Goal: Transaction & Acquisition: Purchase product/service

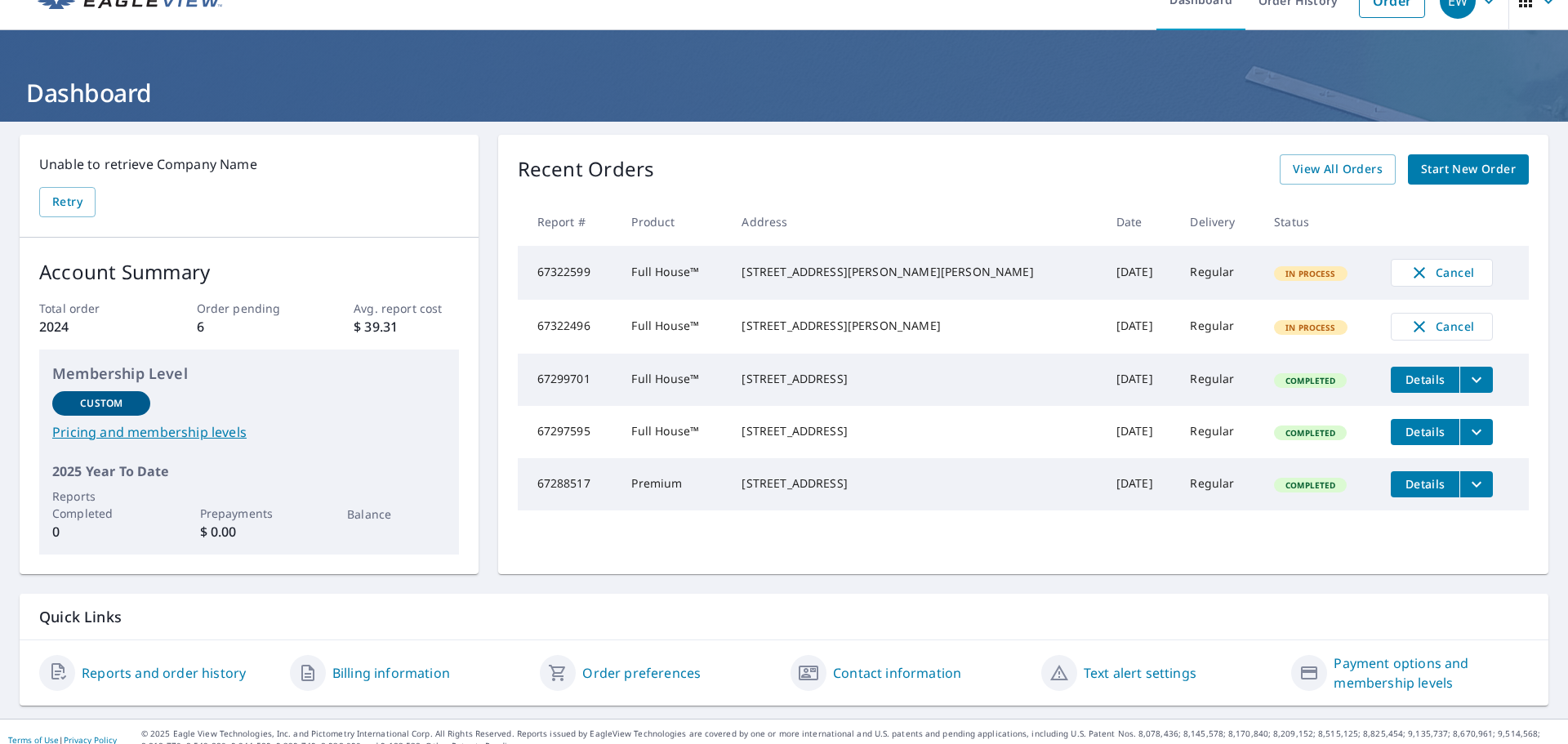
scroll to position [46, 0]
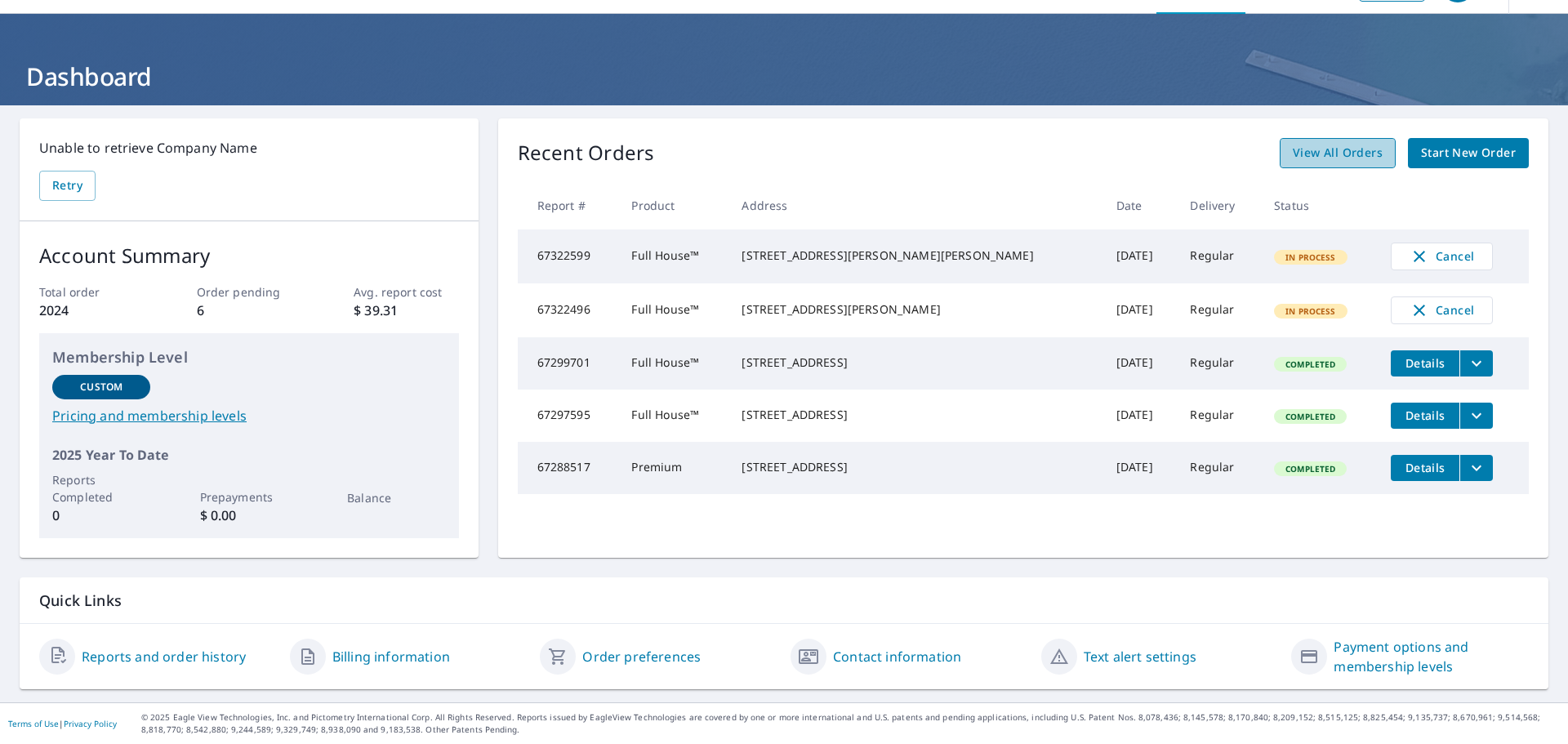
click at [1340, 160] on span "View All Orders" at bounding box center [1338, 153] width 90 height 20
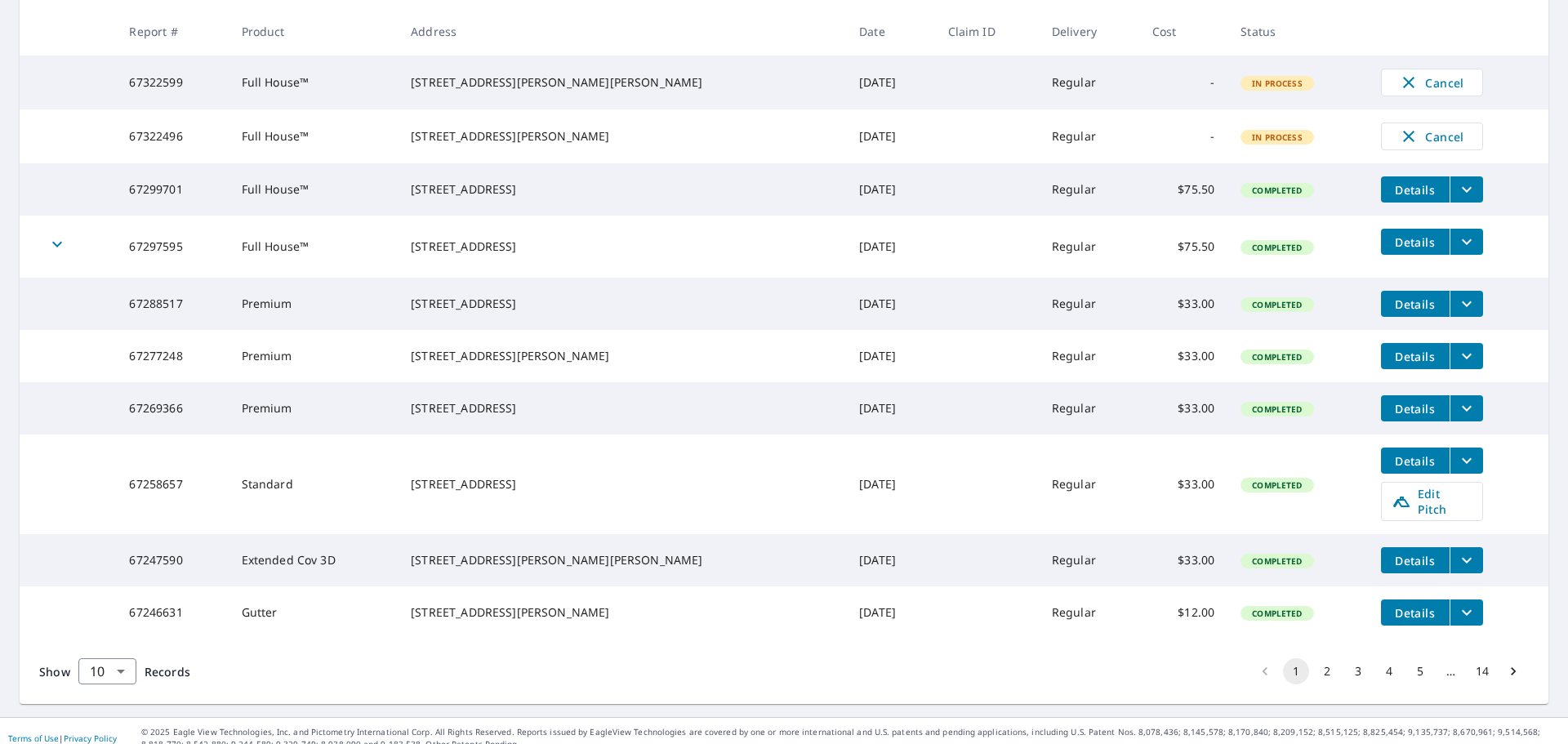
scroll to position [359, 0]
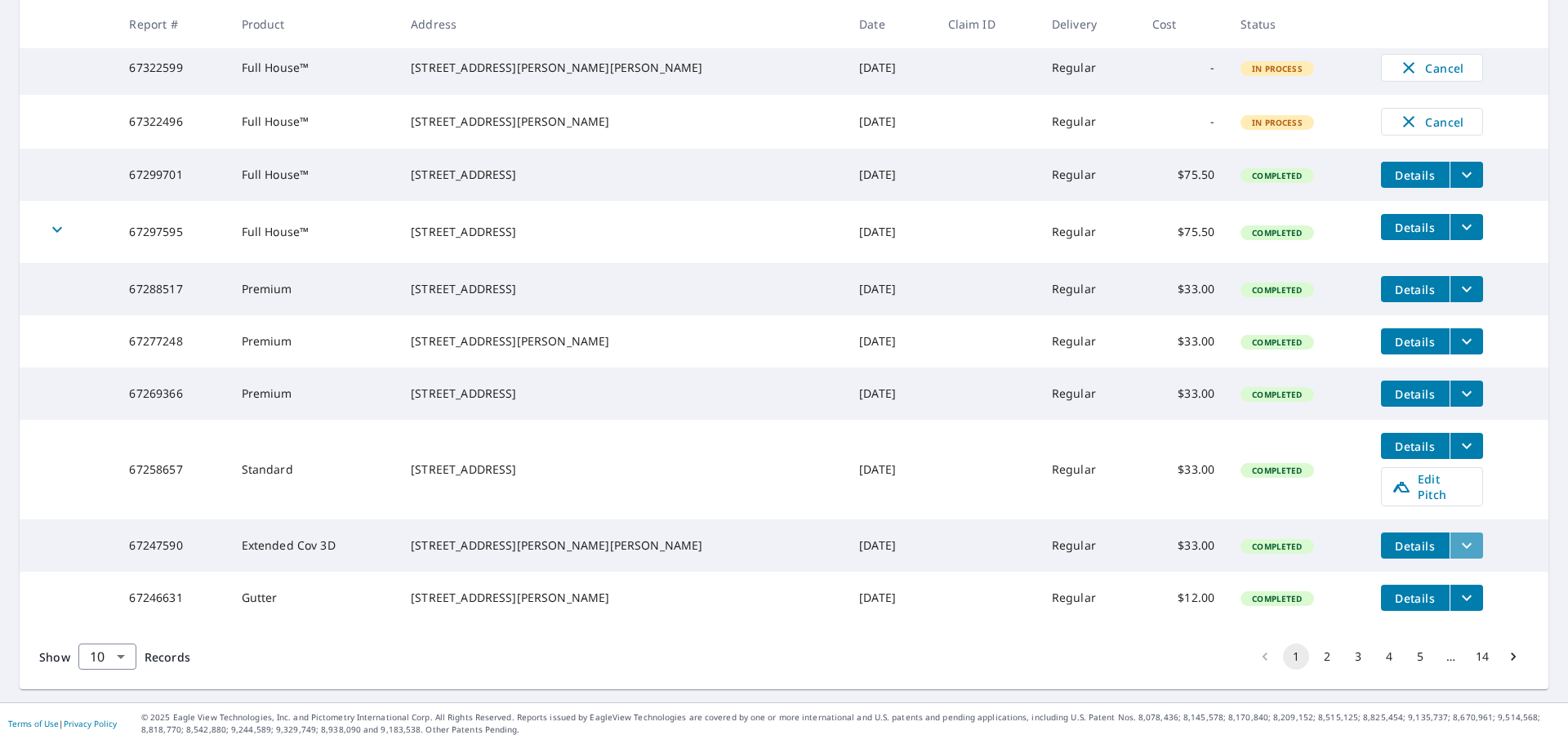
click at [1457, 536] on icon "filesDropdownBtn-67247590" at bounding box center [1467, 546] width 20 height 20
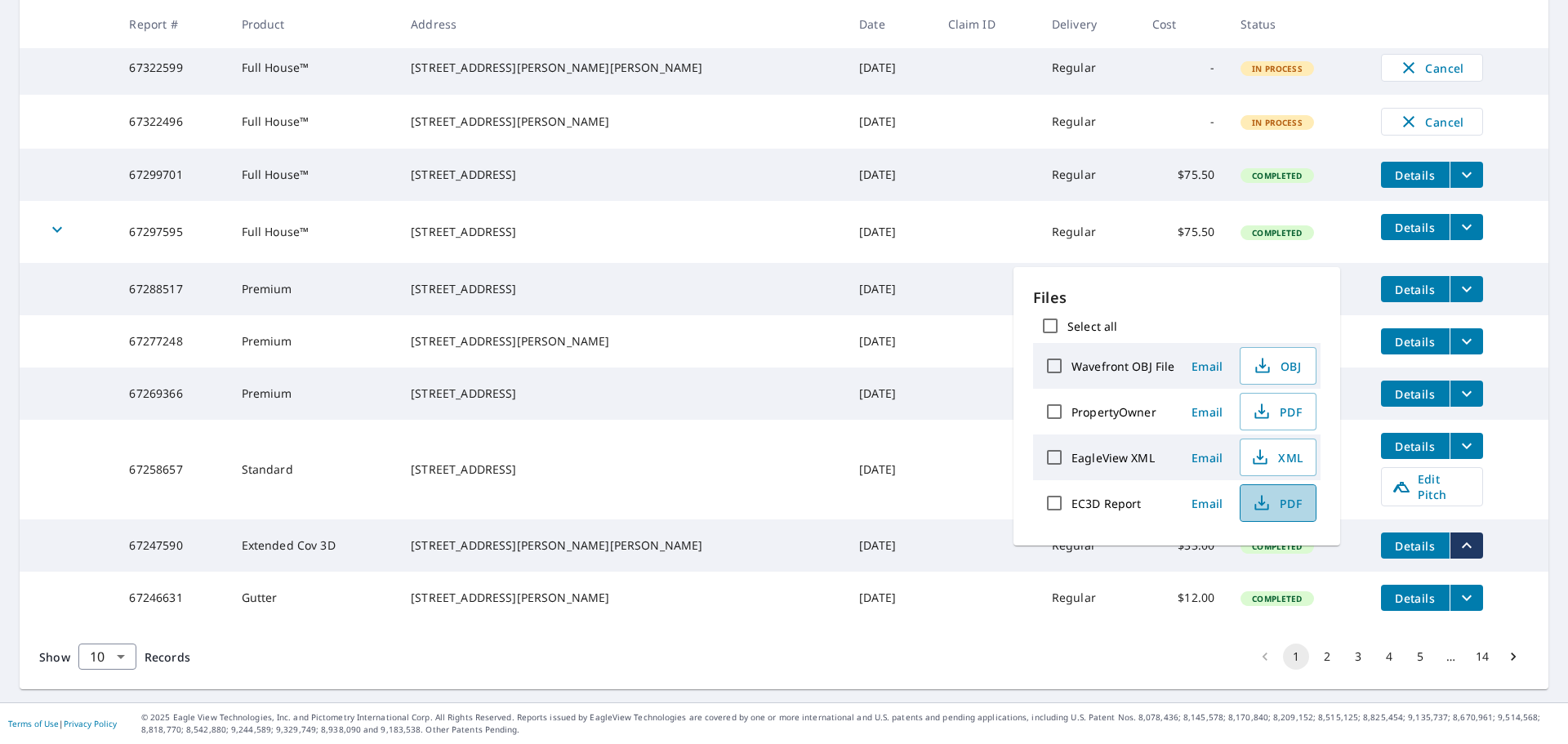
click at [1273, 502] on span "PDF" at bounding box center [1276, 504] width 52 height 20
click at [1286, 16] on th "Status" at bounding box center [1297, 24] width 140 height 48
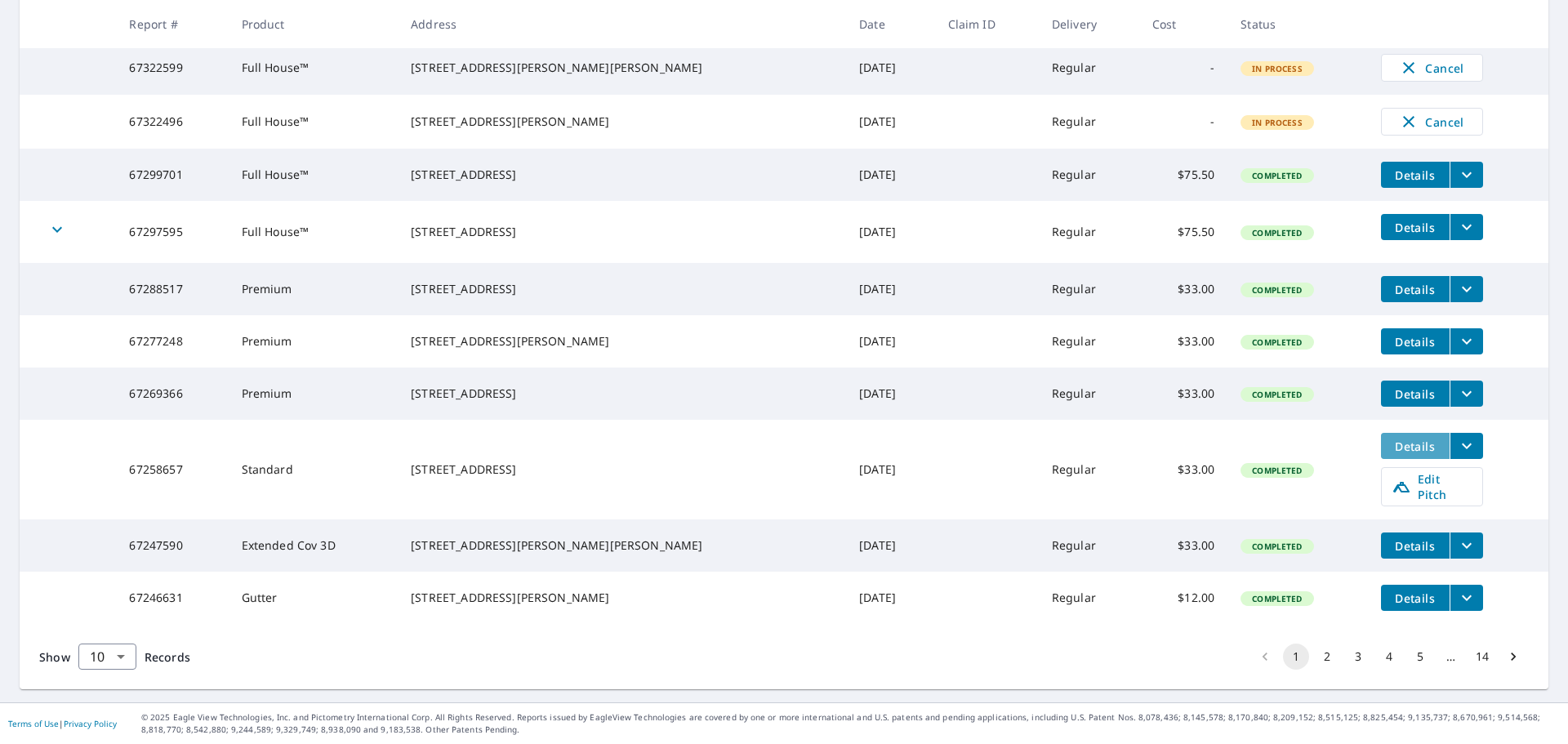
click at [1391, 449] on span "Details" at bounding box center [1414, 447] width 49 height 16
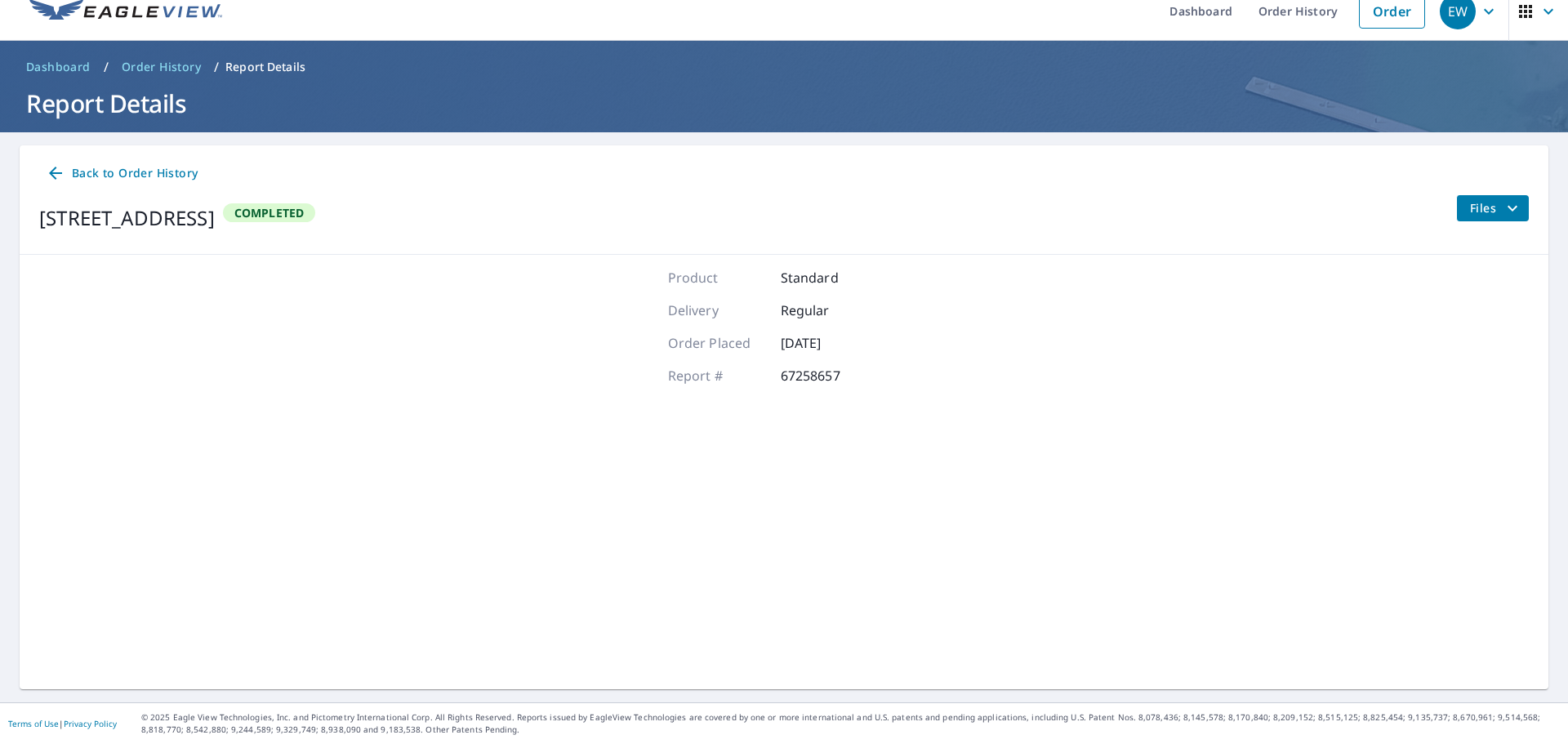
scroll to position [19, 0]
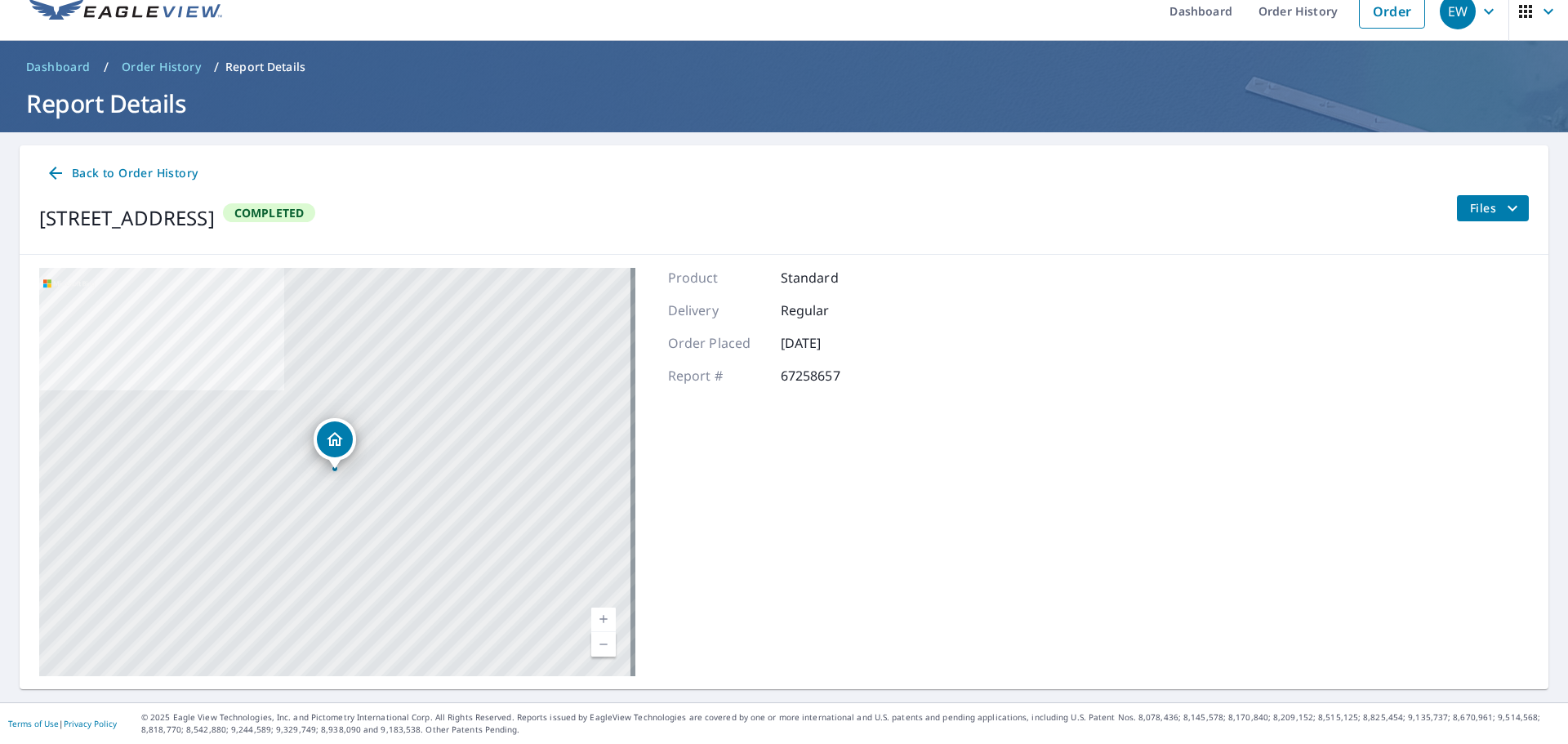
click at [1470, 200] on span "Files" at bounding box center [1496, 208] width 52 height 20
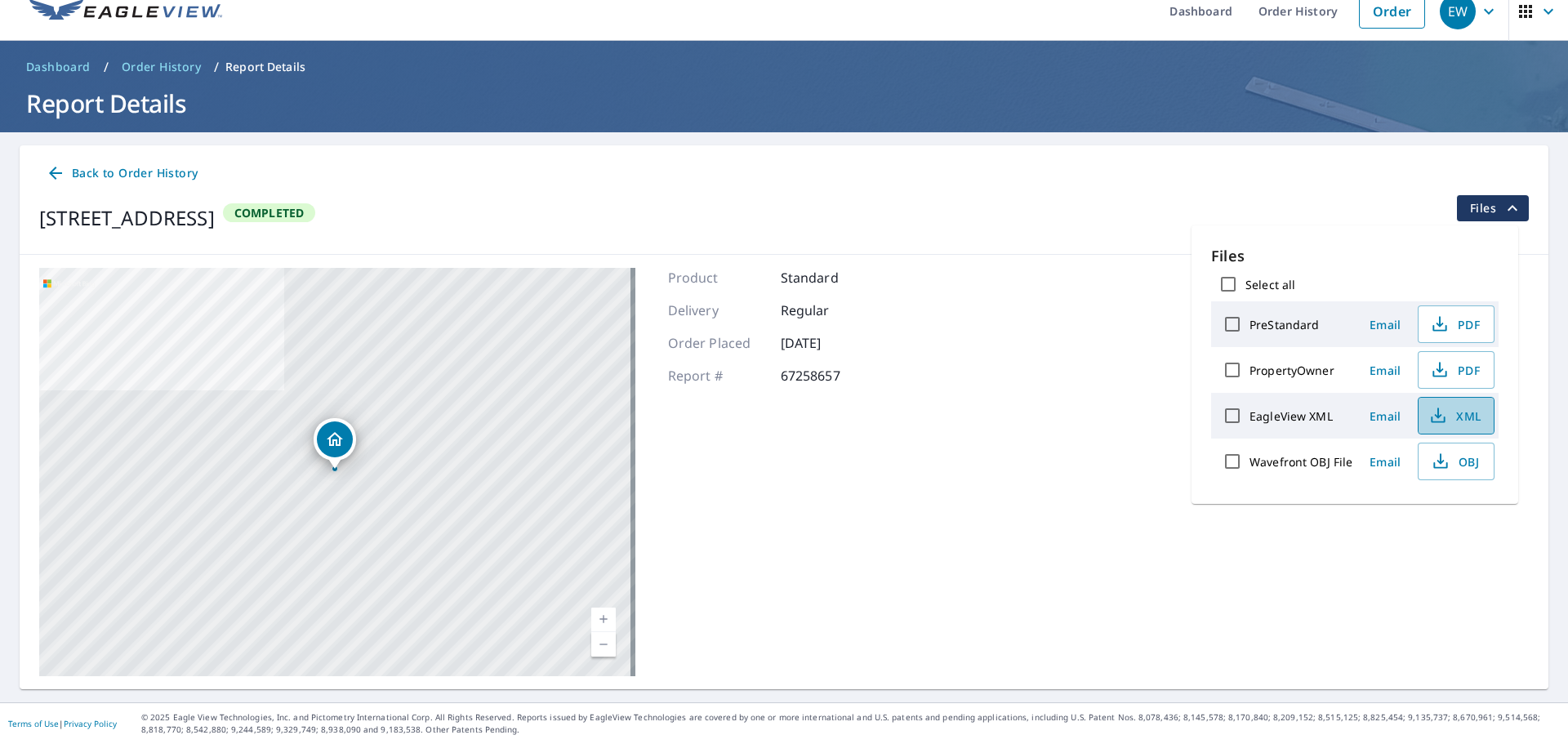
click at [1446, 426] on button "XML" at bounding box center [1455, 416] width 77 height 38
click at [1439, 461] on icon "button" at bounding box center [1439, 459] width 7 height 11
click at [1439, 363] on icon "button" at bounding box center [1440, 370] width 20 height 20
click at [1432, 321] on icon "button" at bounding box center [1440, 324] width 20 height 20
click at [1040, 262] on div "28252 340th Trl Adel, IA 50003 Aerial Road A standard road map Aerial A detaile…" at bounding box center [784, 473] width 1529 height 435
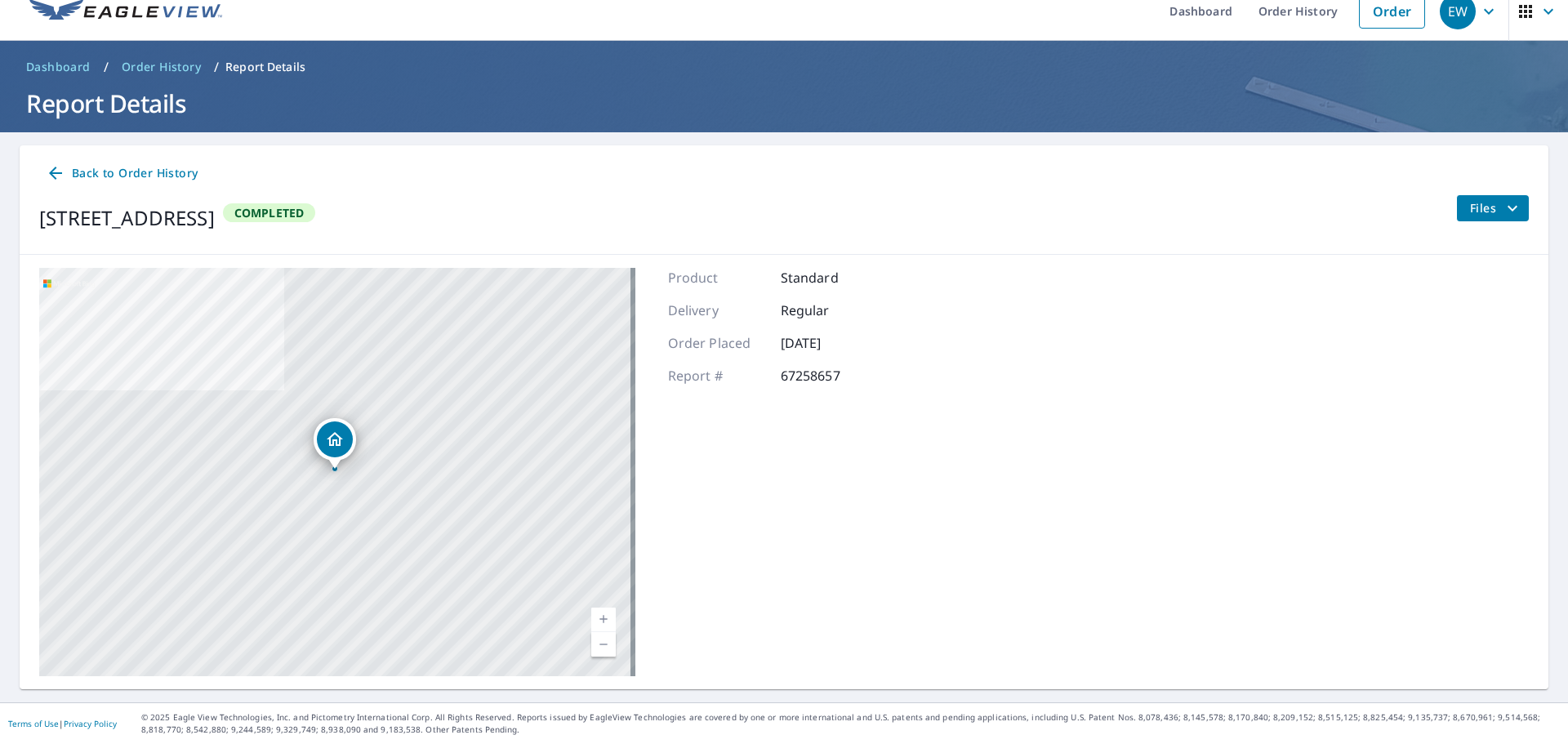
click at [1505, 193] on div "Back to Order History 28252 340th Trl Adel, IA 50003 Completed Files" at bounding box center [784, 200] width 1529 height 110
click at [1503, 214] on icon "filesDropdownBtn-67258657" at bounding box center [1513, 208] width 20 height 20
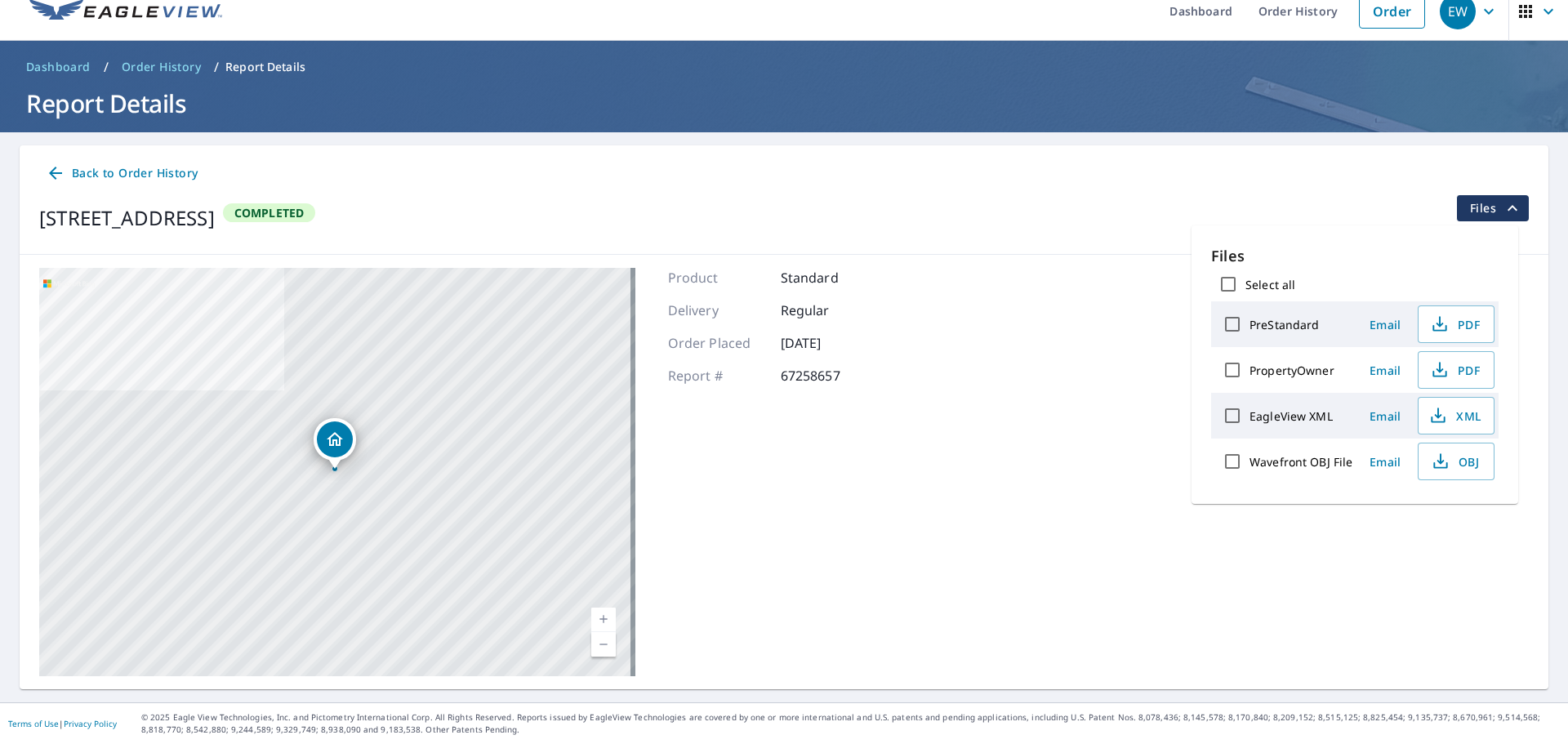
click at [1400, 505] on div "28252 340th Trl Adel, IA 50003 Aerial Road A standard road map Aerial A detaile…" at bounding box center [784, 473] width 1529 height 435
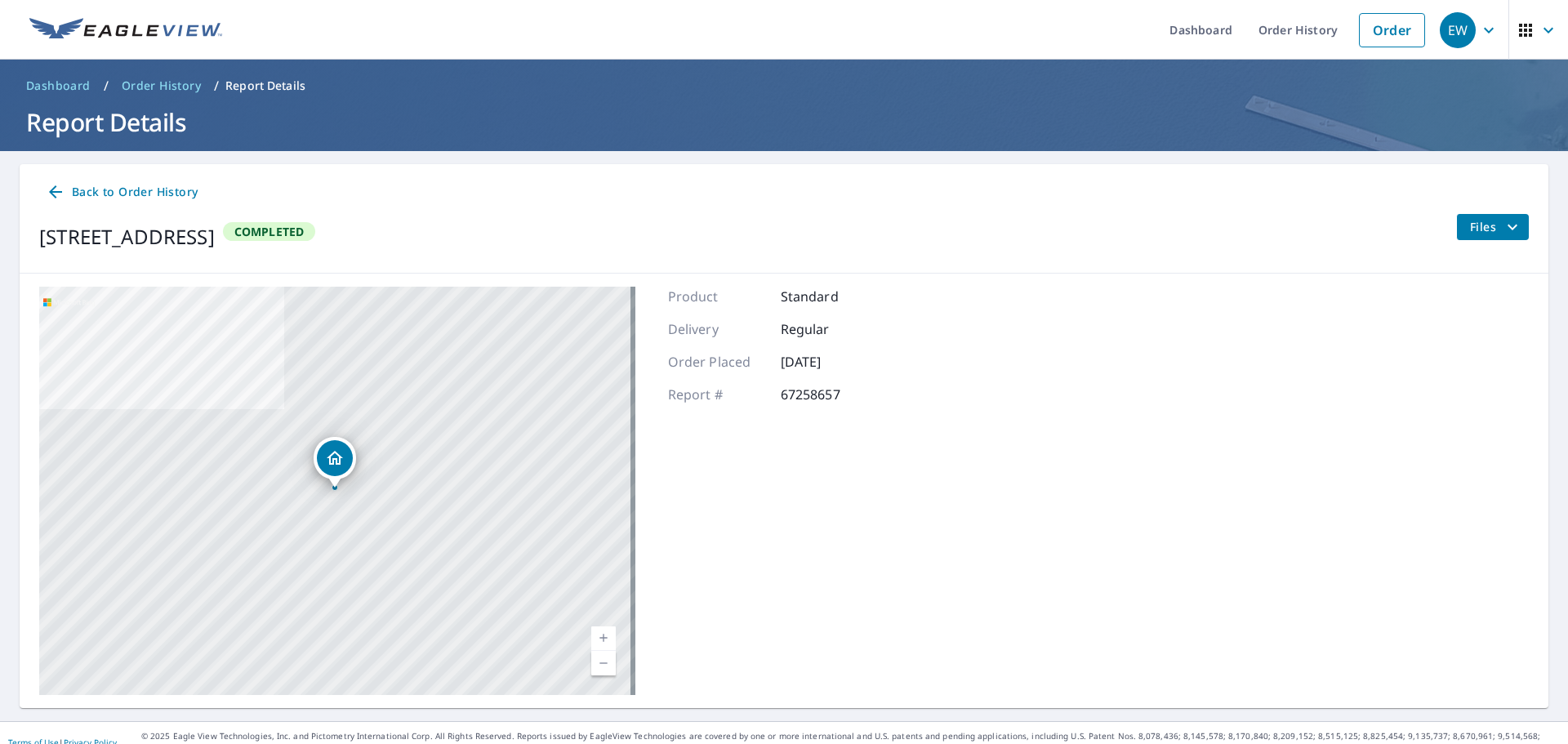
click at [1470, 225] on span "Files" at bounding box center [1496, 227] width 52 height 20
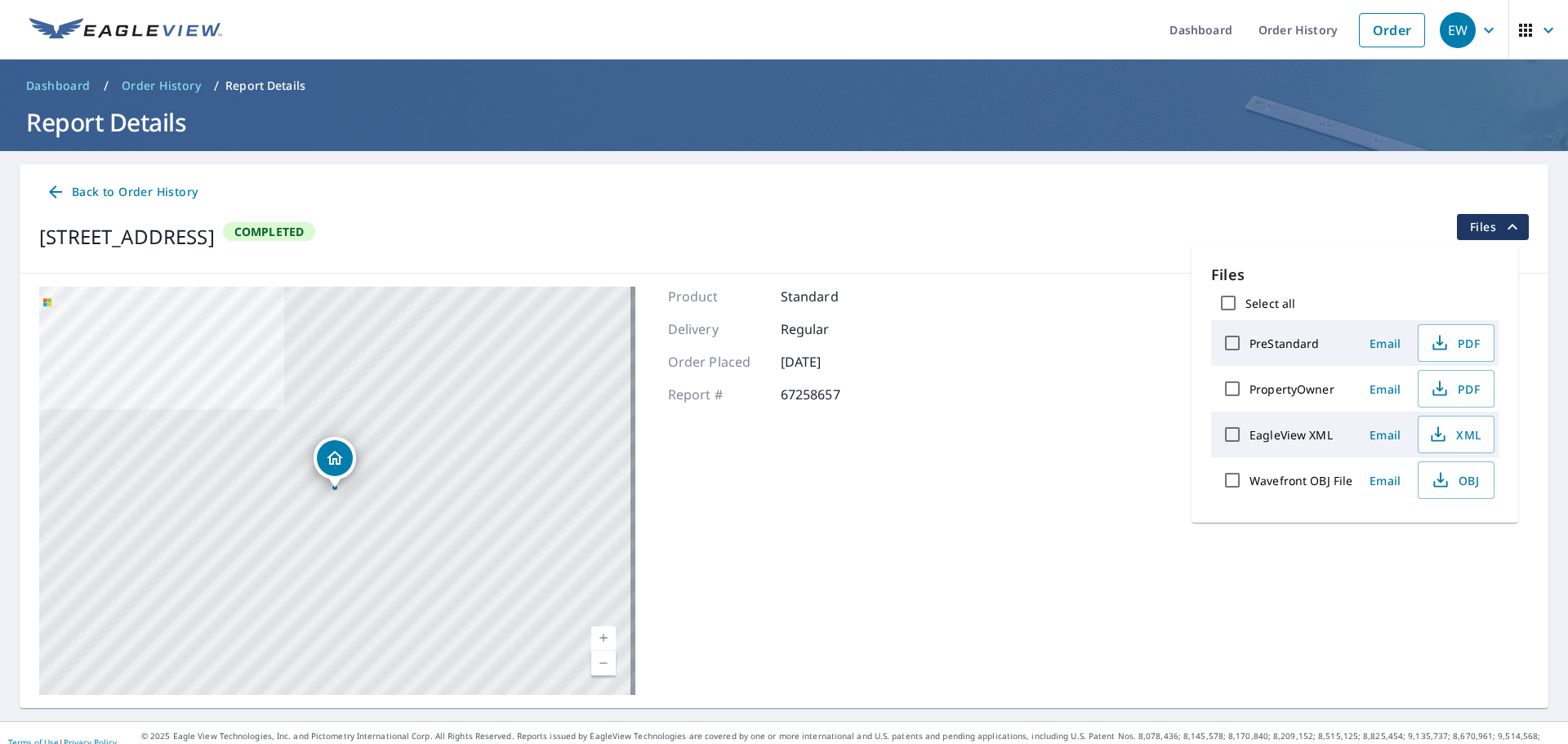
click at [1314, 214] on div "28252 340th Trl Adel, IA 50003 Completed Files" at bounding box center [784, 237] width 1489 height 46
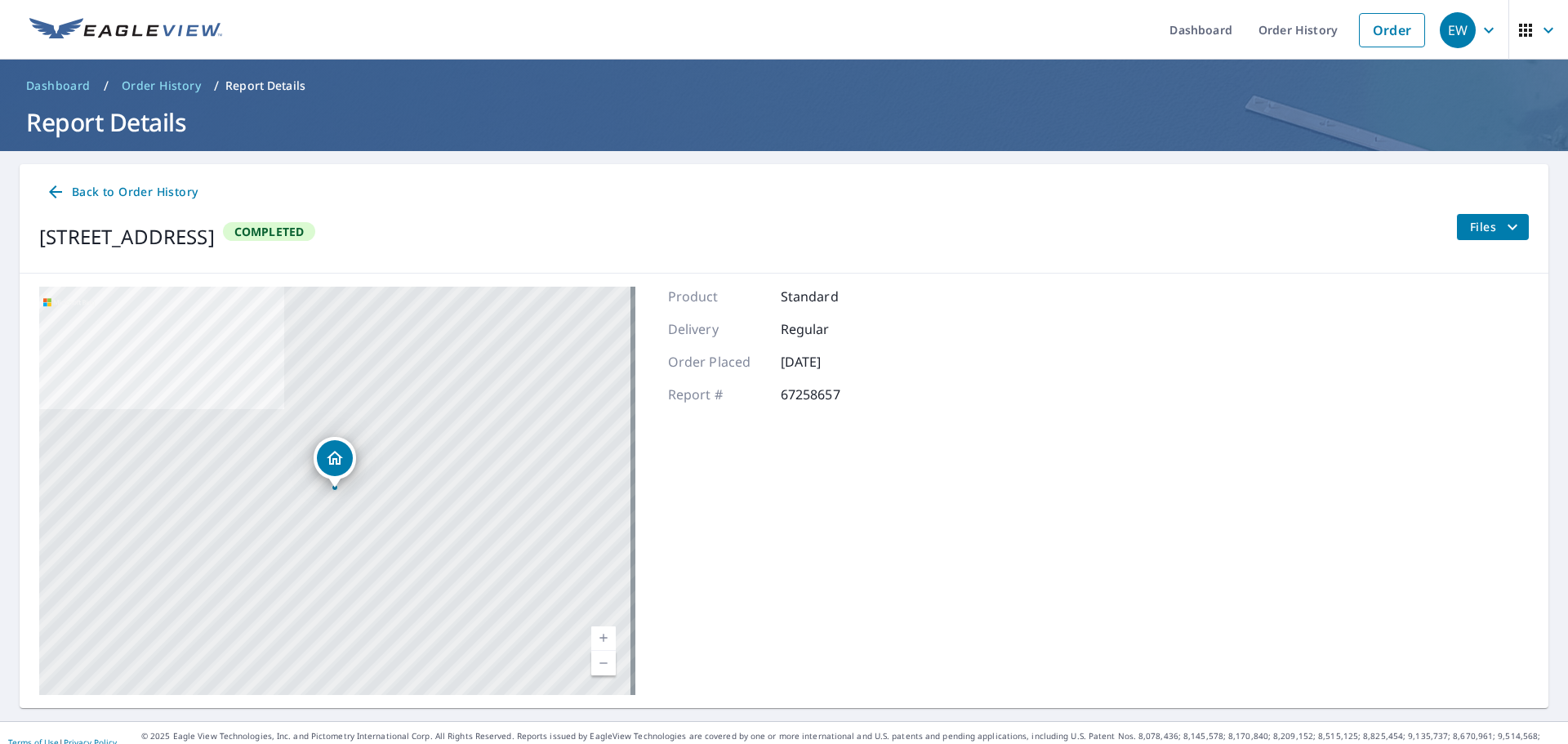
click at [101, 191] on span "Back to Order History" at bounding box center [122, 192] width 152 height 20
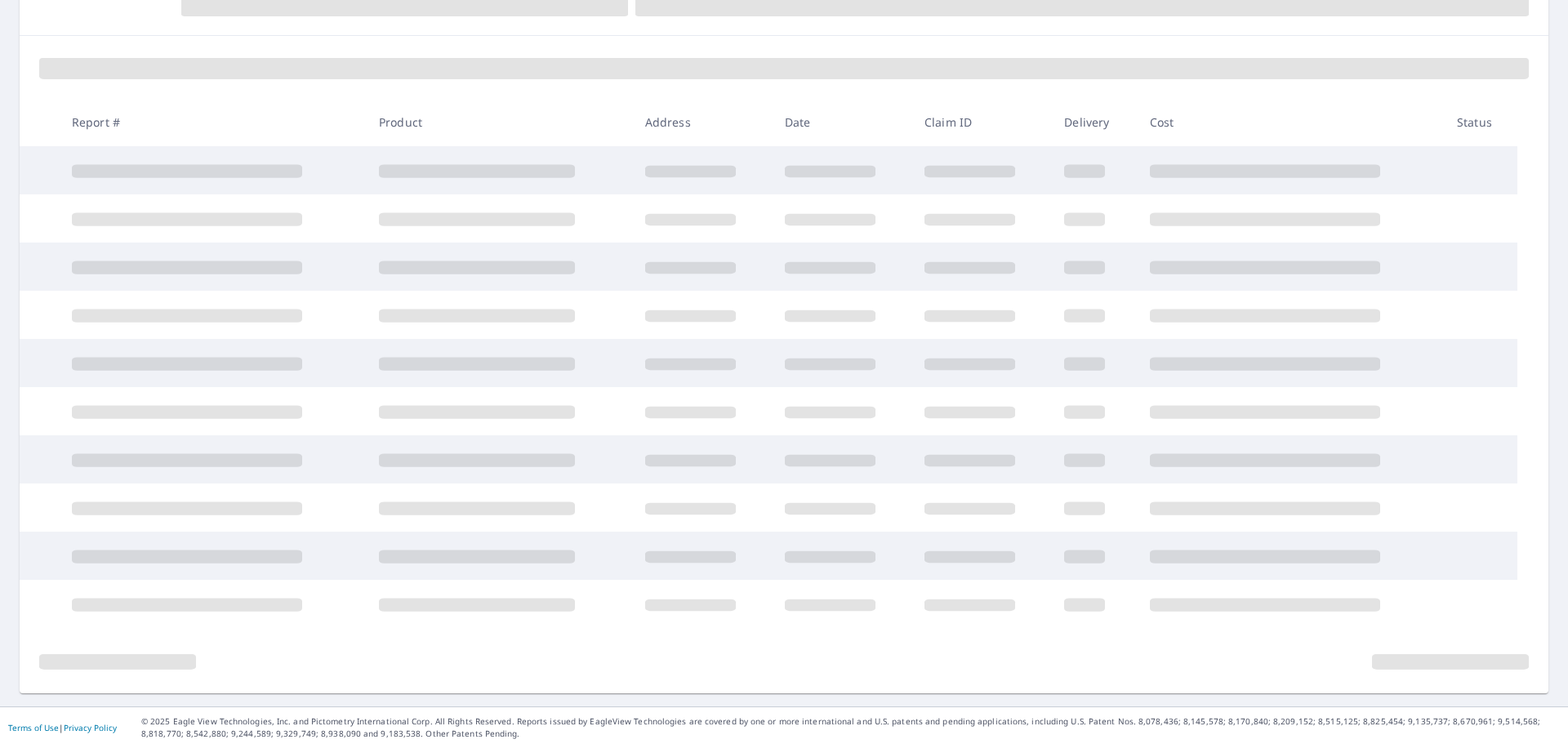
scroll to position [201, 0]
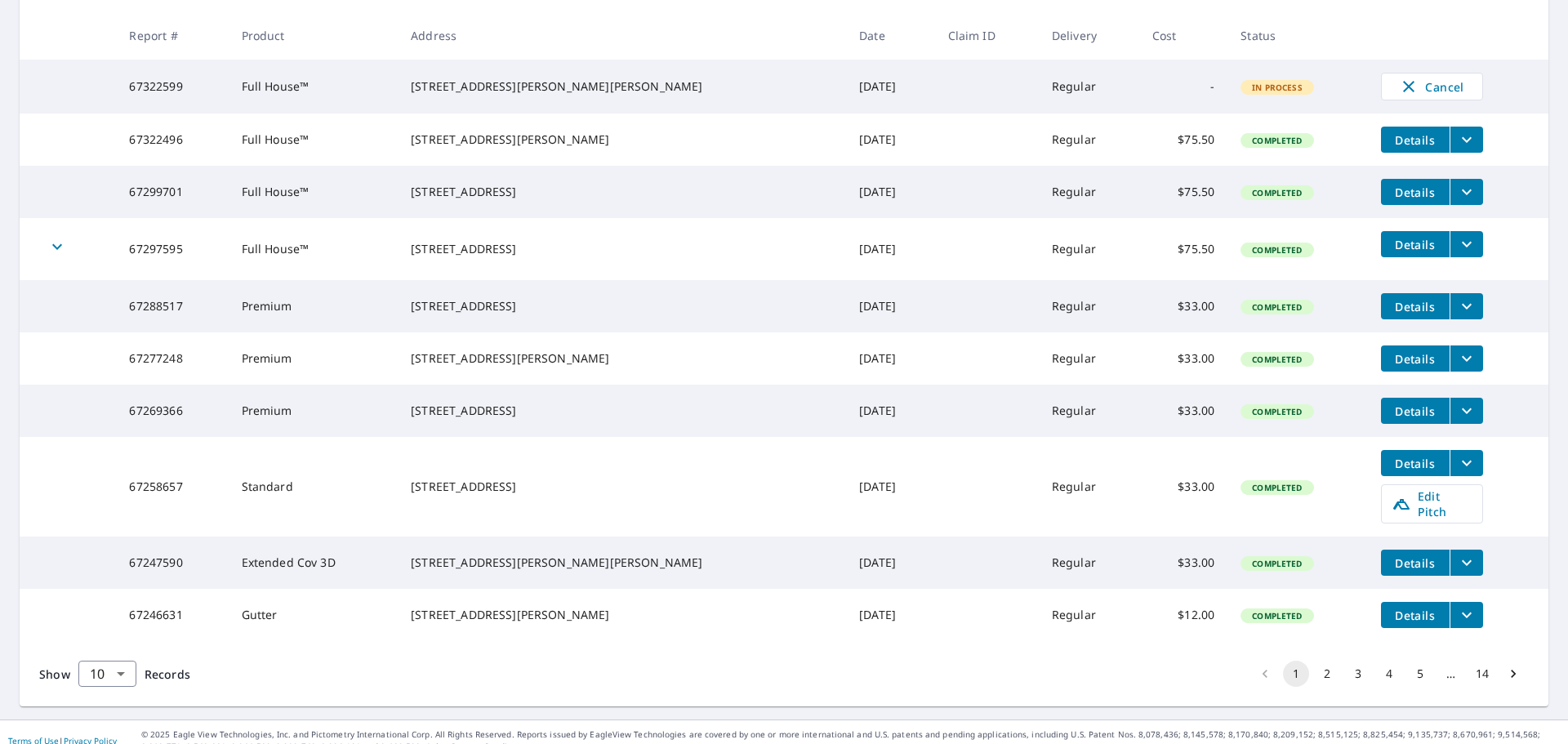
scroll to position [359, 0]
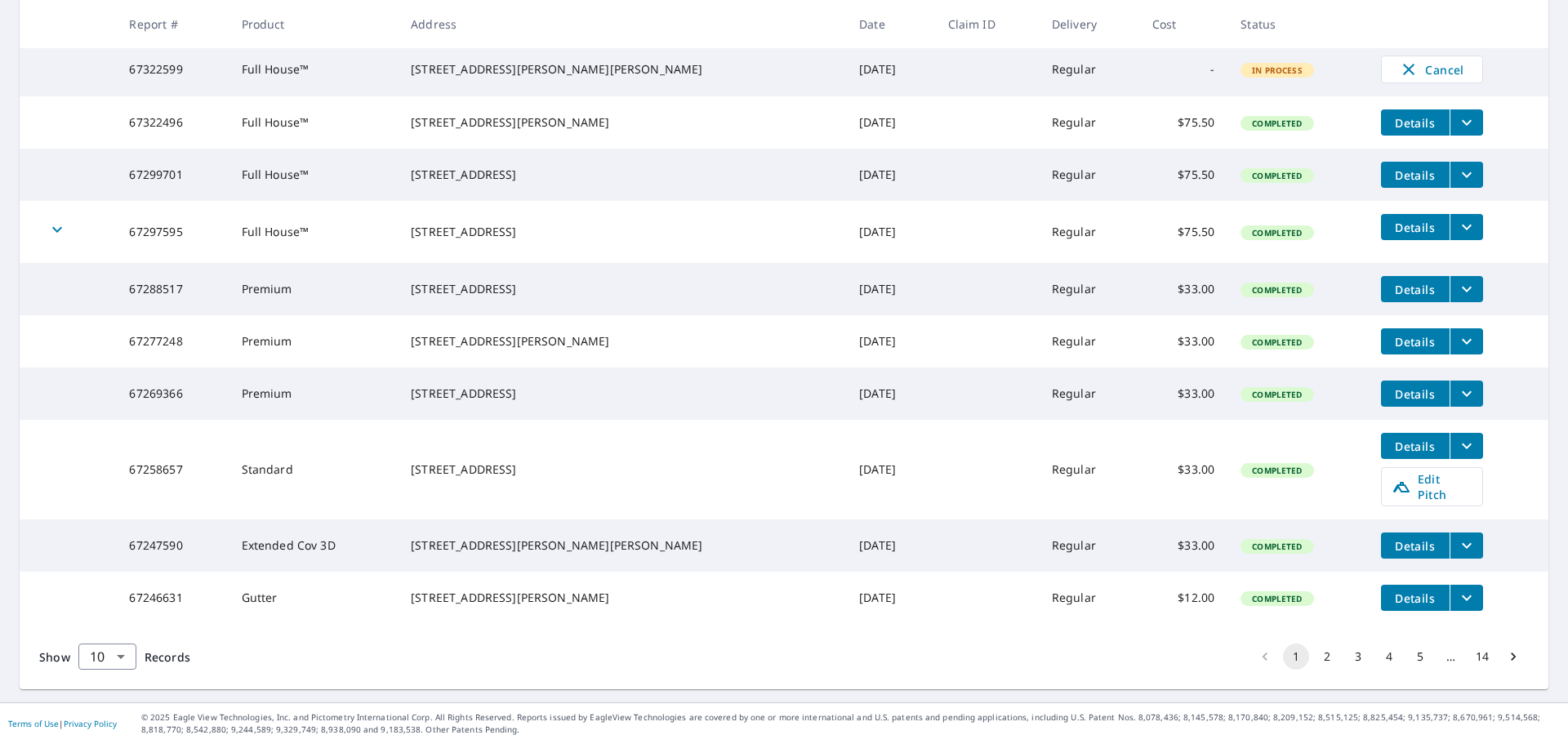
drag, startPoint x: 1059, startPoint y: 434, endPoint x: 1049, endPoint y: 519, distance: 85.6
click at [1050, 522] on td "Regular" at bounding box center [1089, 546] width 101 height 52
click at [1407, 480] on span "Edit Pitch" at bounding box center [1431, 487] width 81 height 31
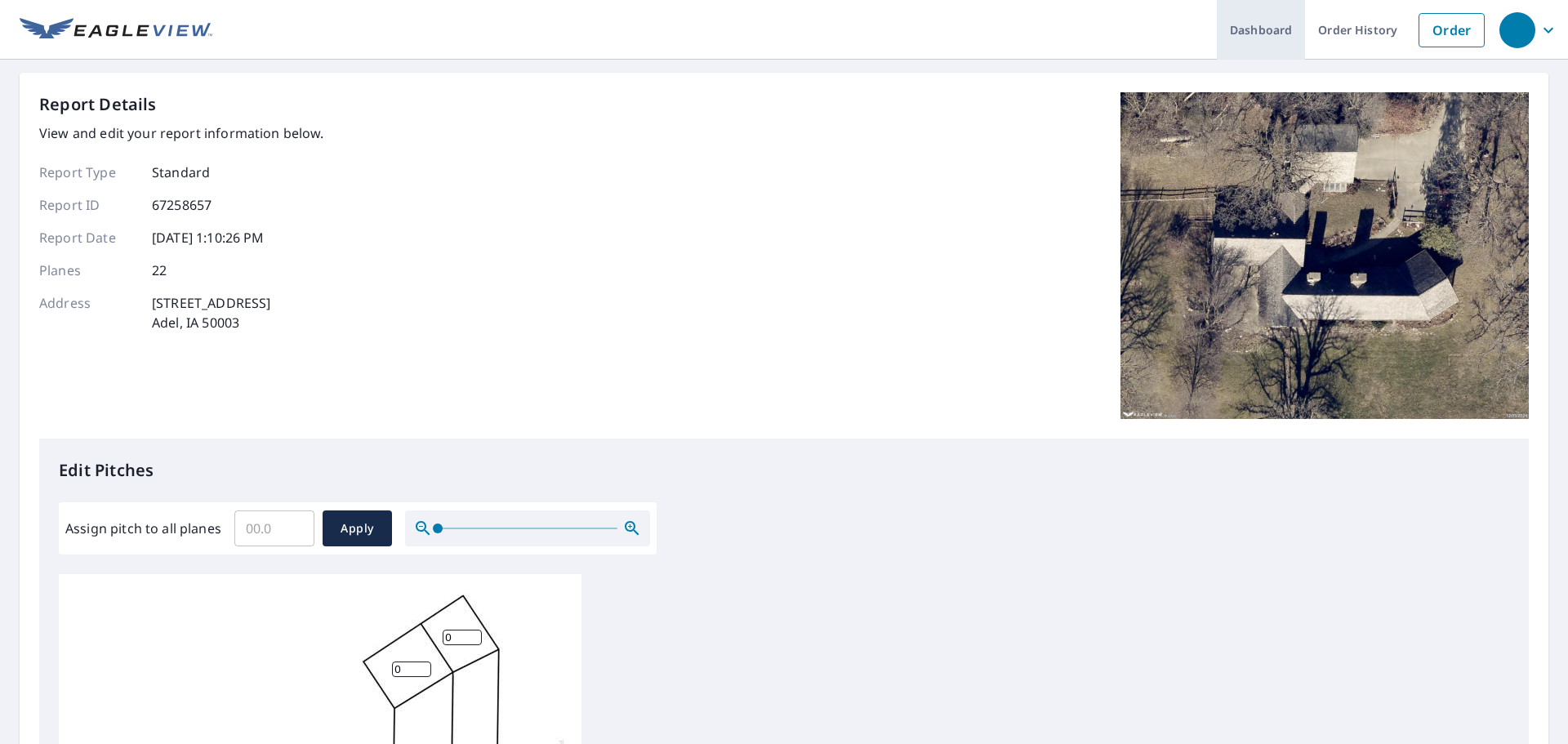
click at [1244, 34] on link "Dashboard" at bounding box center [1261, 30] width 88 height 60
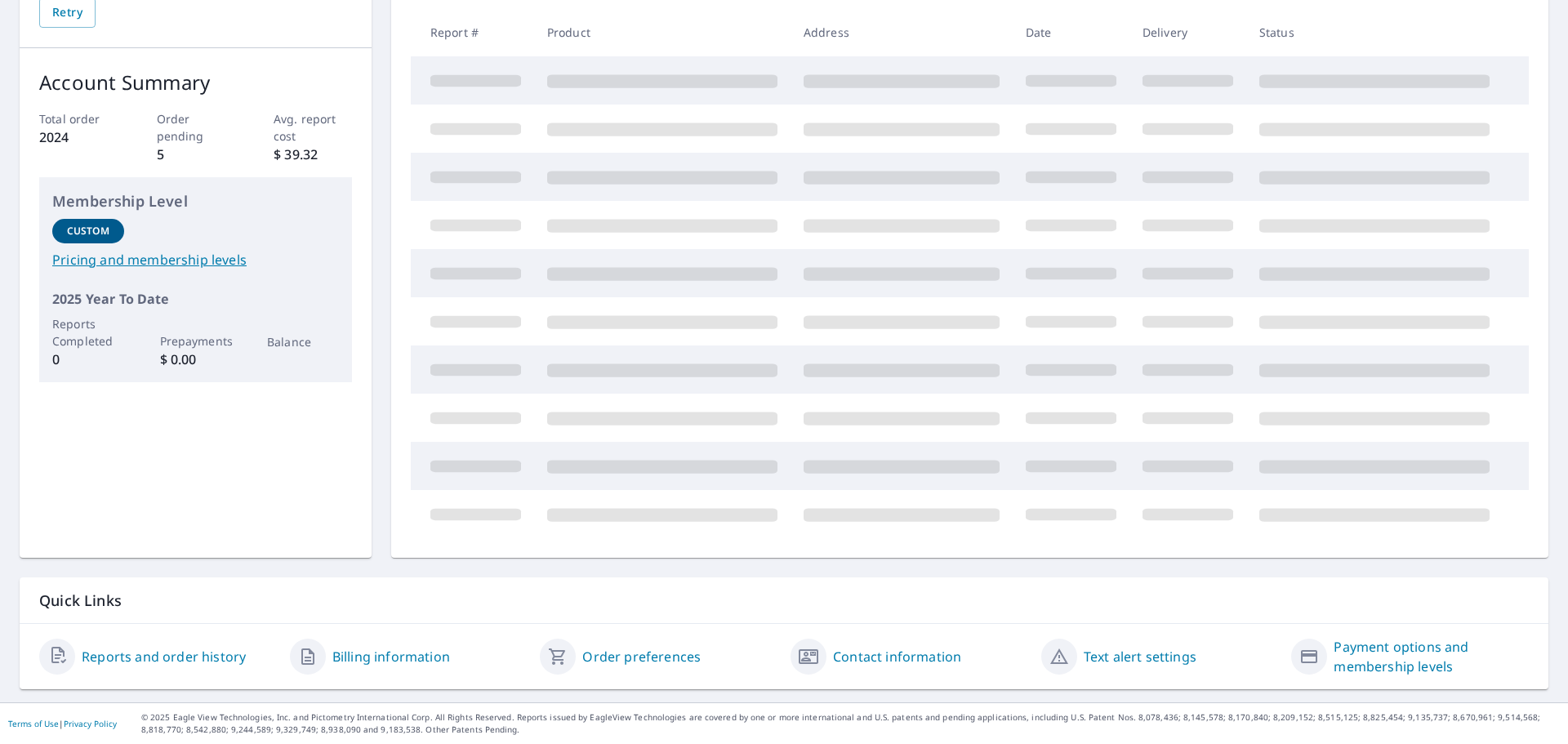
scroll to position [46, 0]
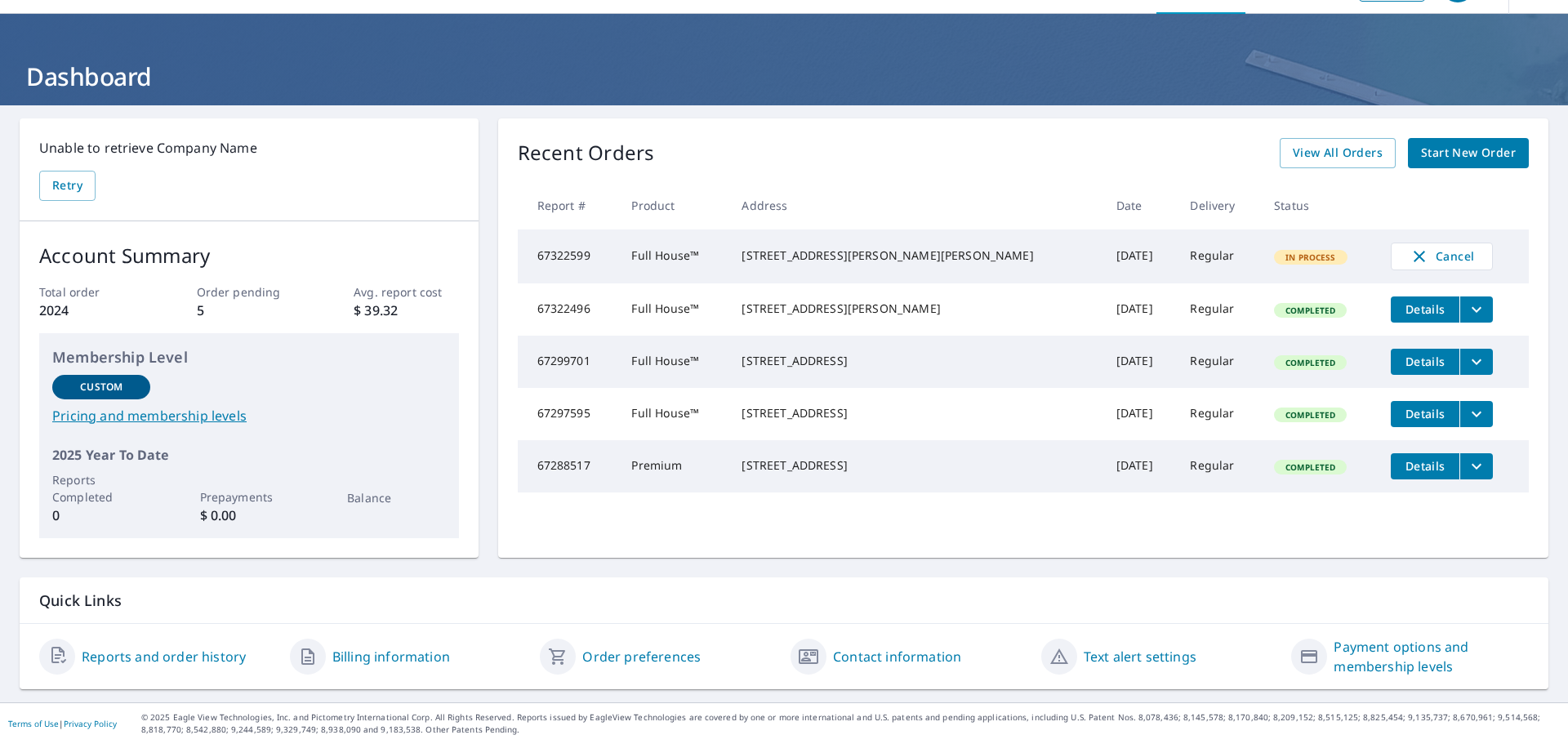
scroll to position [46, 0]
click at [1332, 165] on link "View All Orders" at bounding box center [1338, 153] width 116 height 30
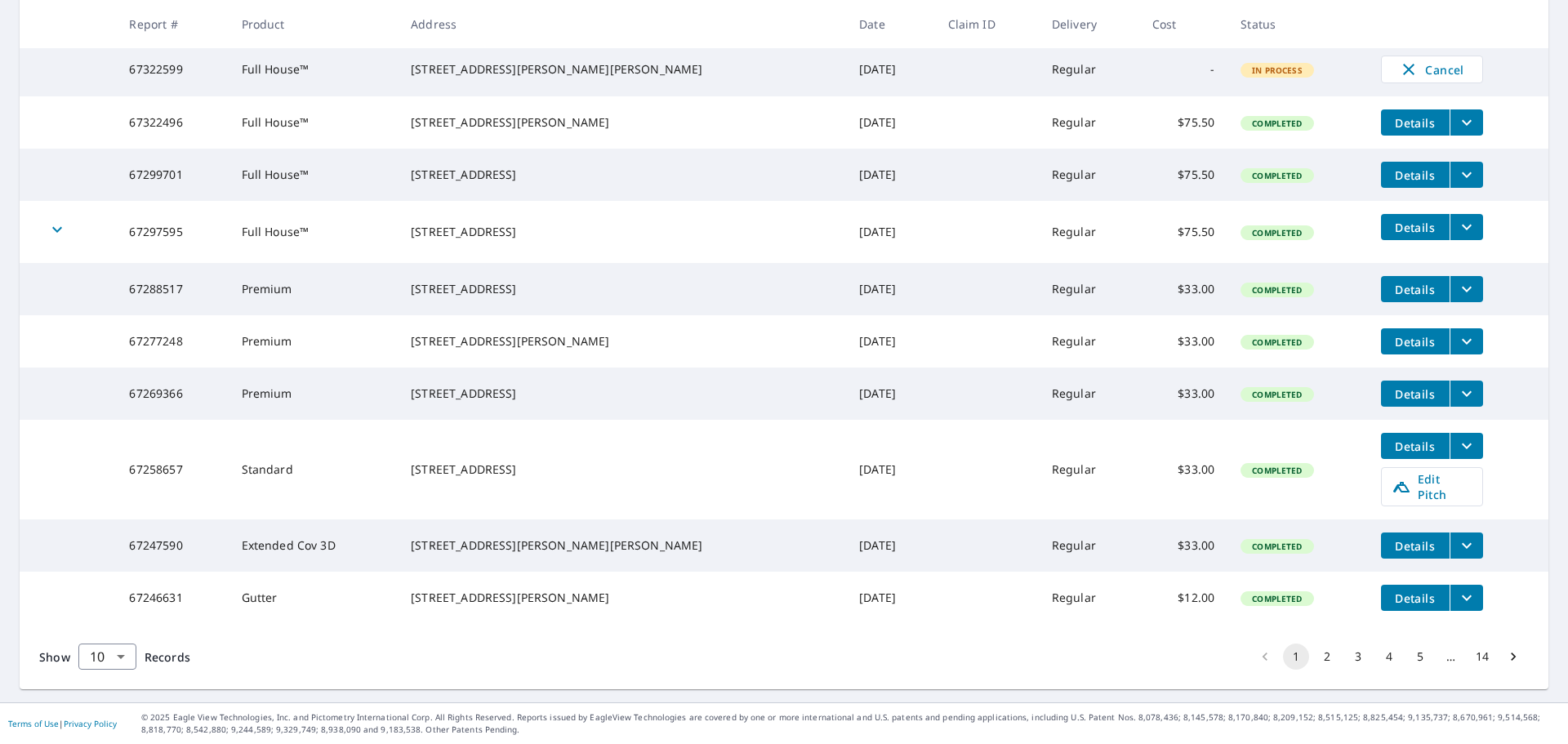
scroll to position [359, 0]
click at [1457, 438] on icon "filesDropdownBtn-67258657" at bounding box center [1467, 447] width 20 height 20
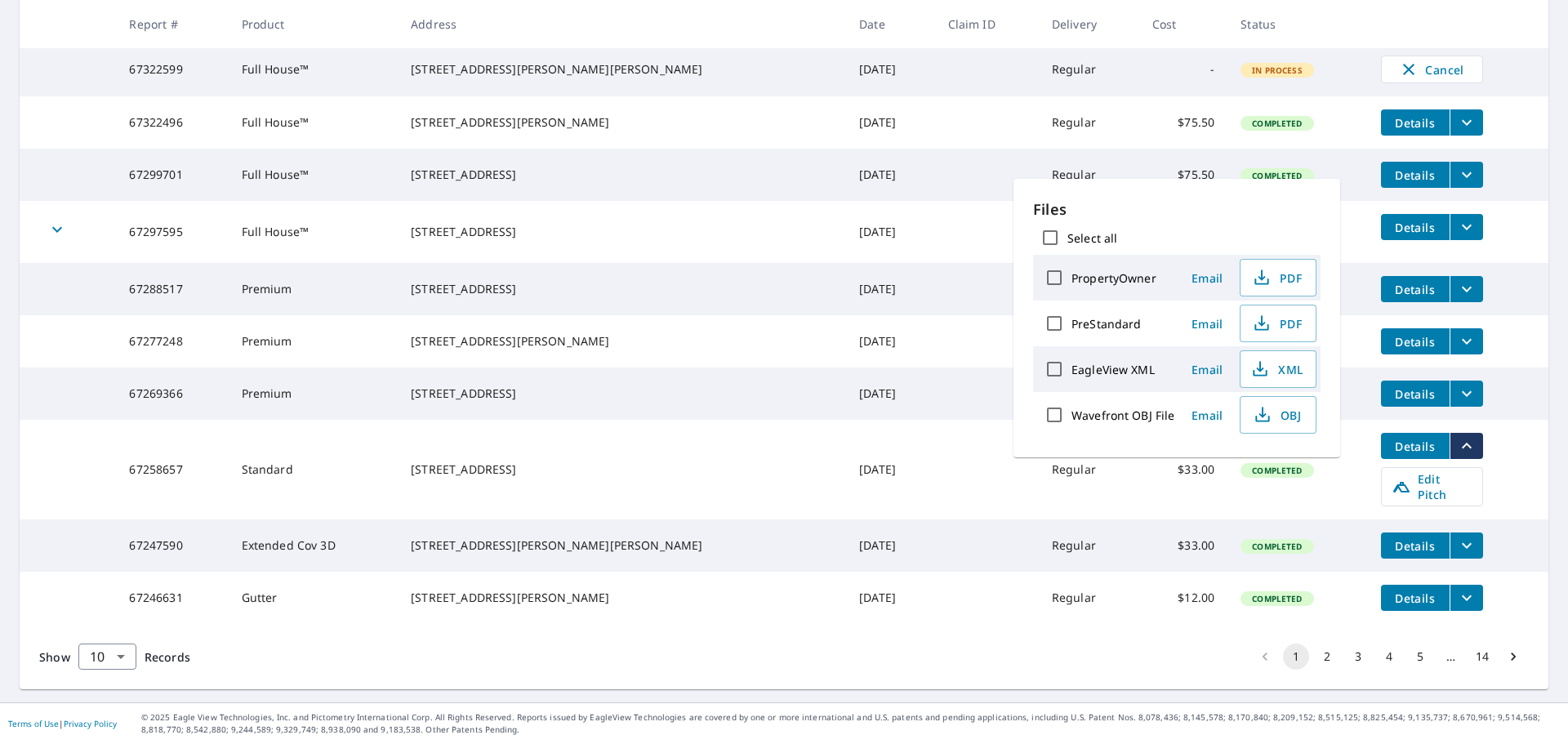
click at [1467, 439] on td "Details Edit Pitch" at bounding box center [1457, 470] width 180 height 100
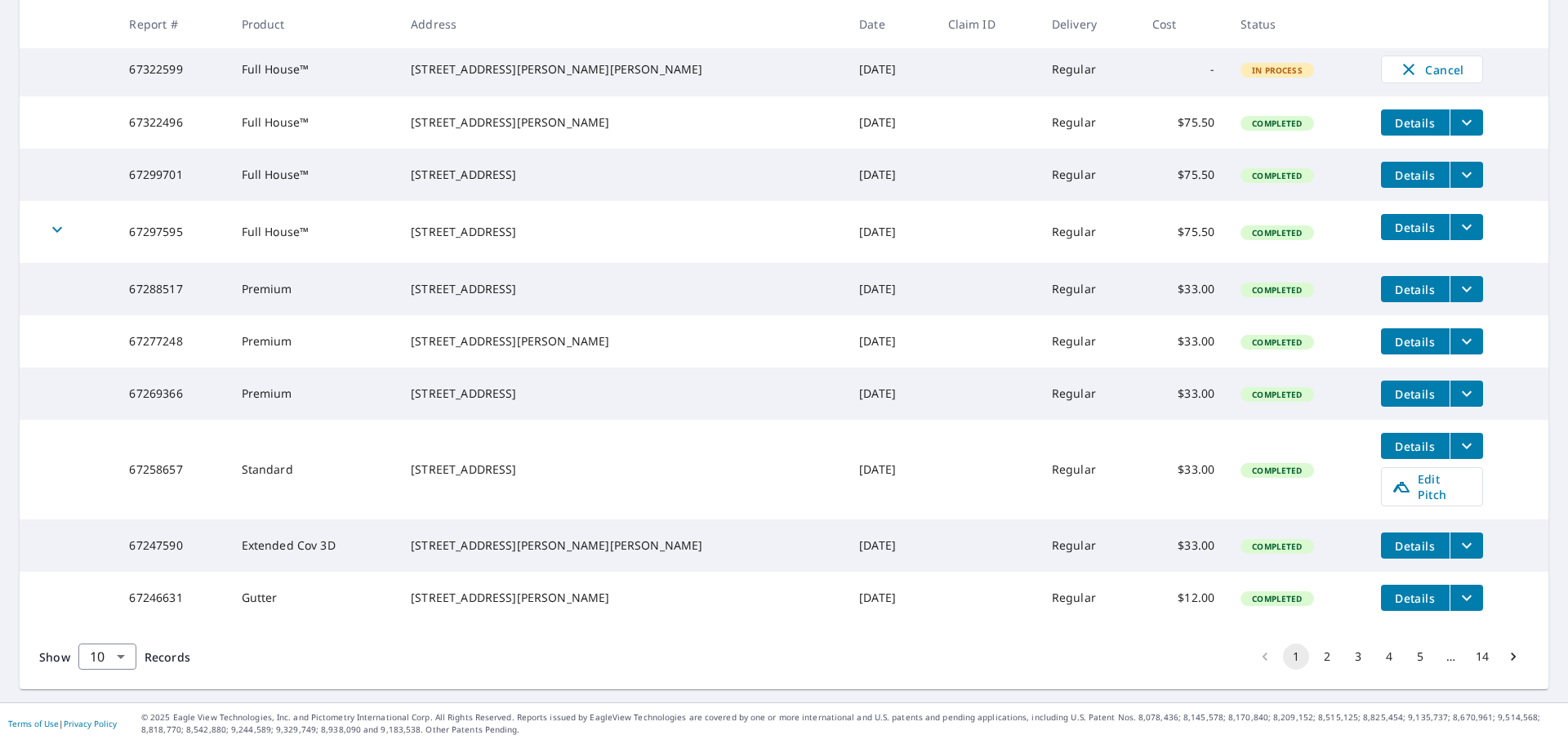
click at [1391, 439] on span "Details" at bounding box center [1414, 447] width 49 height 16
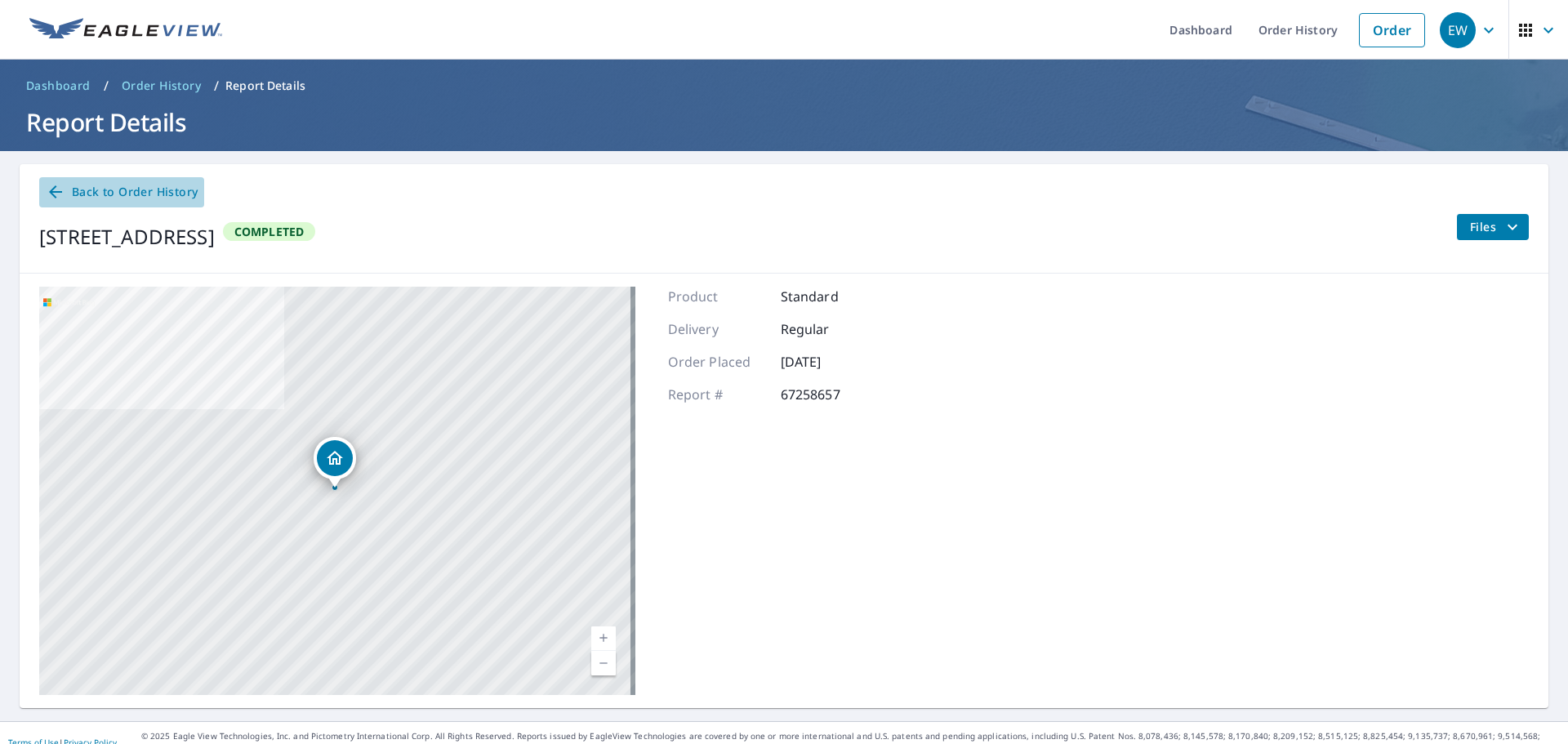
click at [143, 190] on span "Back to Order History" at bounding box center [122, 192] width 152 height 20
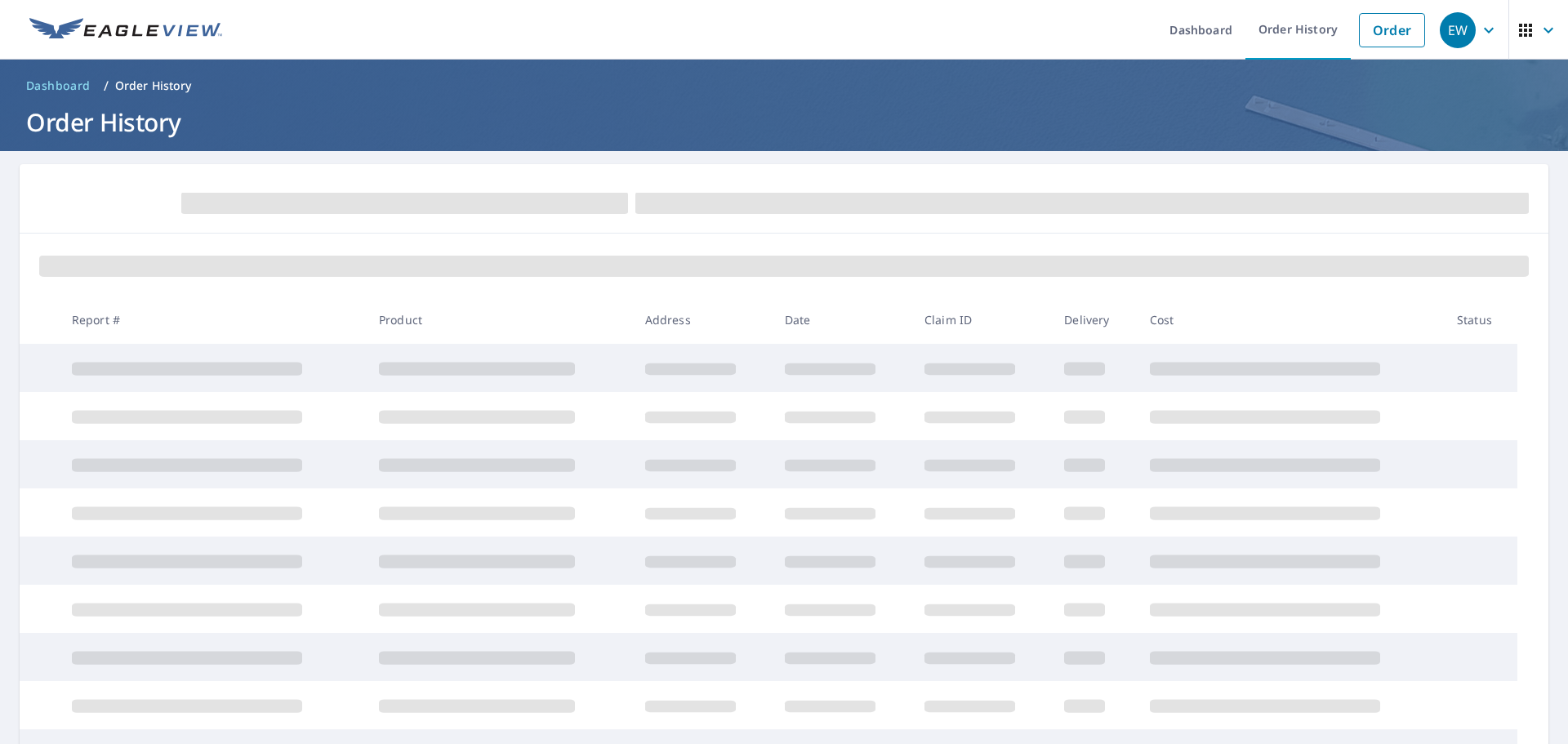
scroll to position [201, 0]
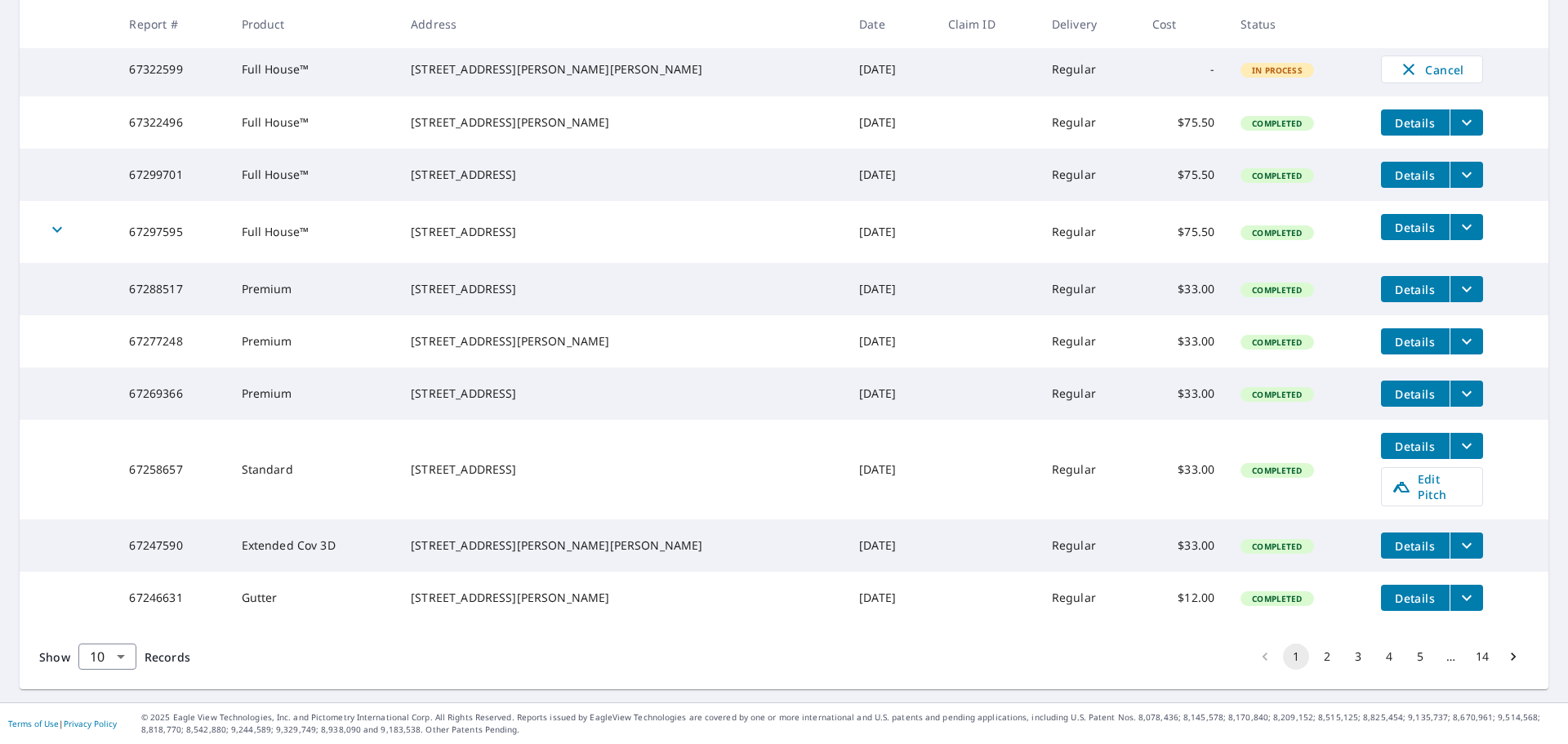
scroll to position [359, 0]
click at [184, 456] on td "67258657" at bounding box center [171, 470] width 112 height 100
click at [1457, 437] on icon "filesDropdownBtn-67258657" at bounding box center [1467, 447] width 20 height 20
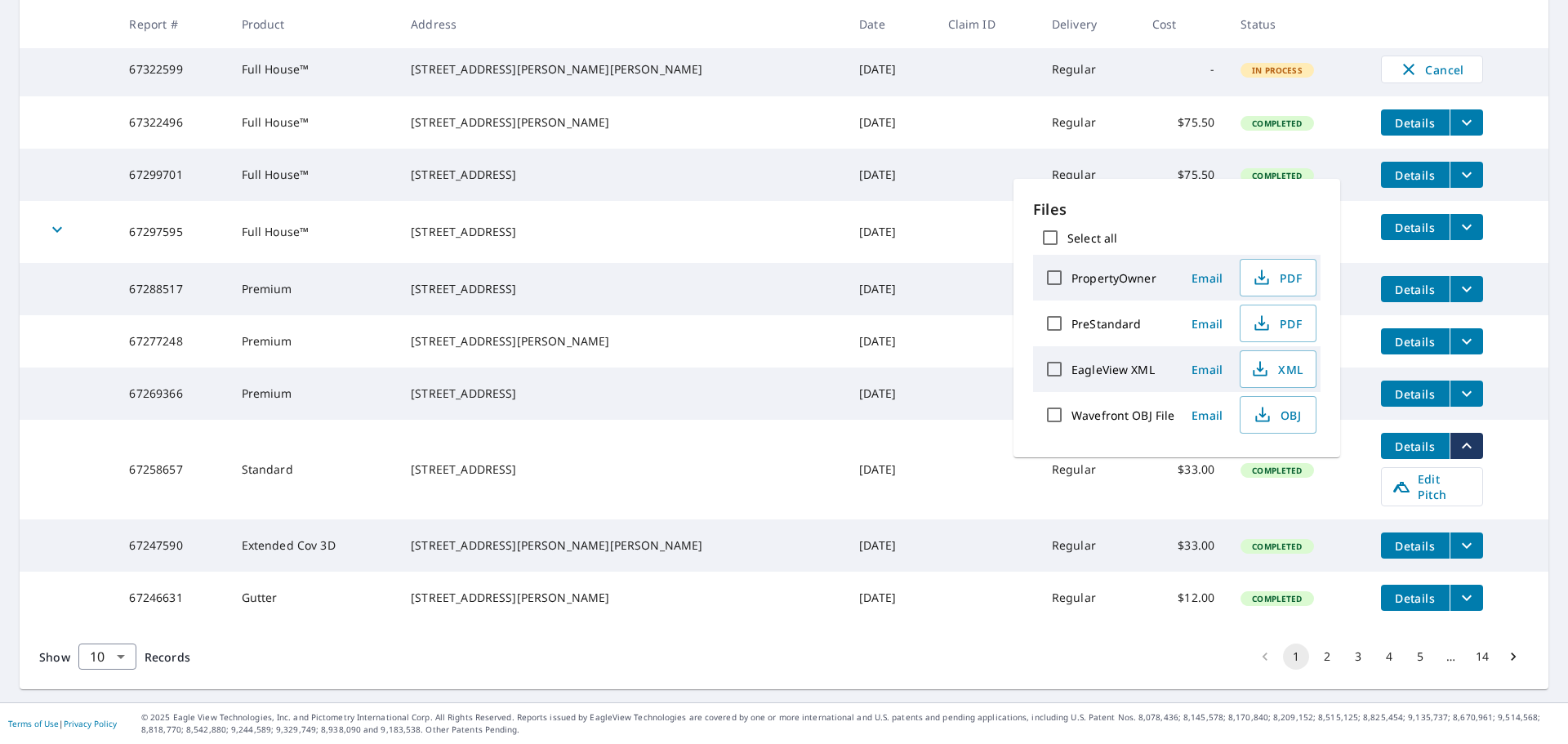
click at [1473, 462] on td "Details Edit Pitch" at bounding box center [1457, 470] width 180 height 100
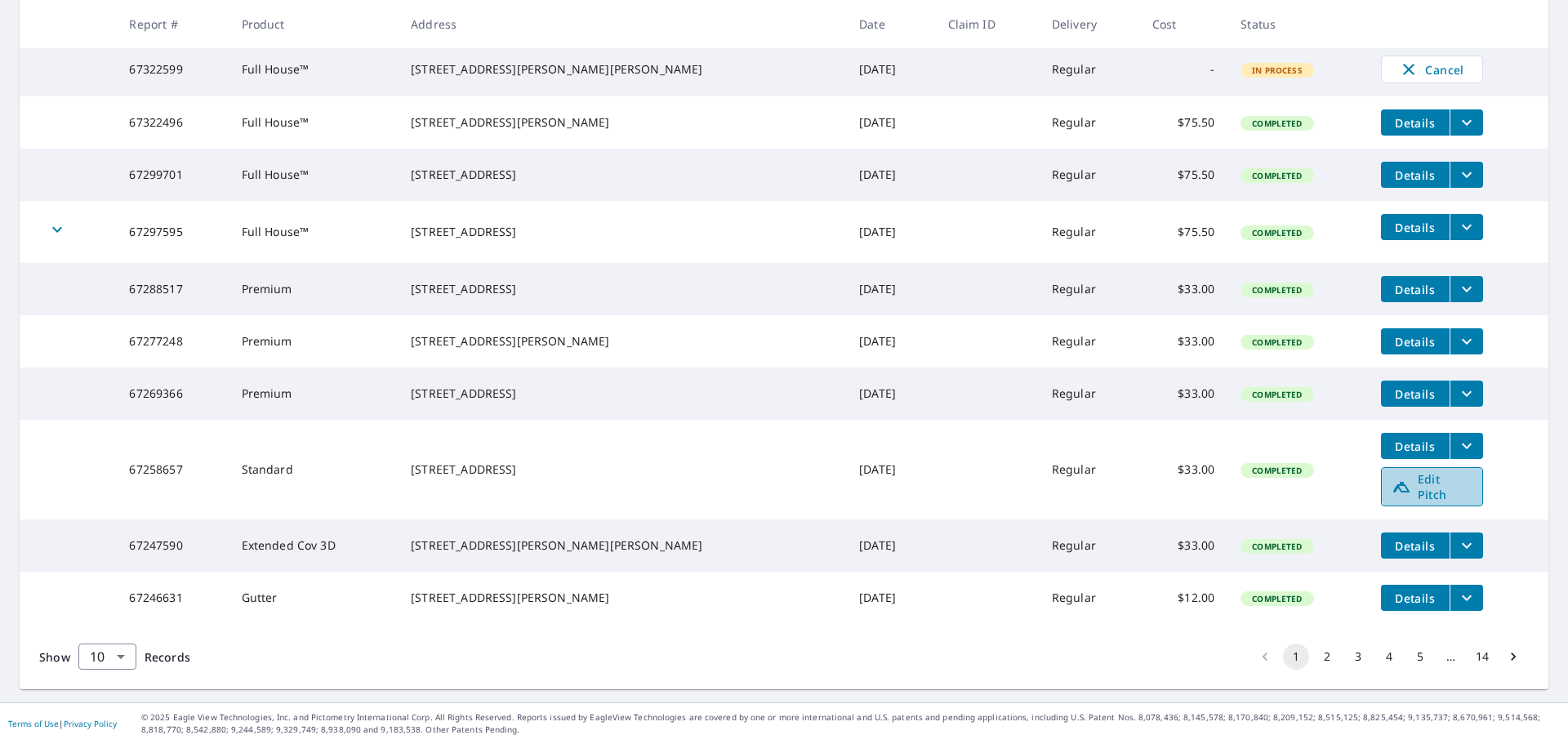
click at [1432, 478] on span "Edit Pitch" at bounding box center [1431, 487] width 81 height 31
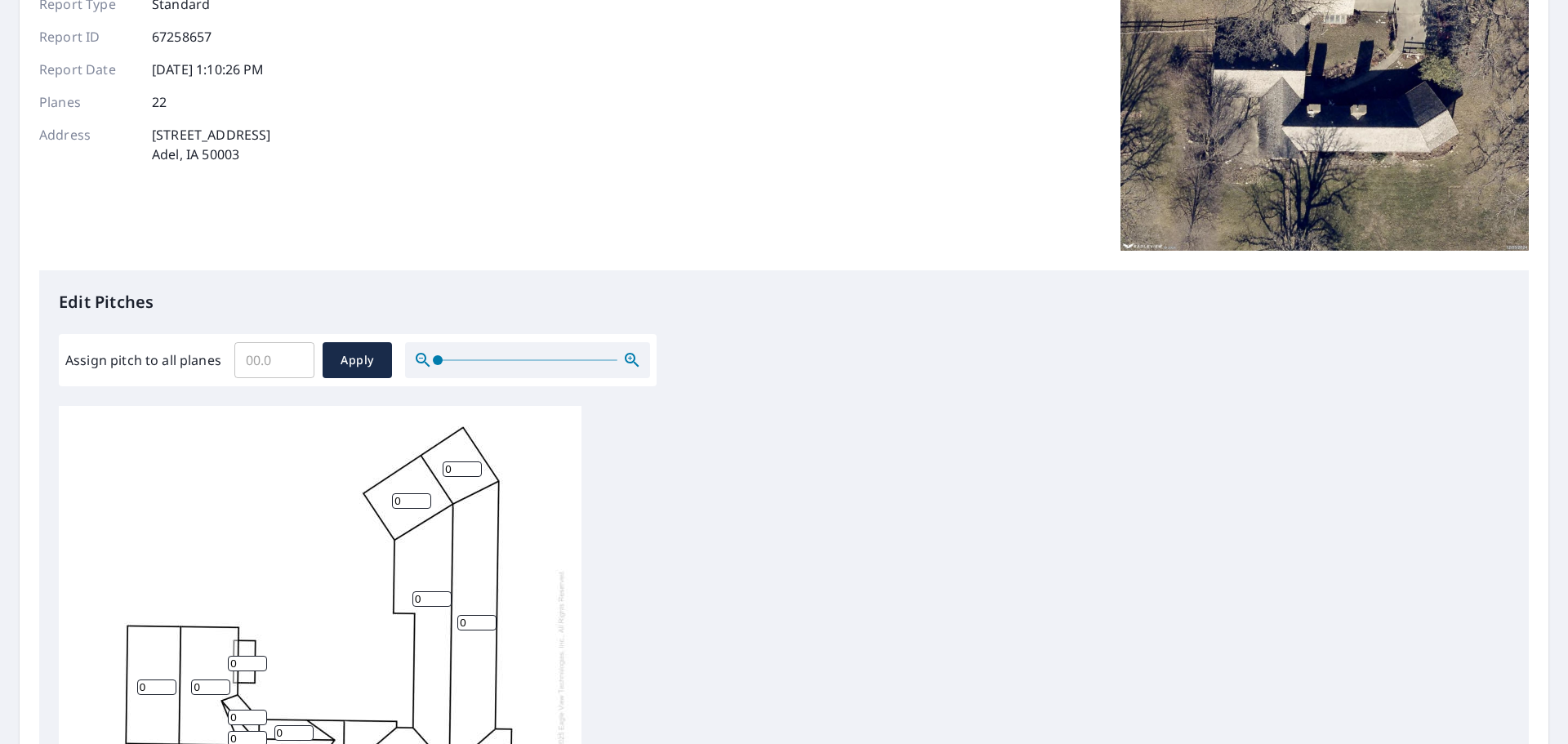
scroll to position [491, 0]
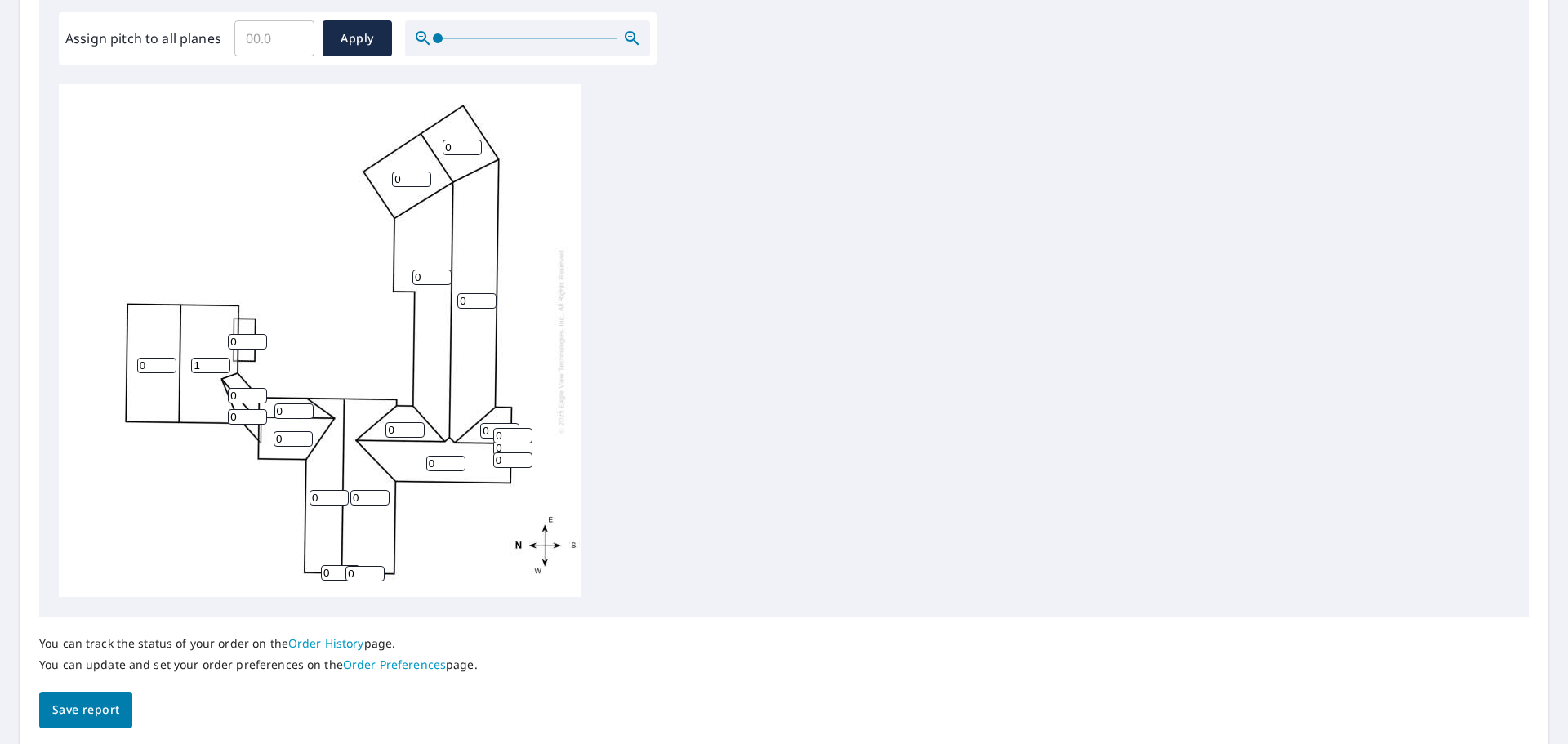
click at [216, 363] on input "1" at bounding box center [210, 366] width 39 height 16
click at [219, 360] on input "2" at bounding box center [210, 366] width 39 height 16
click at [219, 360] on input "3" at bounding box center [210, 366] width 39 height 16
click at [219, 360] on input "4" at bounding box center [210, 366] width 39 height 16
click at [219, 360] on input "5" at bounding box center [210, 366] width 39 height 16
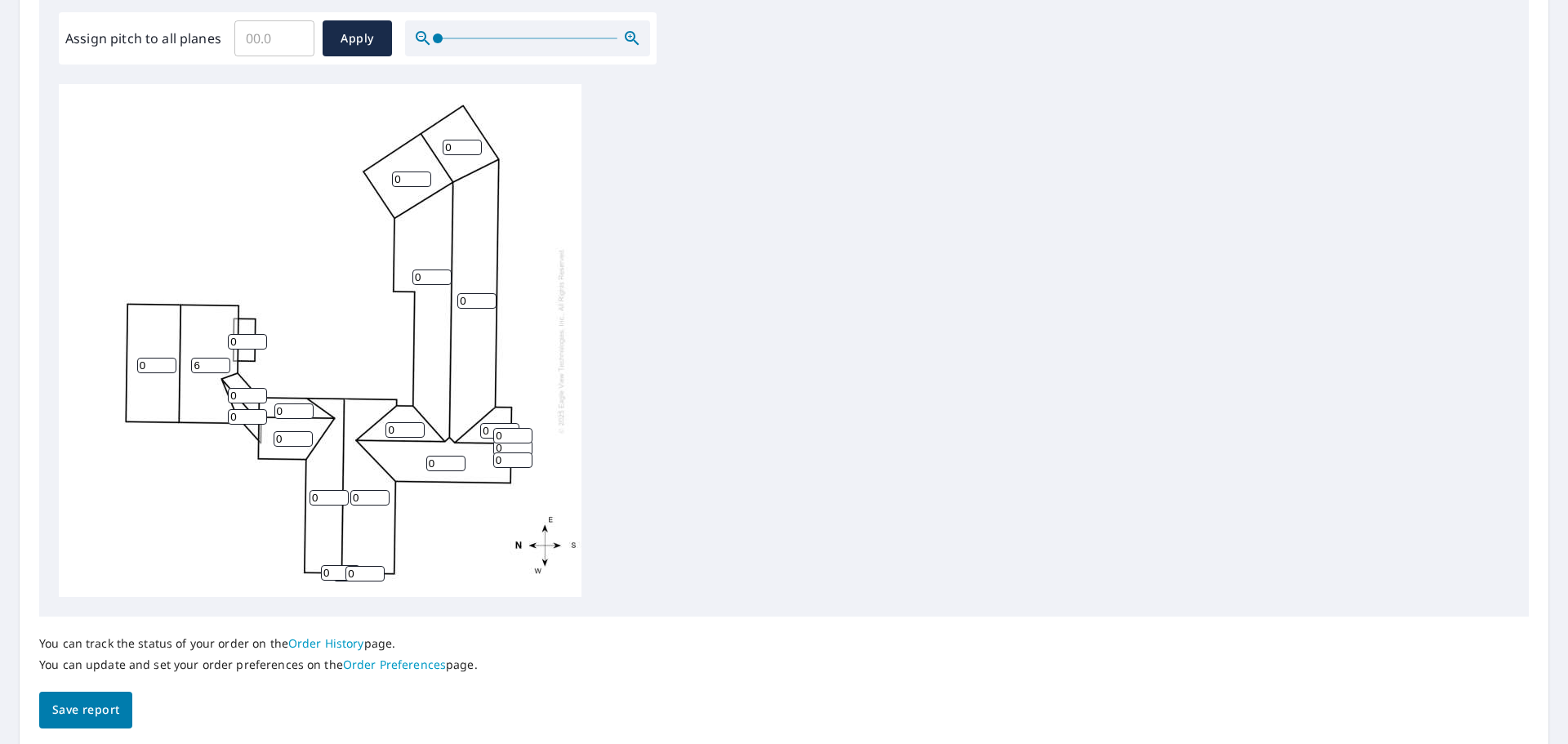
click at [219, 360] on input "6" at bounding box center [210, 366] width 39 height 16
click at [219, 360] on input "7" at bounding box center [210, 366] width 39 height 16
click at [219, 360] on input "8" at bounding box center [210, 366] width 39 height 16
click at [219, 360] on input "9" at bounding box center [210, 366] width 39 height 16
type input "10"
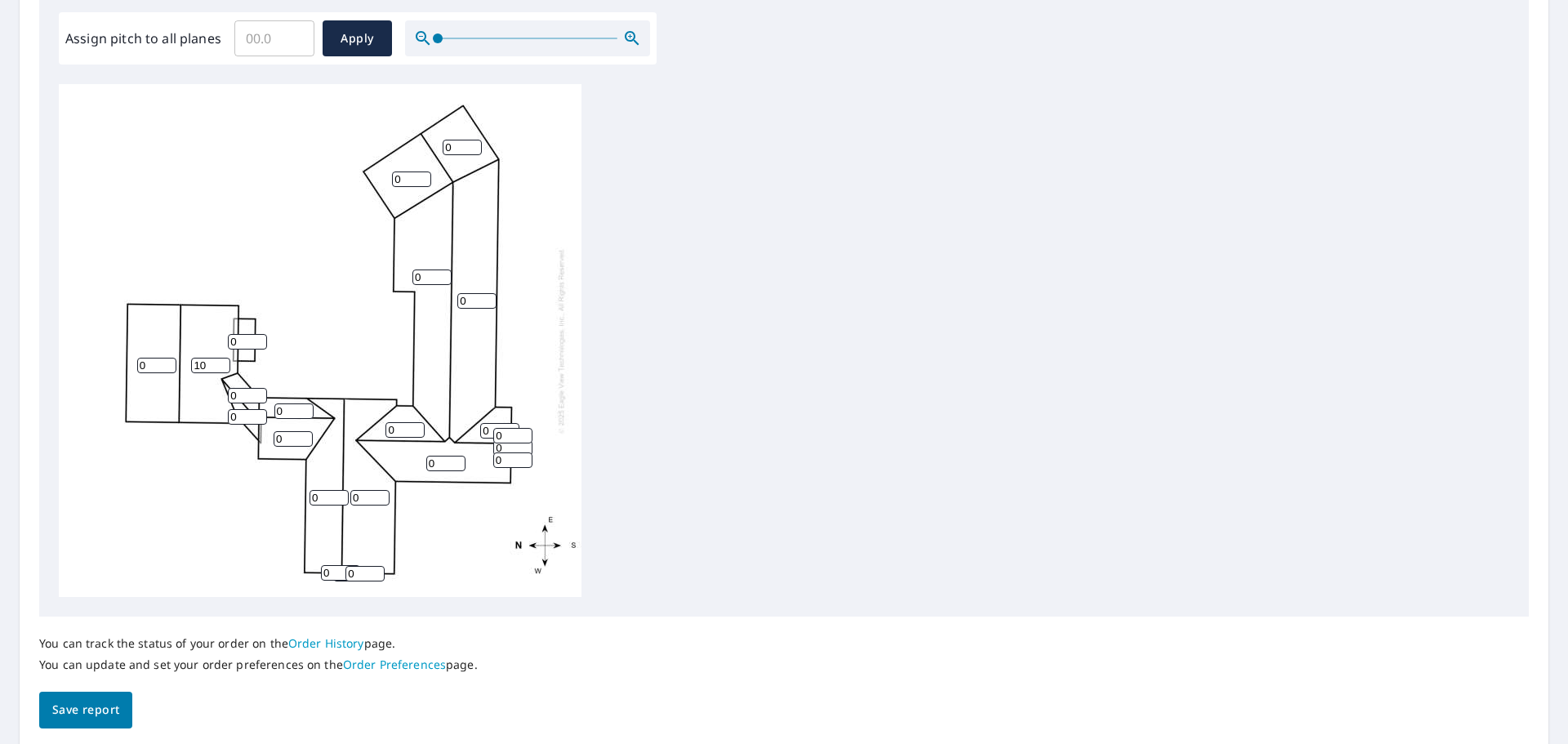
click at [218, 359] on input "10" at bounding box center [210, 366] width 39 height 16
click at [259, 391] on input "1" at bounding box center [247, 396] width 39 height 16
click at [259, 391] on input "2" at bounding box center [247, 396] width 39 height 16
click at [259, 391] on input "3" at bounding box center [247, 396] width 39 height 16
click at [259, 391] on input "4" at bounding box center [247, 396] width 39 height 16
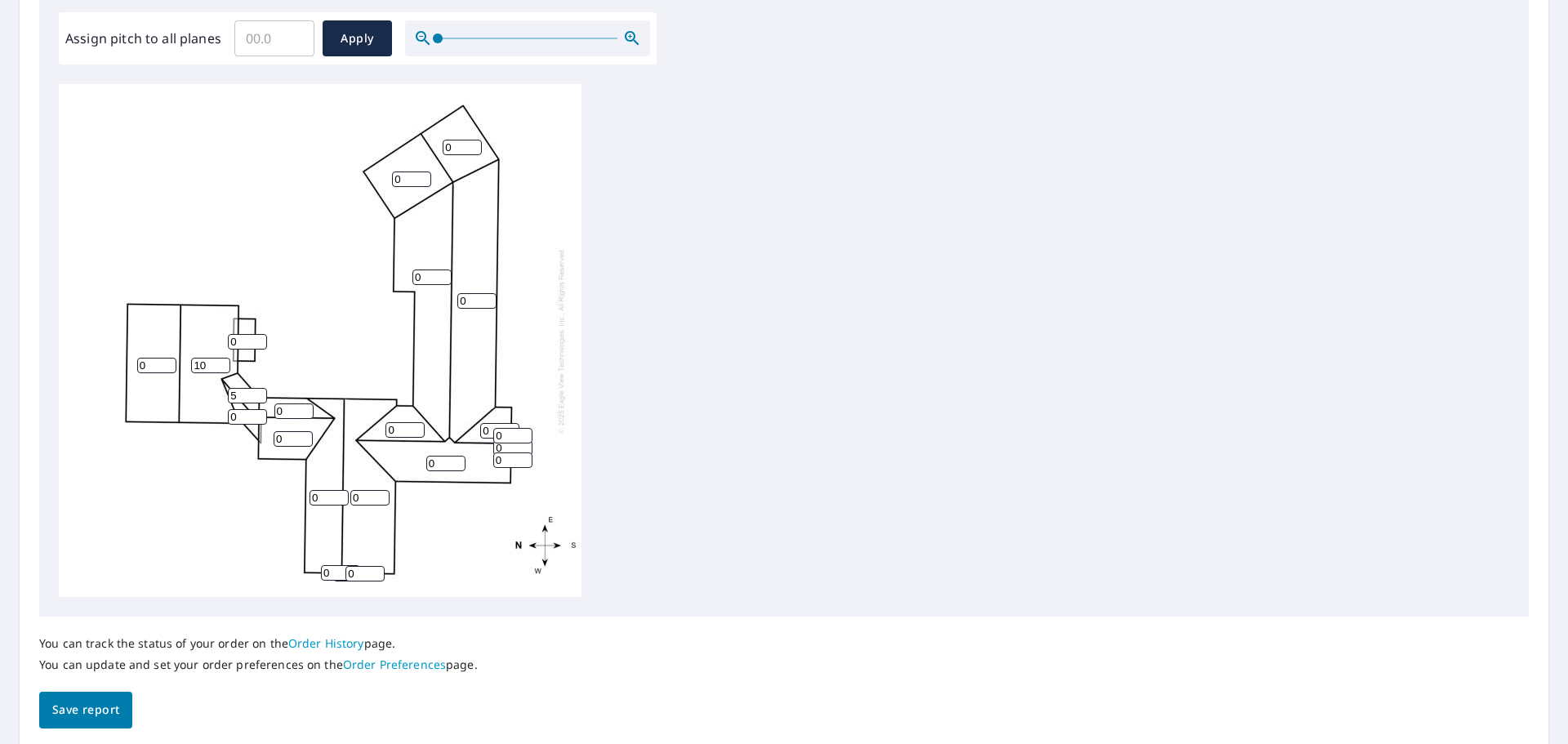
click at [259, 391] on input "5" at bounding box center [247, 396] width 39 height 16
click at [259, 391] on input "6" at bounding box center [247, 396] width 39 height 16
click at [259, 391] on input "7" at bounding box center [247, 396] width 39 height 16
click at [259, 391] on input "8" at bounding box center [247, 396] width 39 height 16
click at [259, 391] on input "9" at bounding box center [247, 396] width 39 height 16
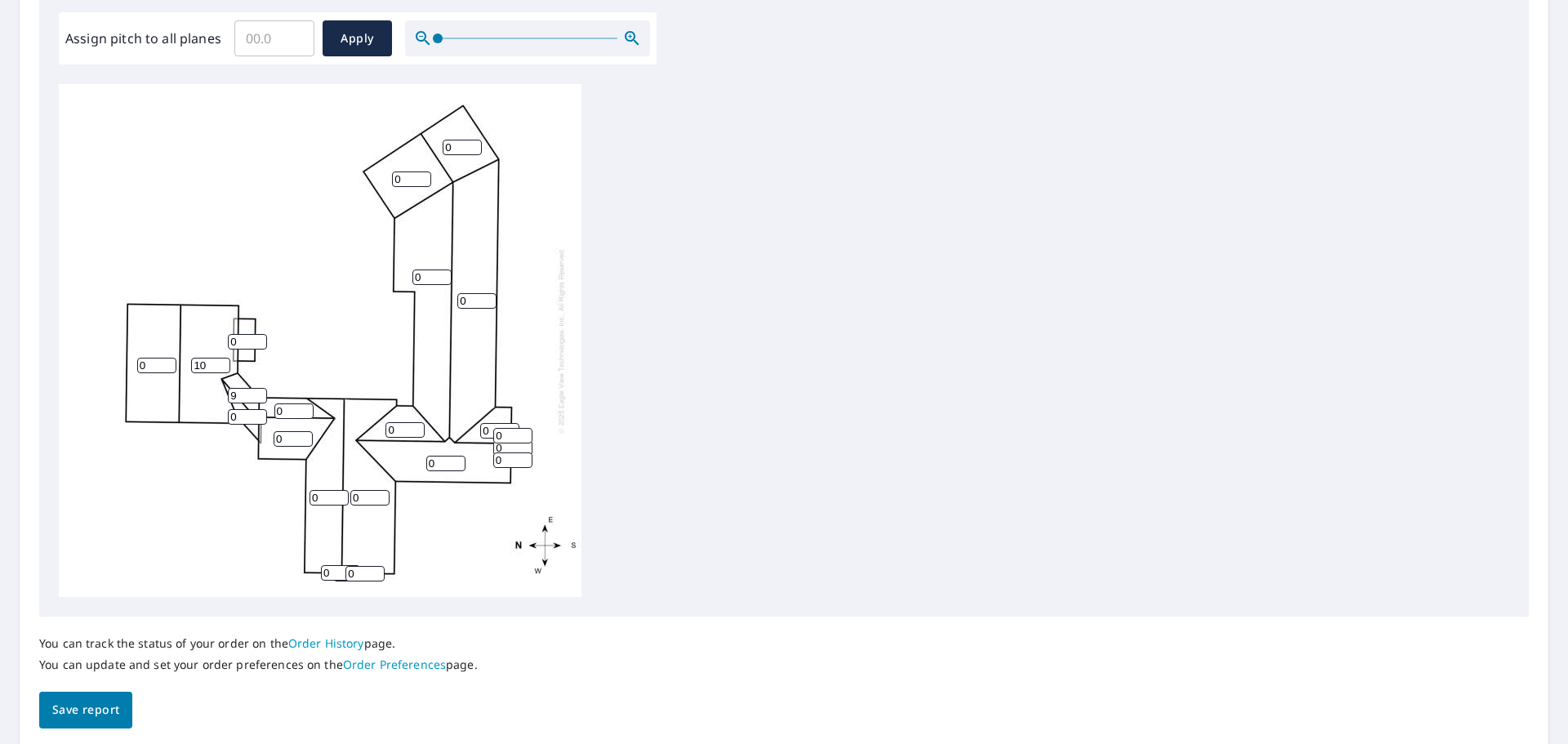
type input "10"
click at [259, 391] on input "10" at bounding box center [247, 396] width 39 height 16
click at [257, 414] on input "1" at bounding box center [247, 417] width 39 height 16
click at [257, 414] on input "2" at bounding box center [247, 417] width 39 height 16
click at [257, 414] on input "3" at bounding box center [247, 417] width 39 height 16
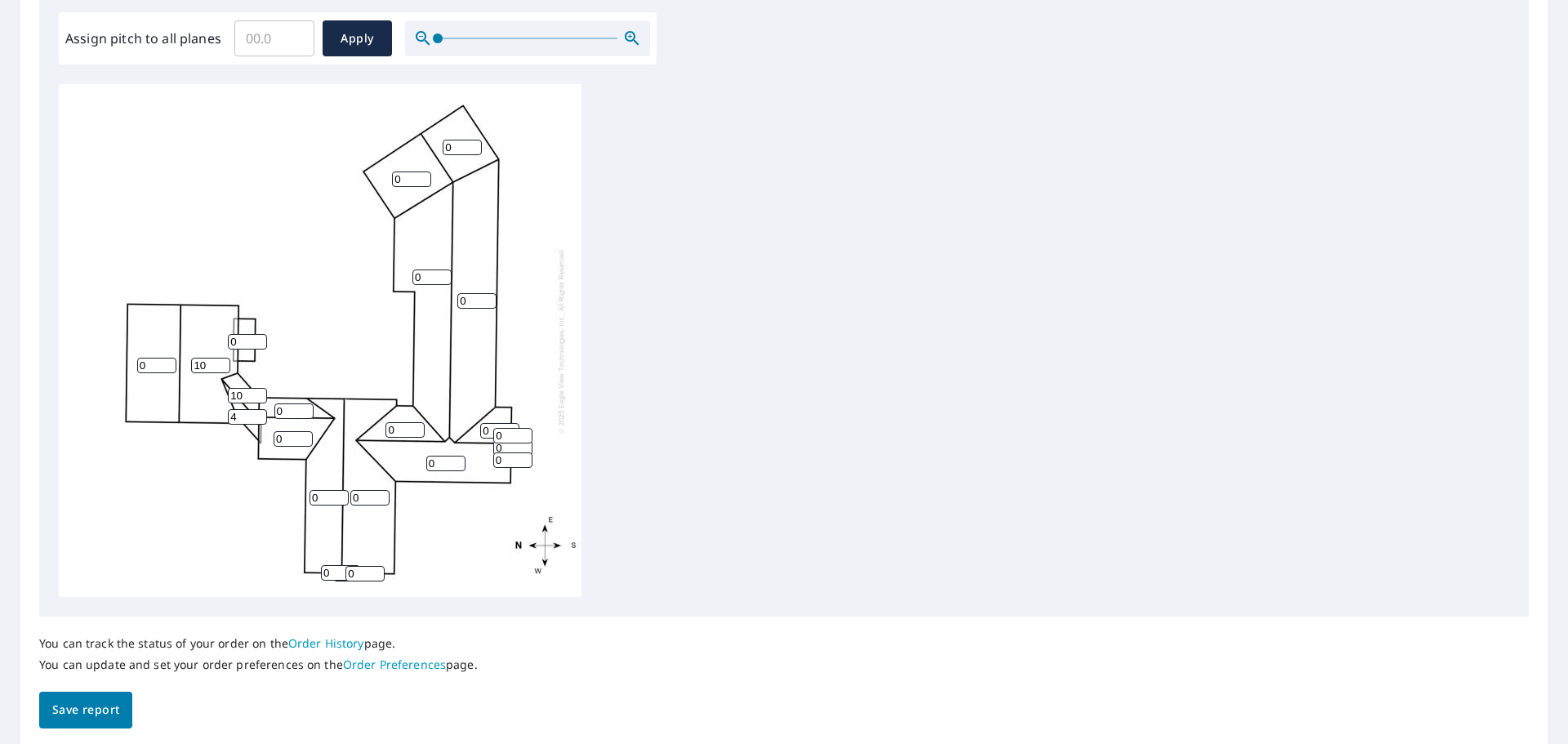
click at [257, 414] on input "4" at bounding box center [247, 417] width 39 height 16
click at [257, 414] on input "5" at bounding box center [247, 417] width 39 height 16
click at [257, 414] on input "6" at bounding box center [247, 417] width 39 height 16
click at [257, 414] on input "7" at bounding box center [247, 417] width 39 height 16
click at [257, 414] on input "8" at bounding box center [247, 417] width 39 height 16
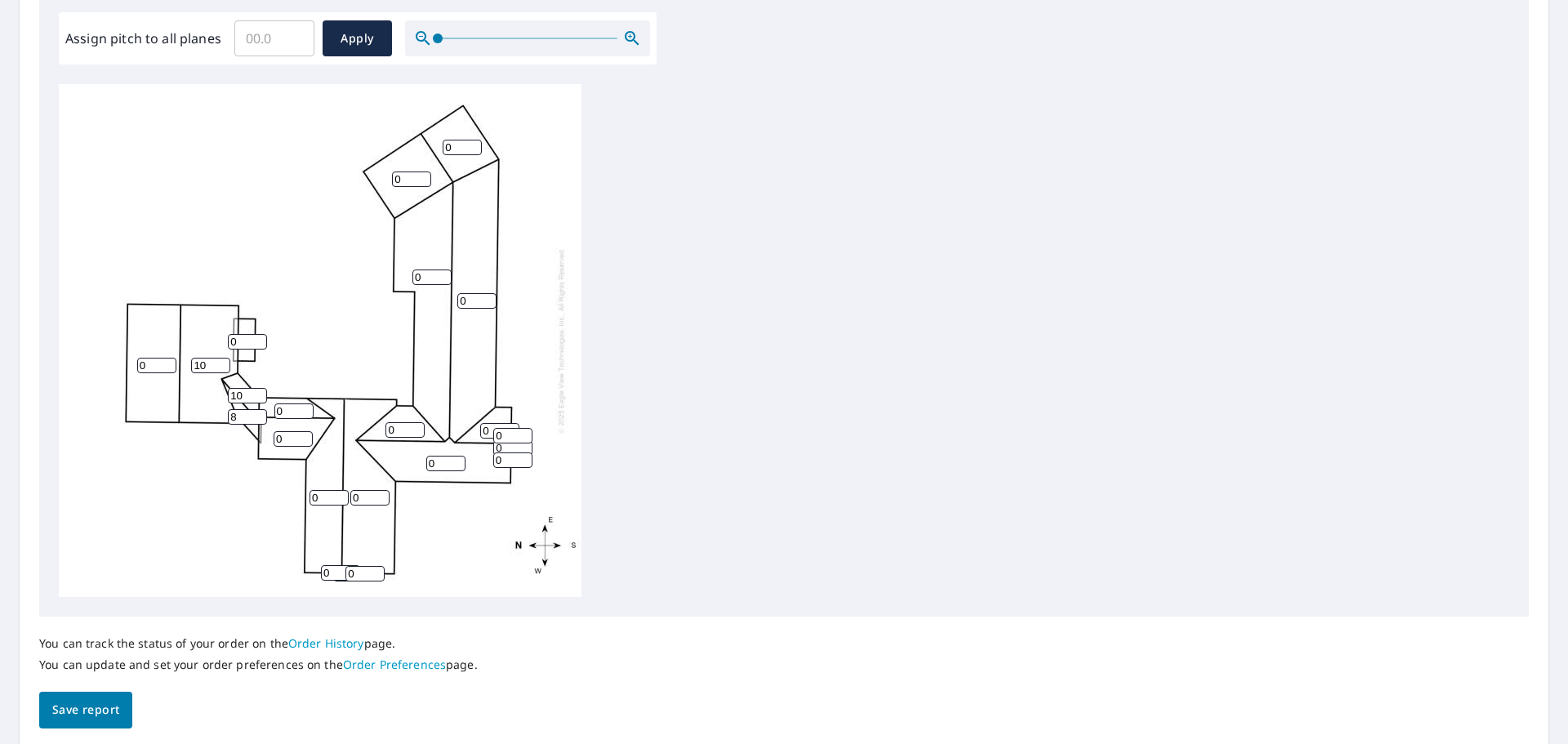
click at [257, 414] on input "9" at bounding box center [247, 417] width 39 height 16
click at [257, 414] on input "10" at bounding box center [247, 417] width 39 height 16
click at [257, 414] on input "11" at bounding box center [247, 417] width 39 height 16
type input "10"
click at [256, 418] on input "10" at bounding box center [247, 417] width 39 height 16
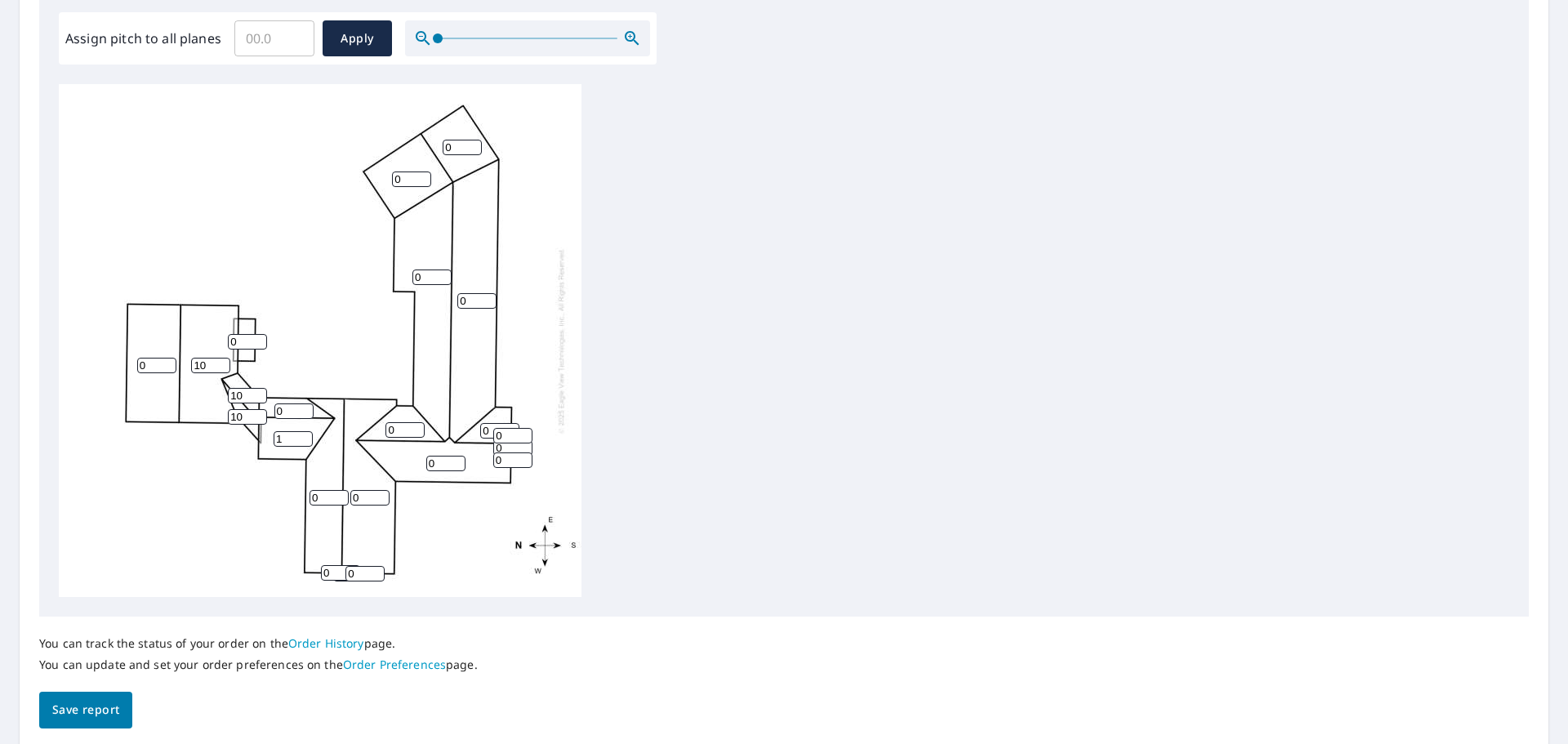
click at [305, 437] on input "1" at bounding box center [292, 440] width 39 height 16
click at [305, 437] on input "2" at bounding box center [292, 440] width 39 height 16
click at [305, 437] on input "3" at bounding box center [292, 440] width 39 height 16
click at [305, 437] on input "4" at bounding box center [292, 440] width 39 height 16
click at [305, 437] on input "5" at bounding box center [292, 440] width 39 height 16
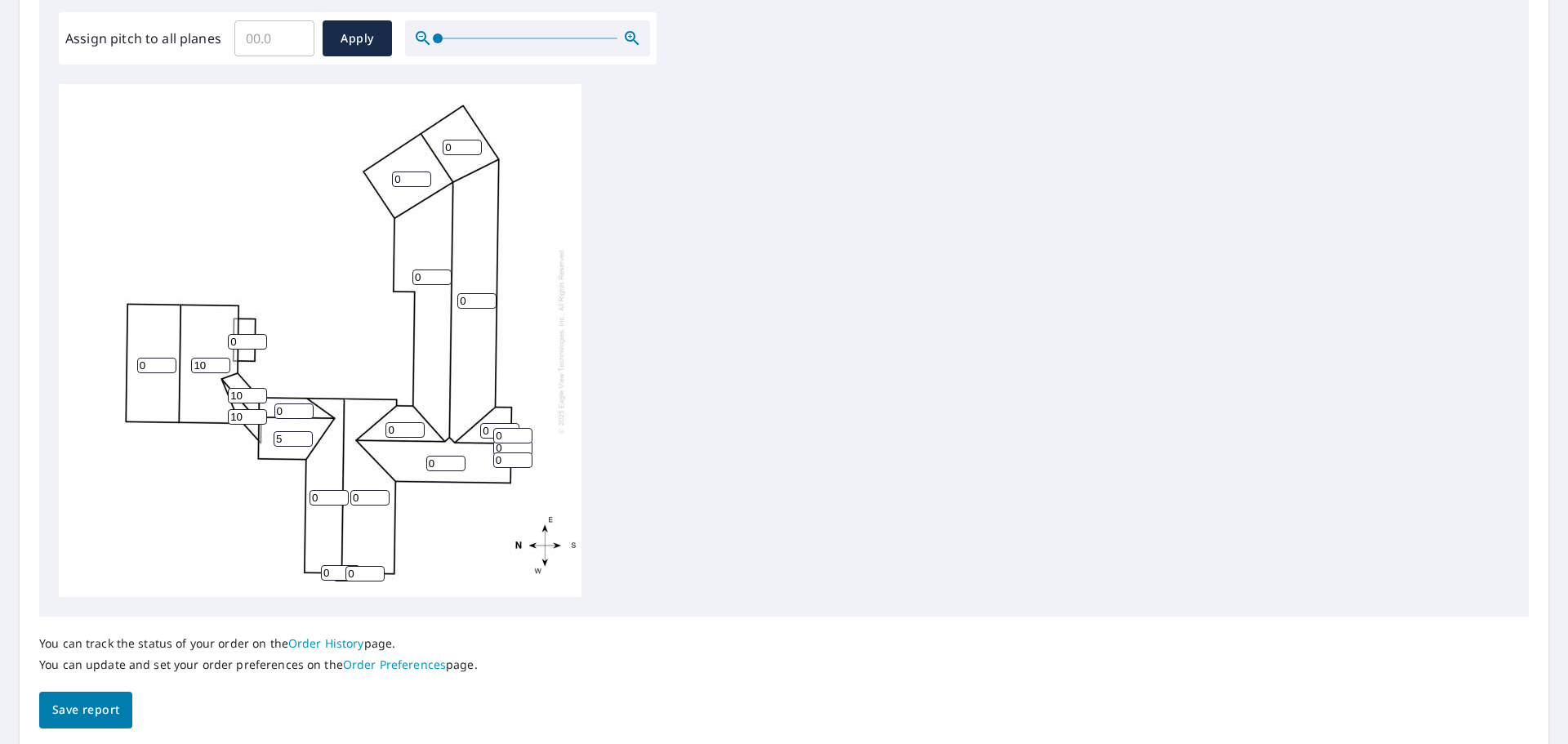
click at [305, 437] on input "6" at bounding box center [292, 440] width 39 height 16
click at [305, 437] on input "7" at bounding box center [292, 440] width 39 height 16
type input "8"
click at [305, 437] on input "8" at bounding box center [292, 440] width 39 height 16
click at [338, 491] on input "1" at bounding box center [329, 499] width 39 height 16
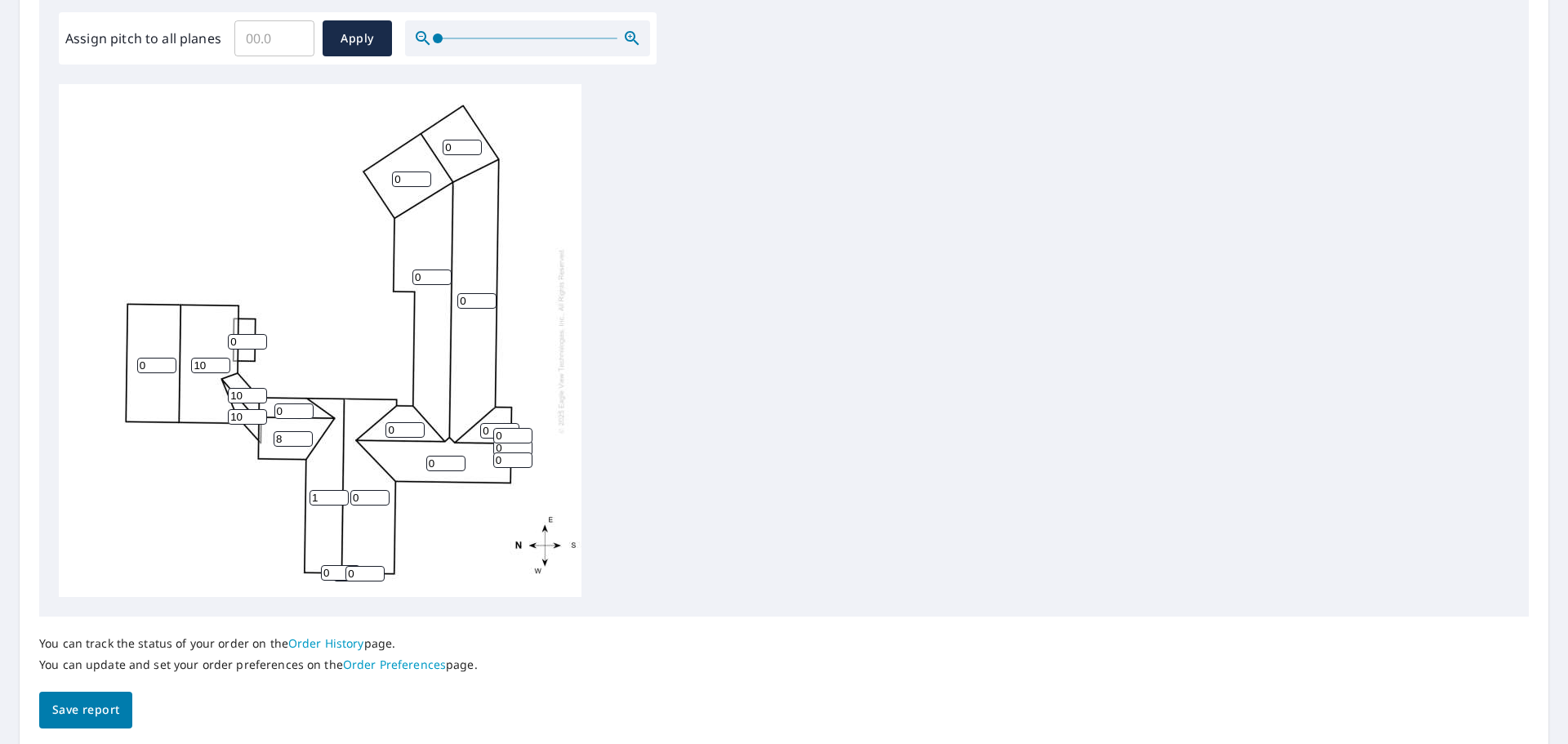
click at [338, 491] on input "2" at bounding box center [329, 499] width 39 height 16
click at [338, 491] on input "3" at bounding box center [329, 499] width 39 height 16
click at [338, 491] on input "4" at bounding box center [329, 499] width 39 height 16
click at [338, 491] on input "5" at bounding box center [329, 499] width 39 height 16
click at [338, 491] on input "6" at bounding box center [329, 499] width 39 height 16
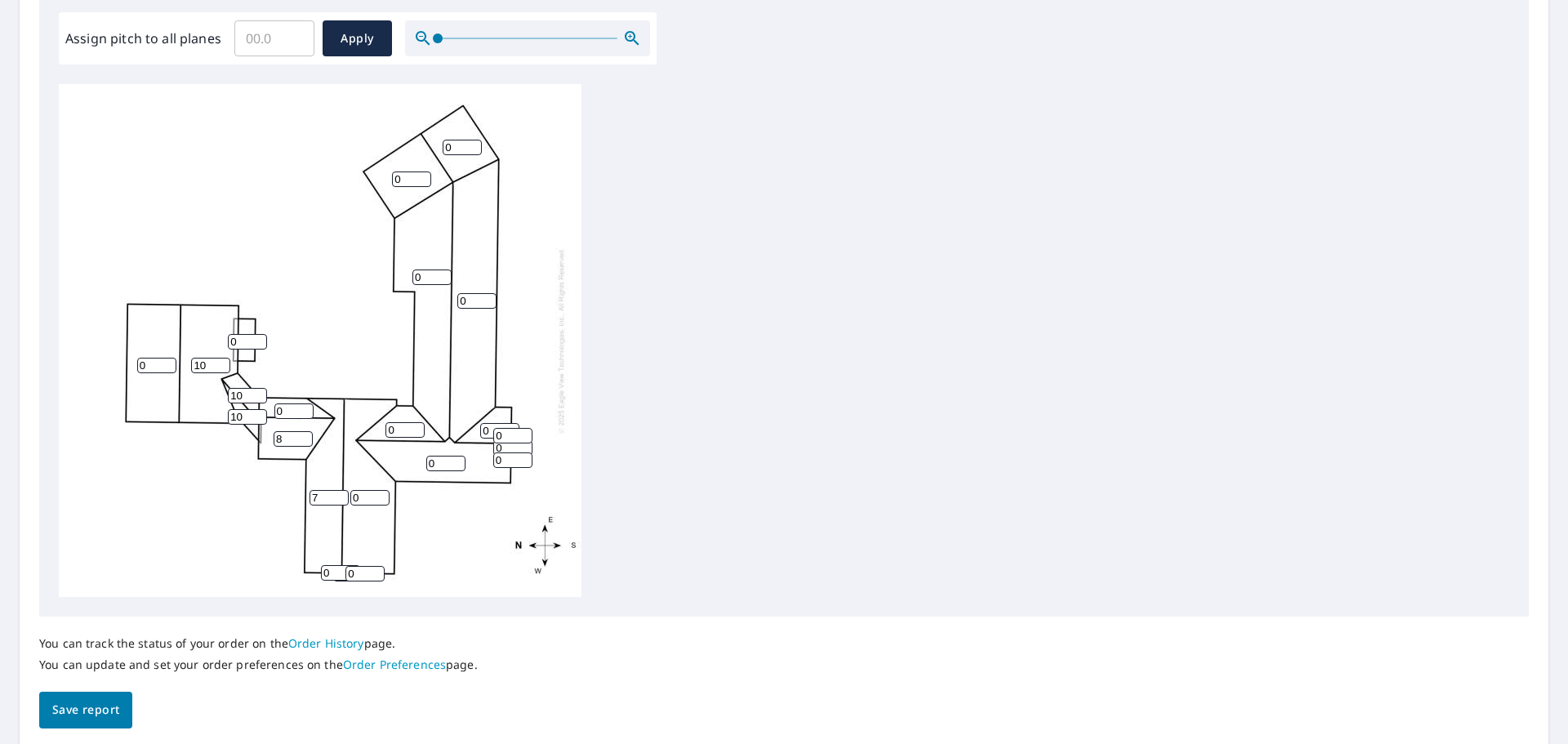
click at [338, 491] on input "7" at bounding box center [329, 499] width 39 height 16
click at [338, 491] on input "8" at bounding box center [329, 499] width 39 height 16
type input "9"
click at [338, 491] on input "9" at bounding box center [329, 499] width 39 height 16
click at [106, 726] on button "Save report" at bounding box center [85, 710] width 93 height 37
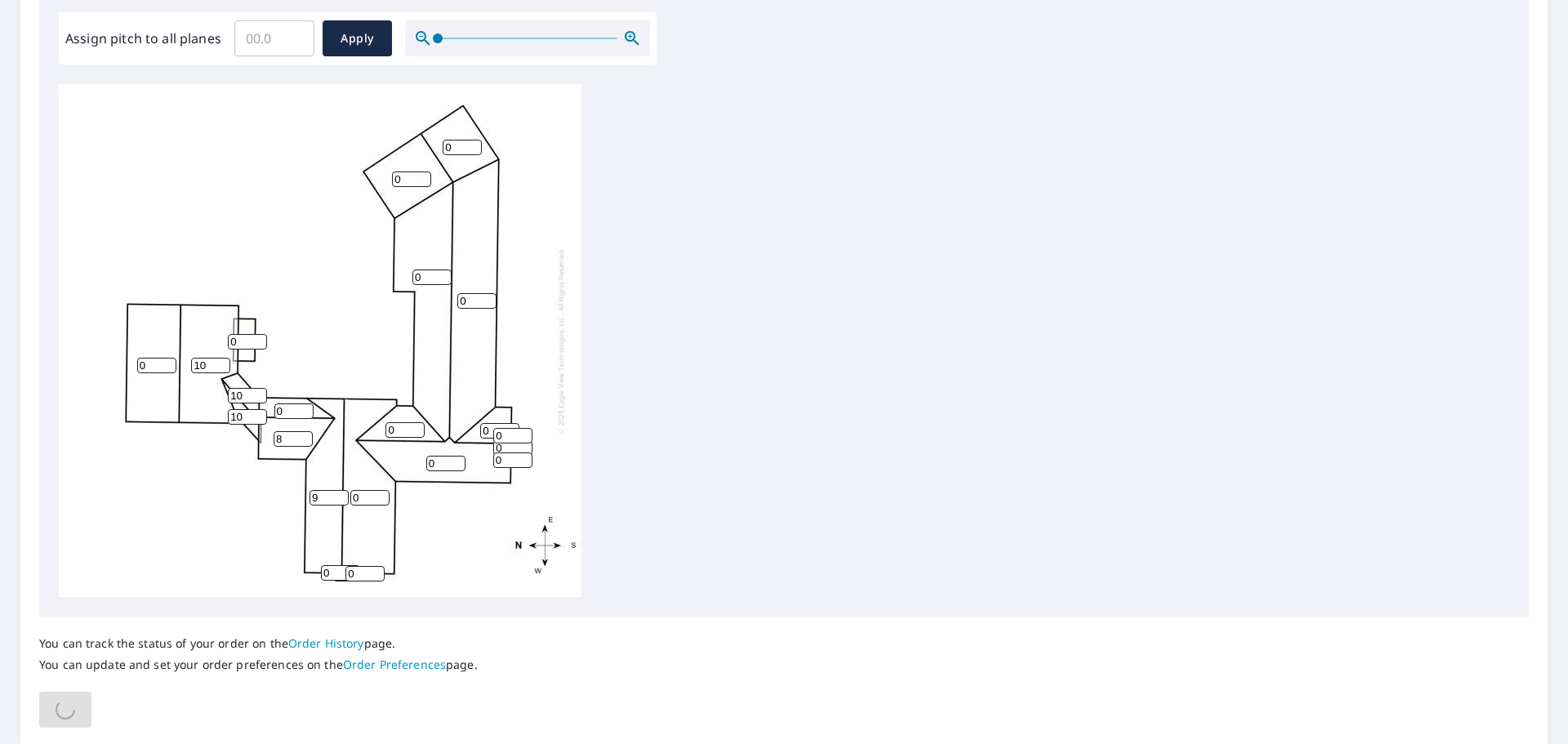
click at [288, 40] on input "Assign pitch to all planes" at bounding box center [274, 39] width 80 height 46
click at [293, 34] on input "0.1" at bounding box center [274, 39] width 80 height 46
click at [293, 34] on input "0.2" at bounding box center [274, 39] width 80 height 46
click at [293, 34] on input "0.3" at bounding box center [274, 39] width 80 height 46
click at [293, 34] on input "0.4" at bounding box center [274, 39] width 80 height 46
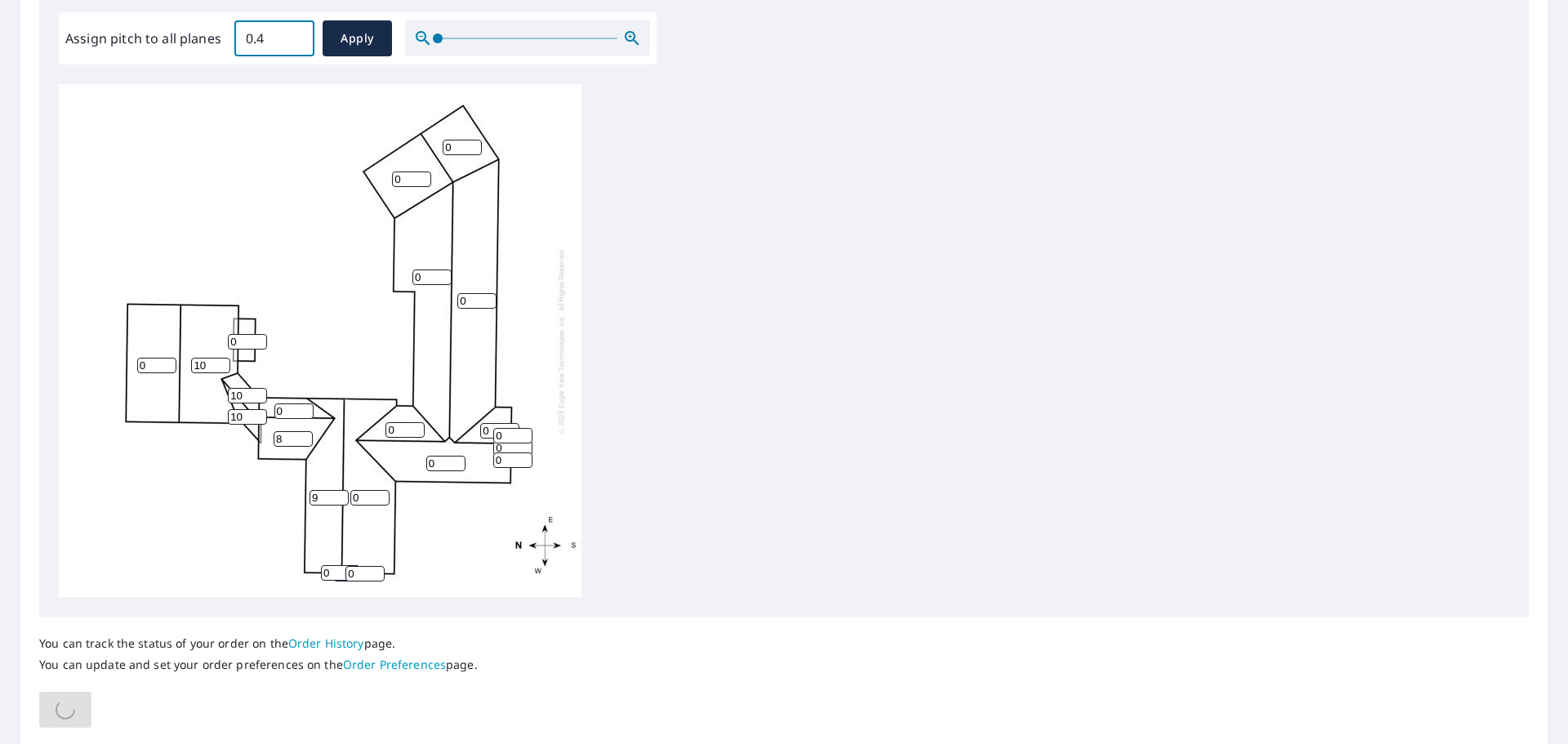
type input "0"
type input "10"
click at [306, 75] on div "Edit Pitches Assign pitch to all planes 10 ​ Apply 0 0 0 10 0 9 0 0 0 8 0 0 0 0…" at bounding box center [784, 282] width 1489 height 668
drag, startPoint x: 447, startPoint y: 44, endPoint x: 371, endPoint y: 57, distance: 77.1
click at [368, 55] on div "Assign pitch to all planes 10 ​ Apply" at bounding box center [358, 38] width 585 height 36
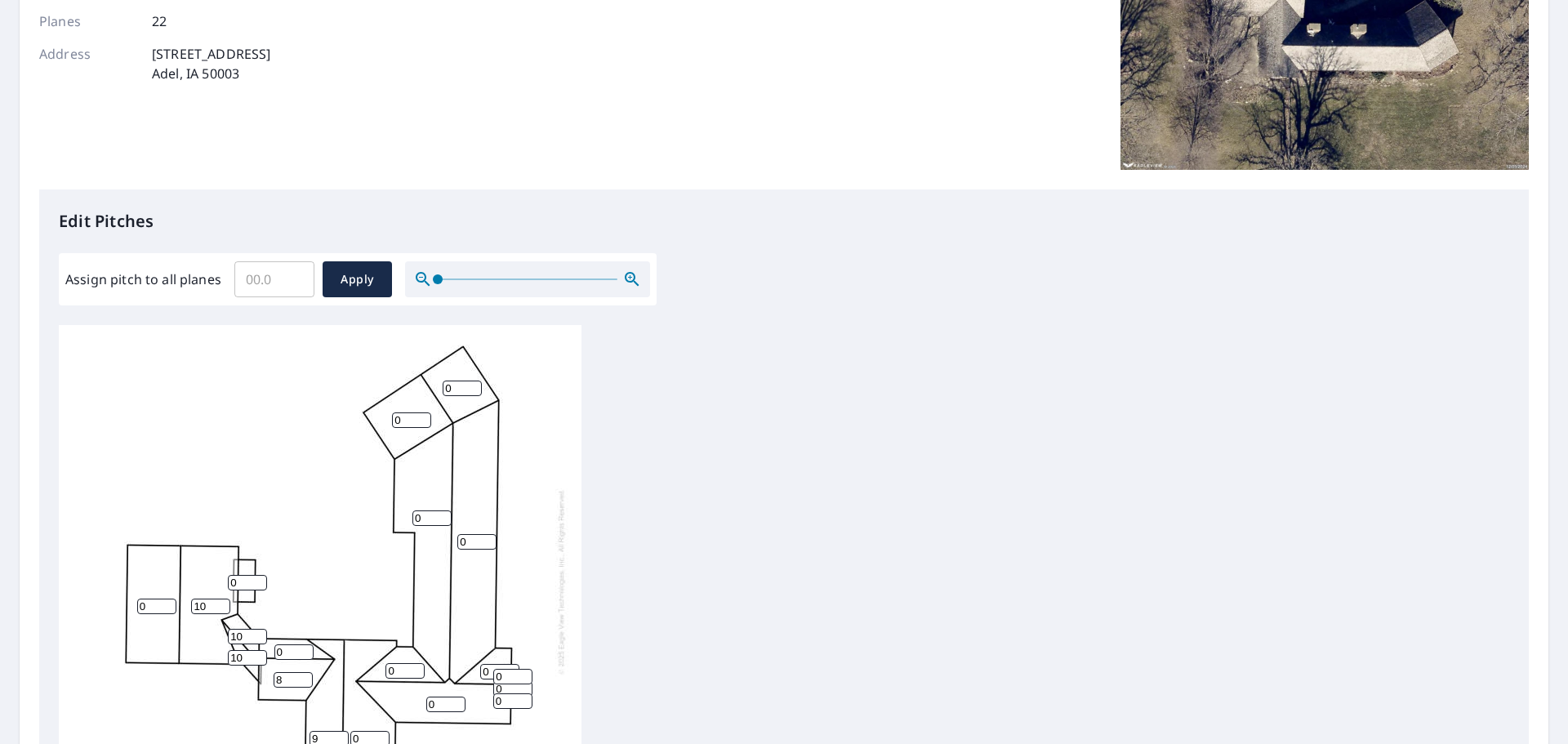
scroll to position [550, 0]
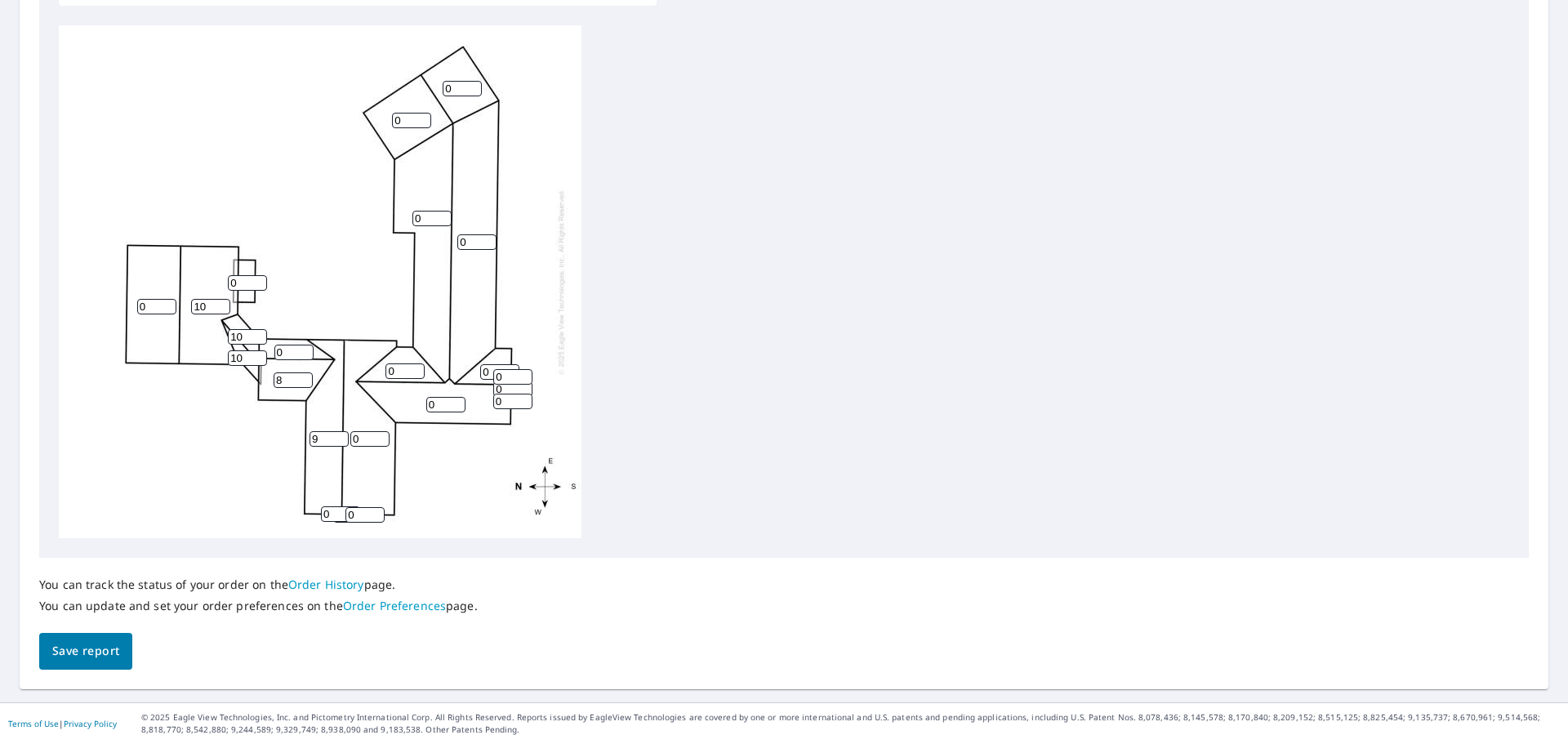
click at [351, 608] on link "Order Preferences" at bounding box center [394, 606] width 103 height 16
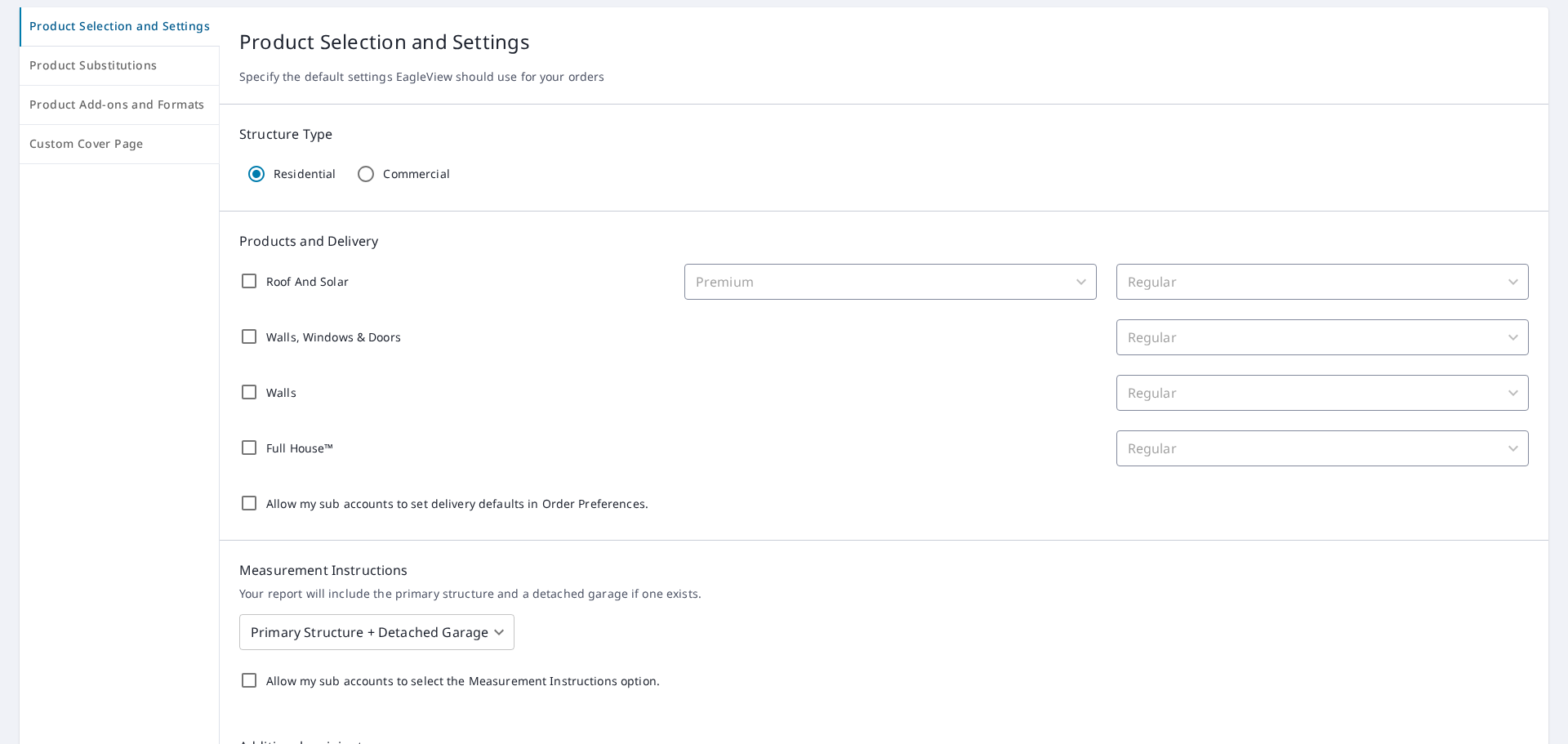
scroll to position [164, 0]
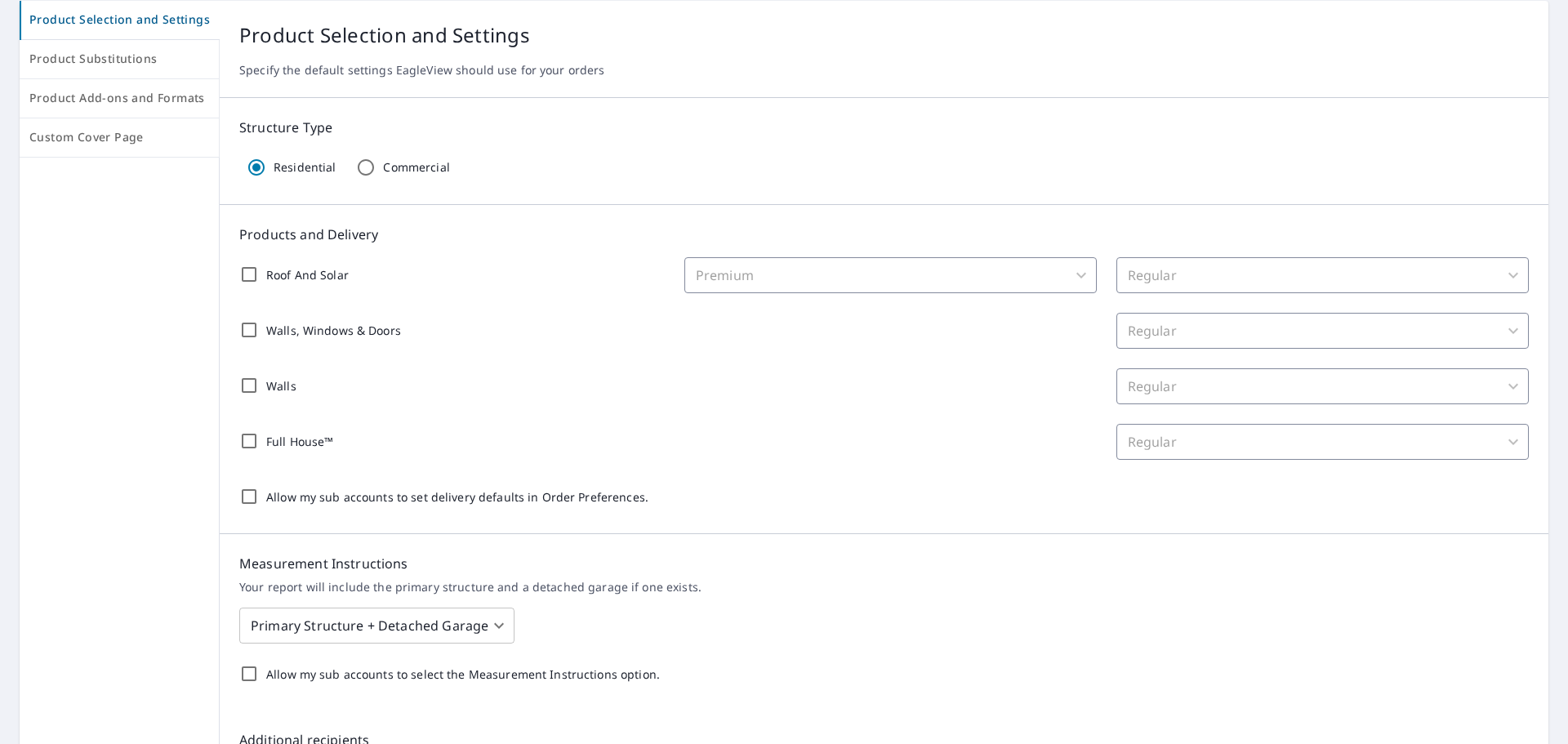
click at [319, 280] on p "Roof And Solar" at bounding box center [307, 274] width 83 height 17
click at [266, 280] on input "Roof And Solar" at bounding box center [249, 274] width 34 height 34
checkbox input "true"
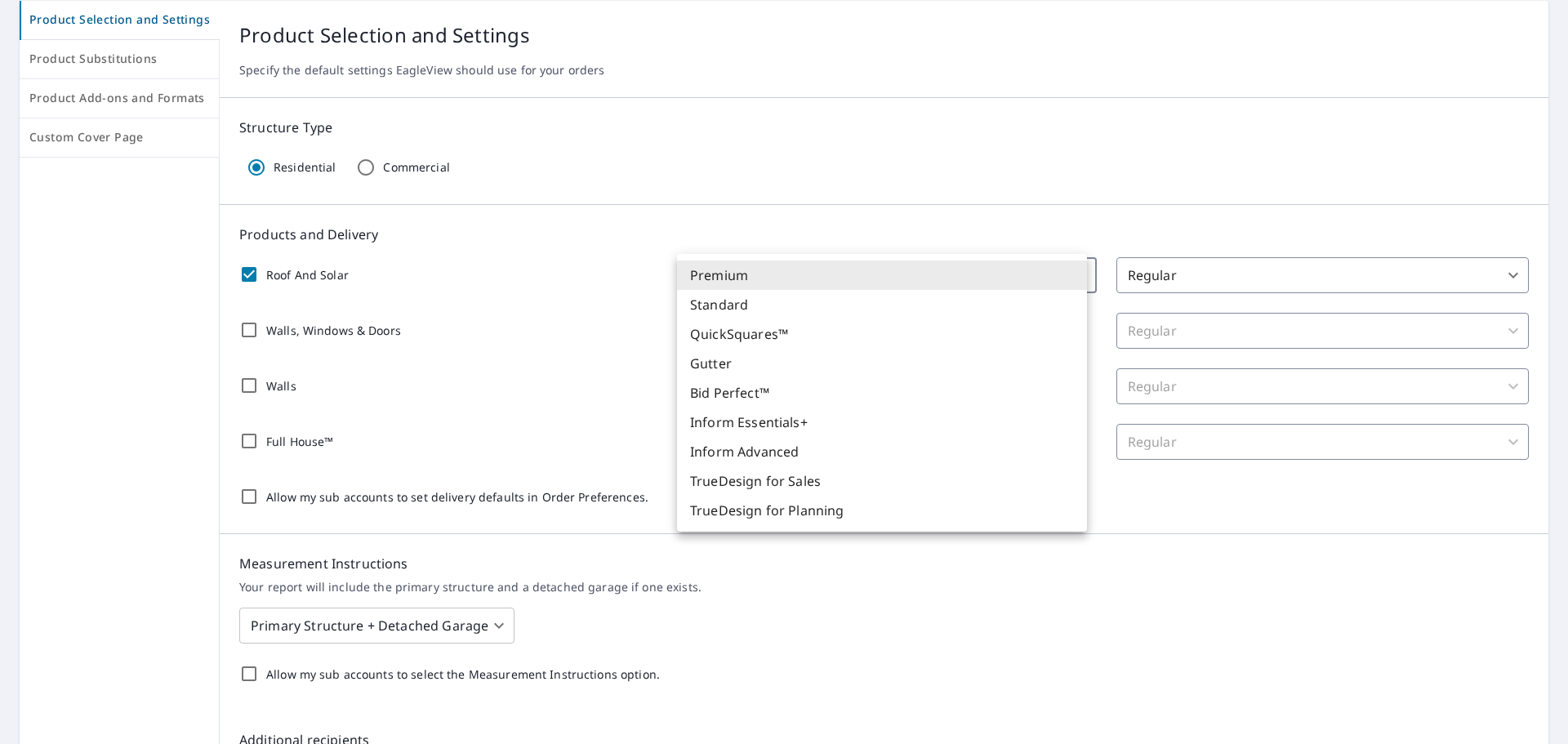
click at [859, 270] on body "EW EW Dashboard Order History Order EW Dashboard / Order Preferences / Product …" at bounding box center [784, 372] width 1568 height 744
click at [859, 270] on li "Premium" at bounding box center [881, 274] width 410 height 29
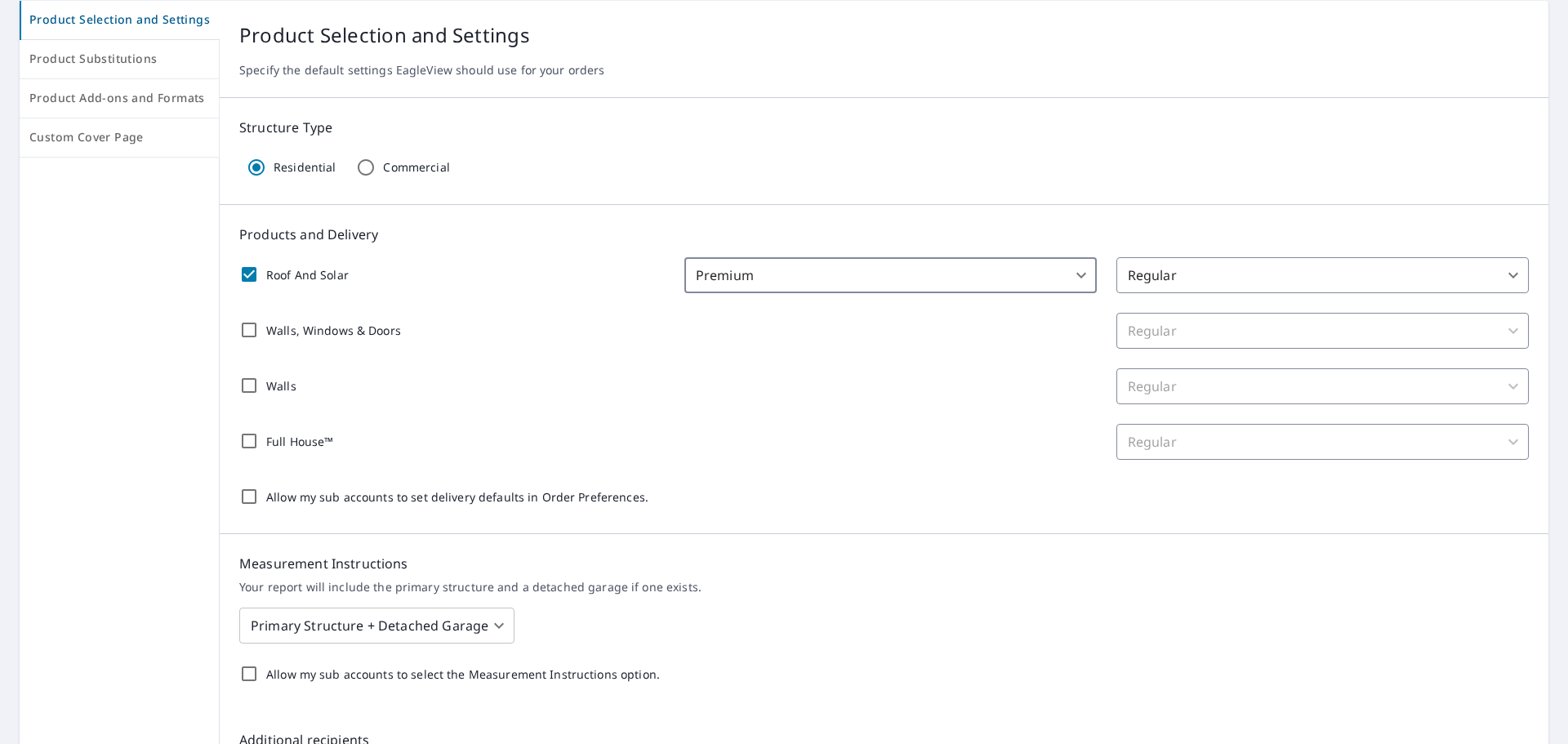
click at [1042, 335] on div "Walls, Windows & Doors Regular 8 ​" at bounding box center [884, 331] width 1290 height 36
click at [1173, 273] on body "EW EW Dashboard Order History Order EW Dashboard / Order Preferences / Product …" at bounding box center [784, 372] width 1568 height 744
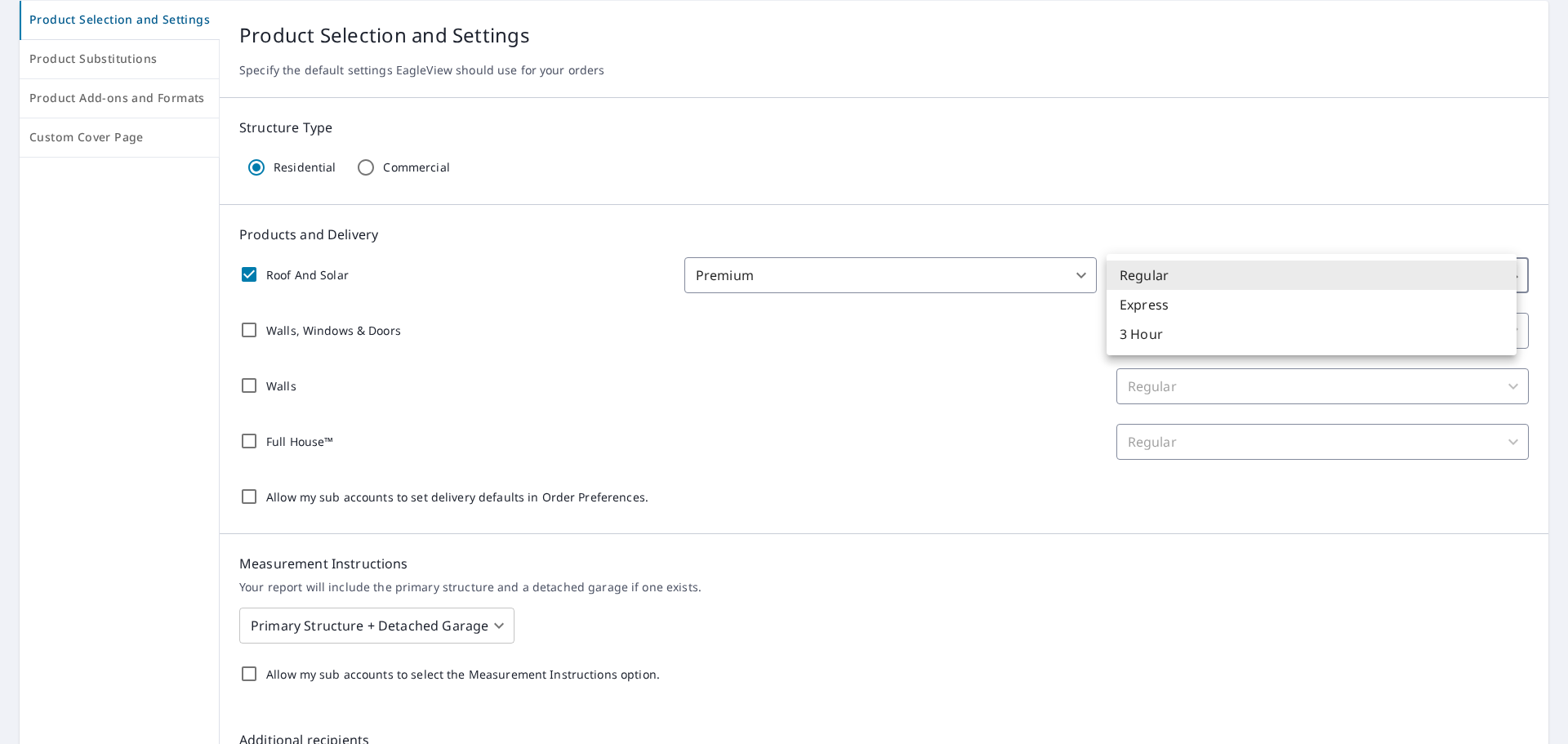
click at [1171, 273] on li "Regular" at bounding box center [1311, 274] width 410 height 29
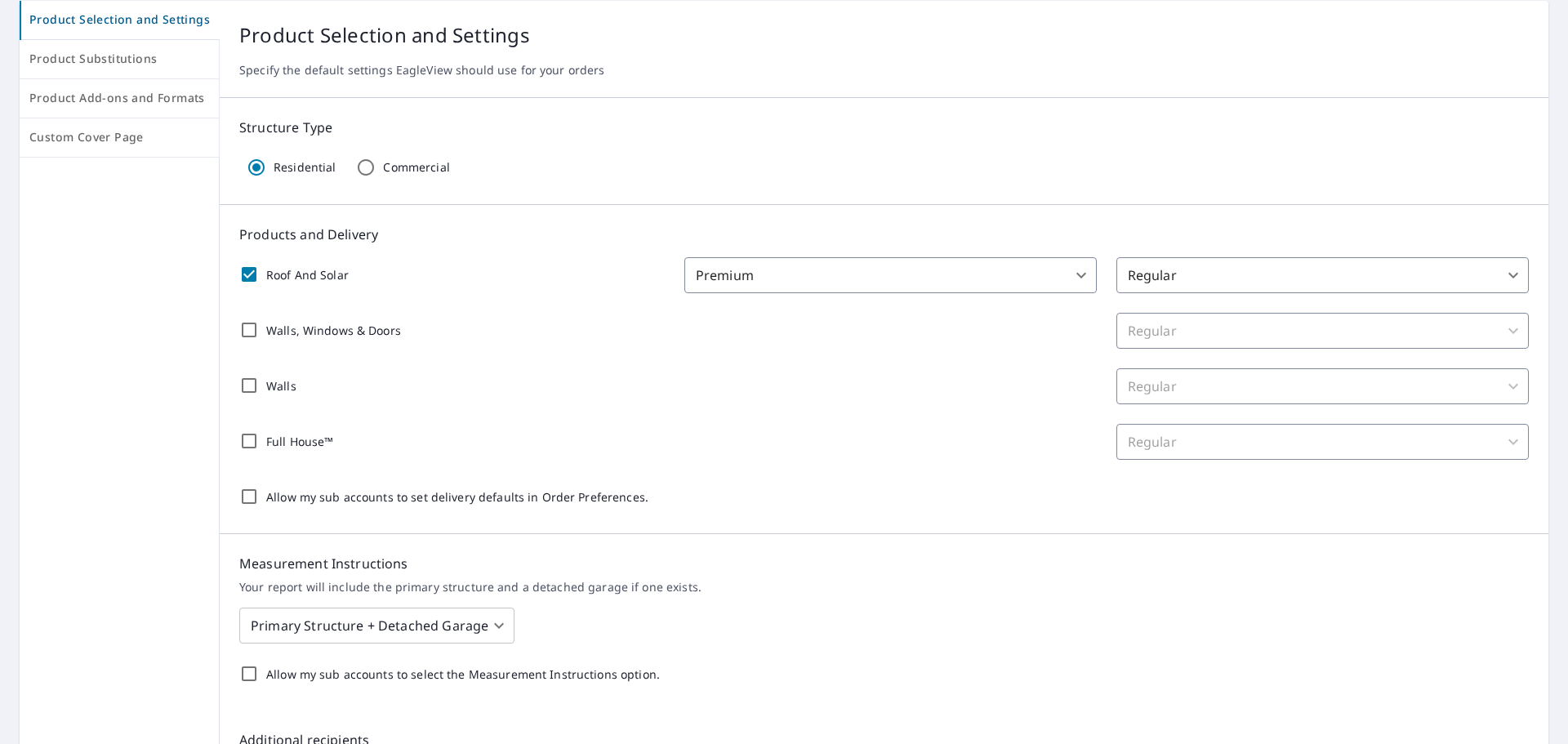
click at [947, 340] on div "Walls, Windows & Doors Regular 8 ​" at bounding box center [884, 331] width 1290 height 36
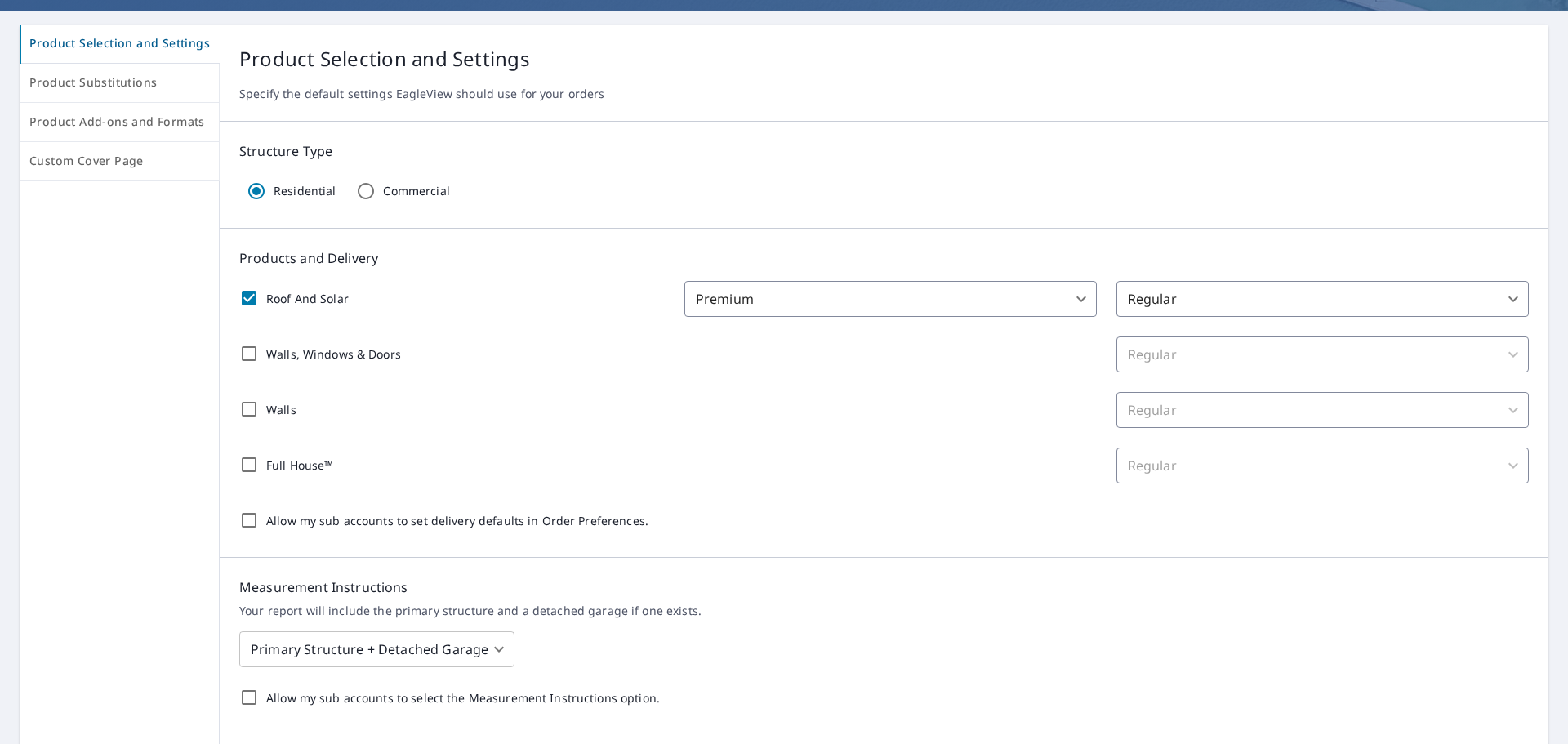
scroll to position [0, 0]
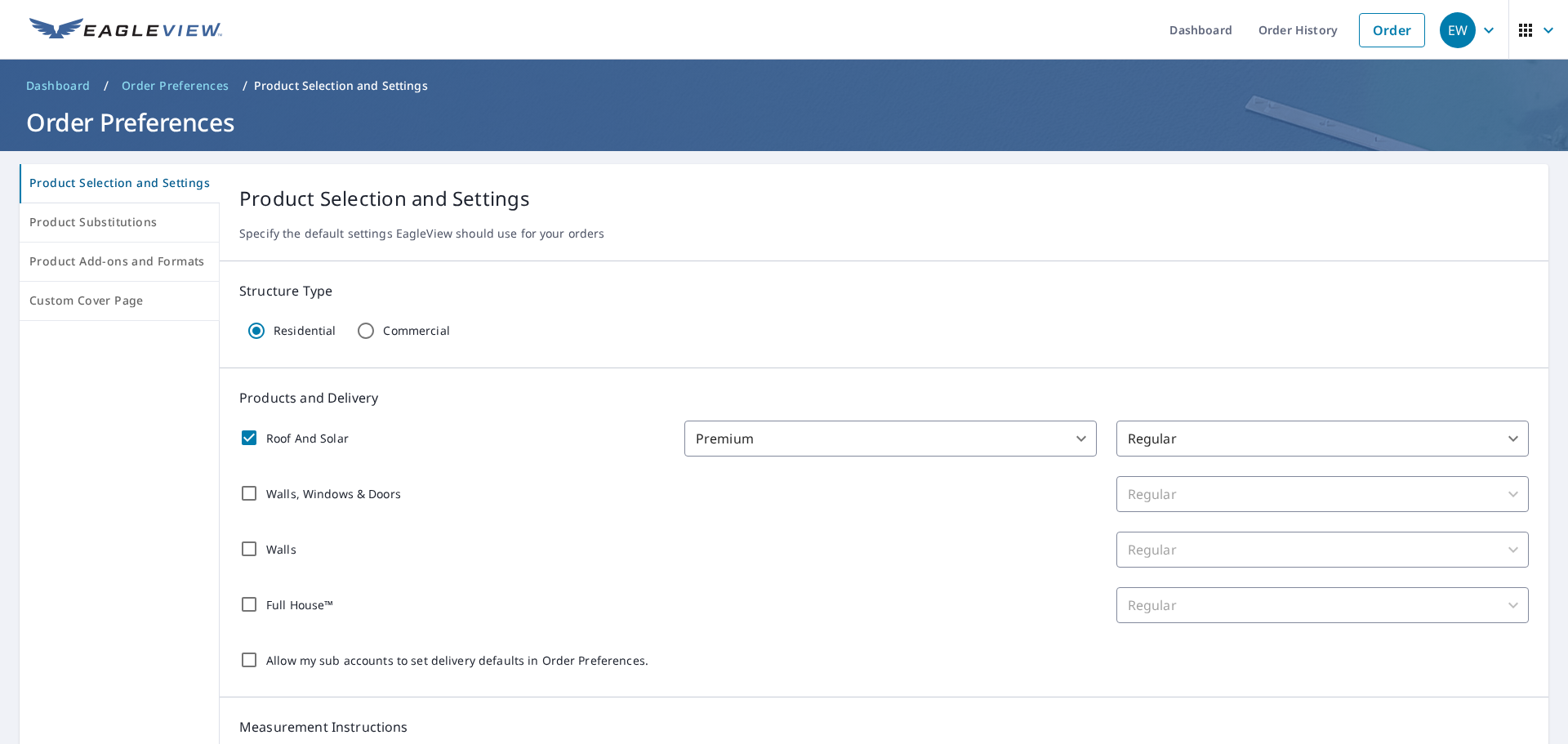
click at [57, 86] on span "Dashboard" at bounding box center [58, 86] width 65 height 16
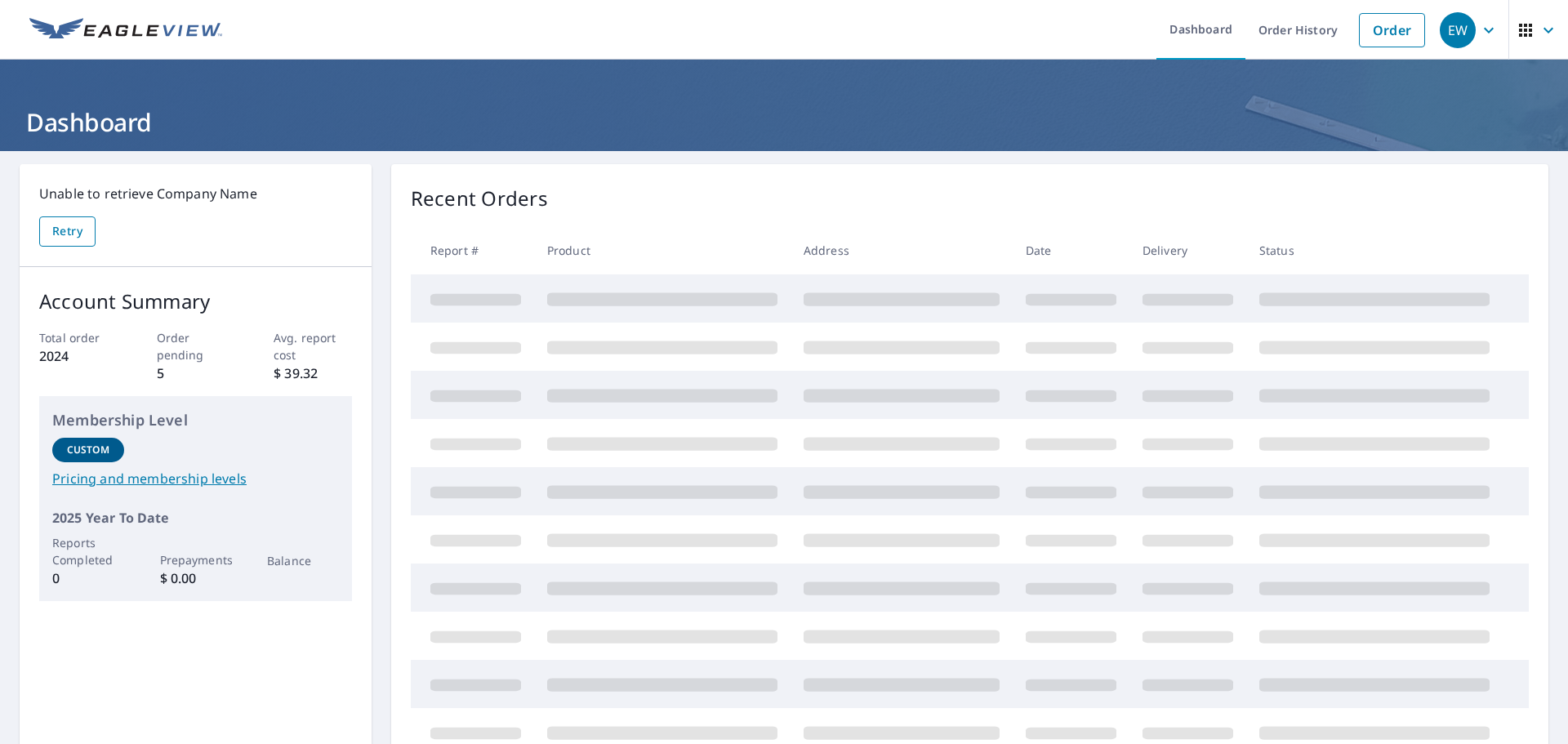
click at [70, 228] on Name-retryBtn "Retry" at bounding box center [67, 231] width 57 height 30
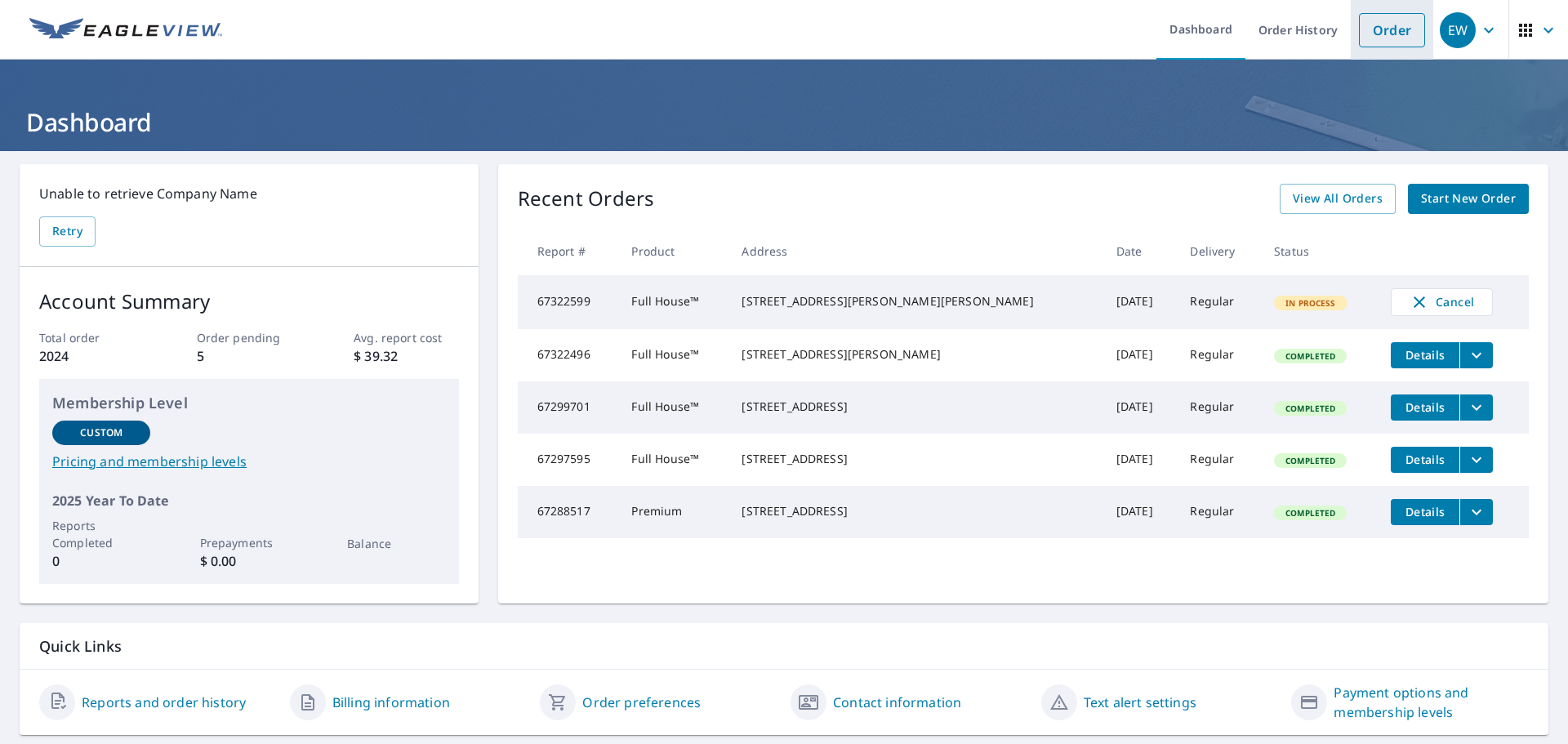
click at [1373, 25] on link "Order" at bounding box center [1392, 30] width 66 height 34
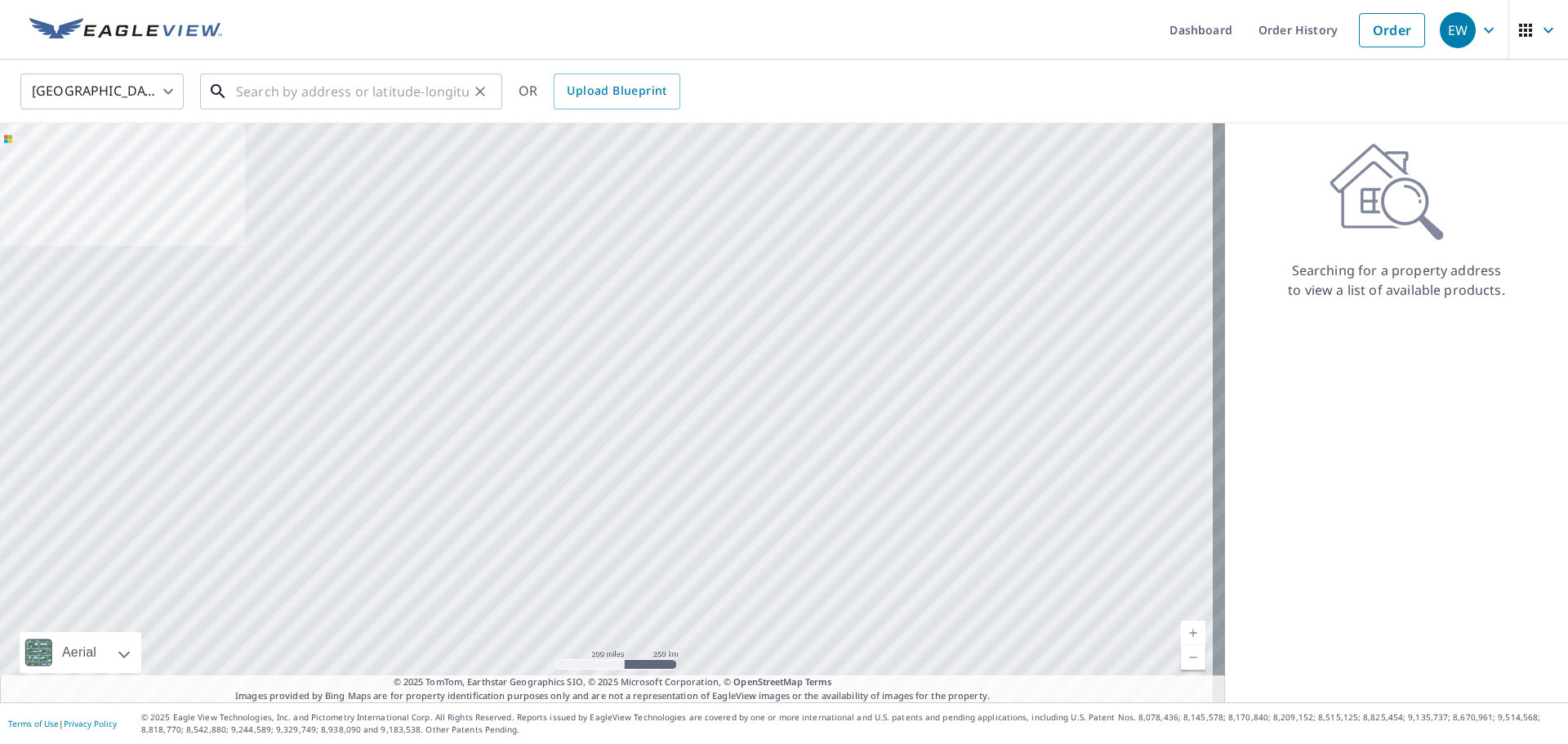
click at [319, 84] on input "text" at bounding box center [353, 92] width 233 height 46
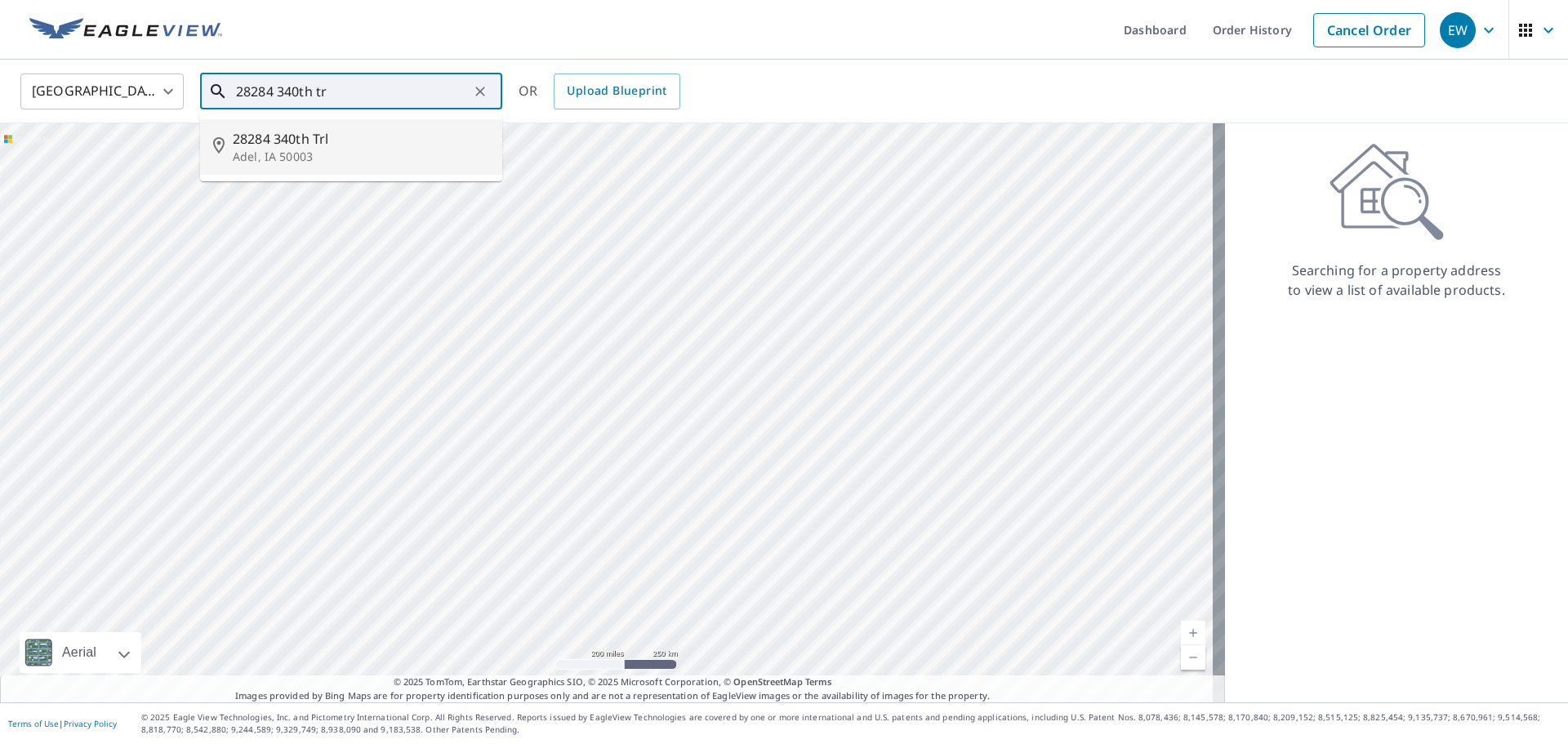
click at [289, 151] on p "Adel, IA 50003" at bounding box center [361, 157] width 256 height 16
type input "28284 340th Trl Adel, IA 50003"
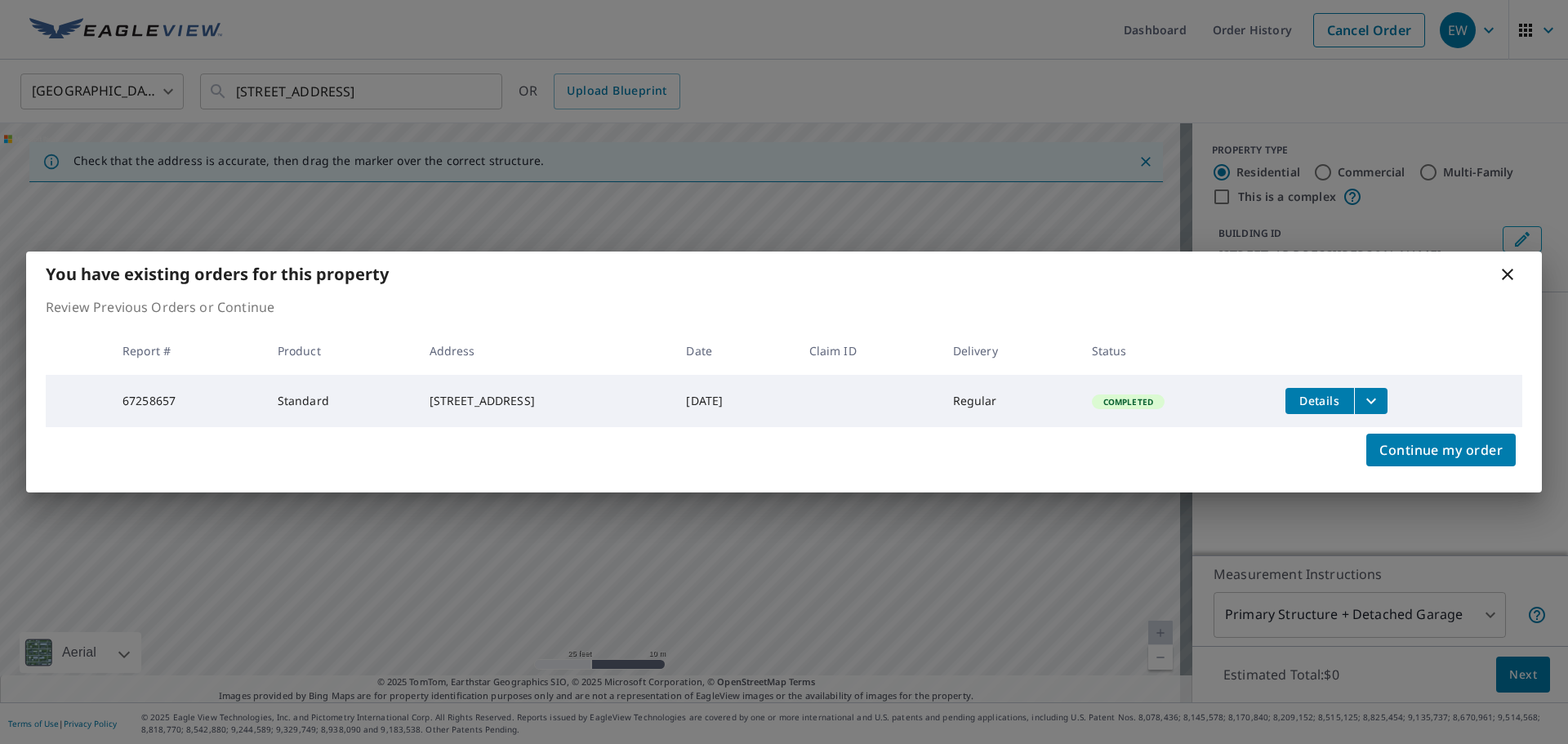
drag, startPoint x: 590, startPoint y: 402, endPoint x: 605, endPoint y: 407, distance: 15.8
click at [1427, 456] on span "Continue my order" at bounding box center [1441, 450] width 124 height 23
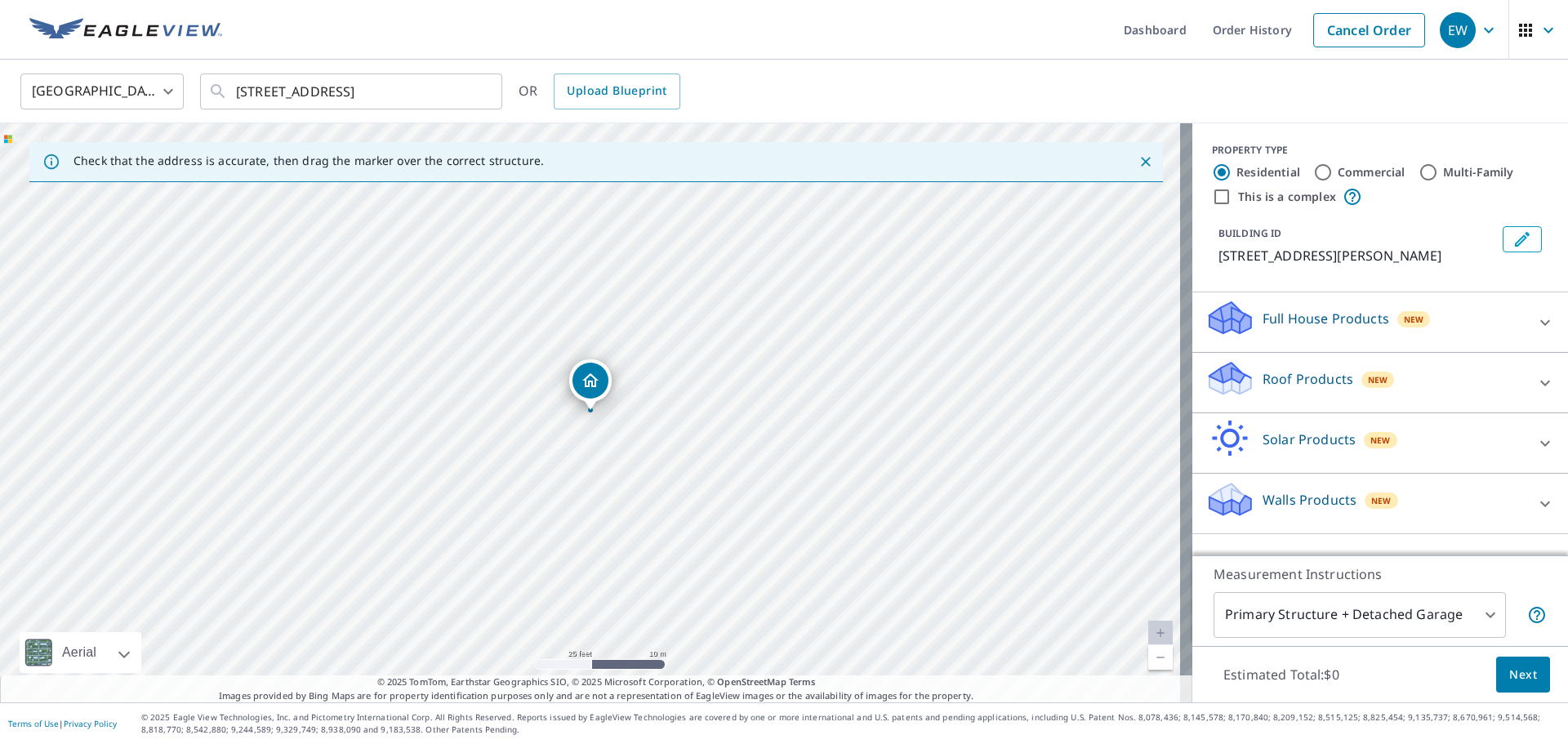
click at [1374, 328] on p "Full House Products" at bounding box center [1326, 319] width 127 height 20
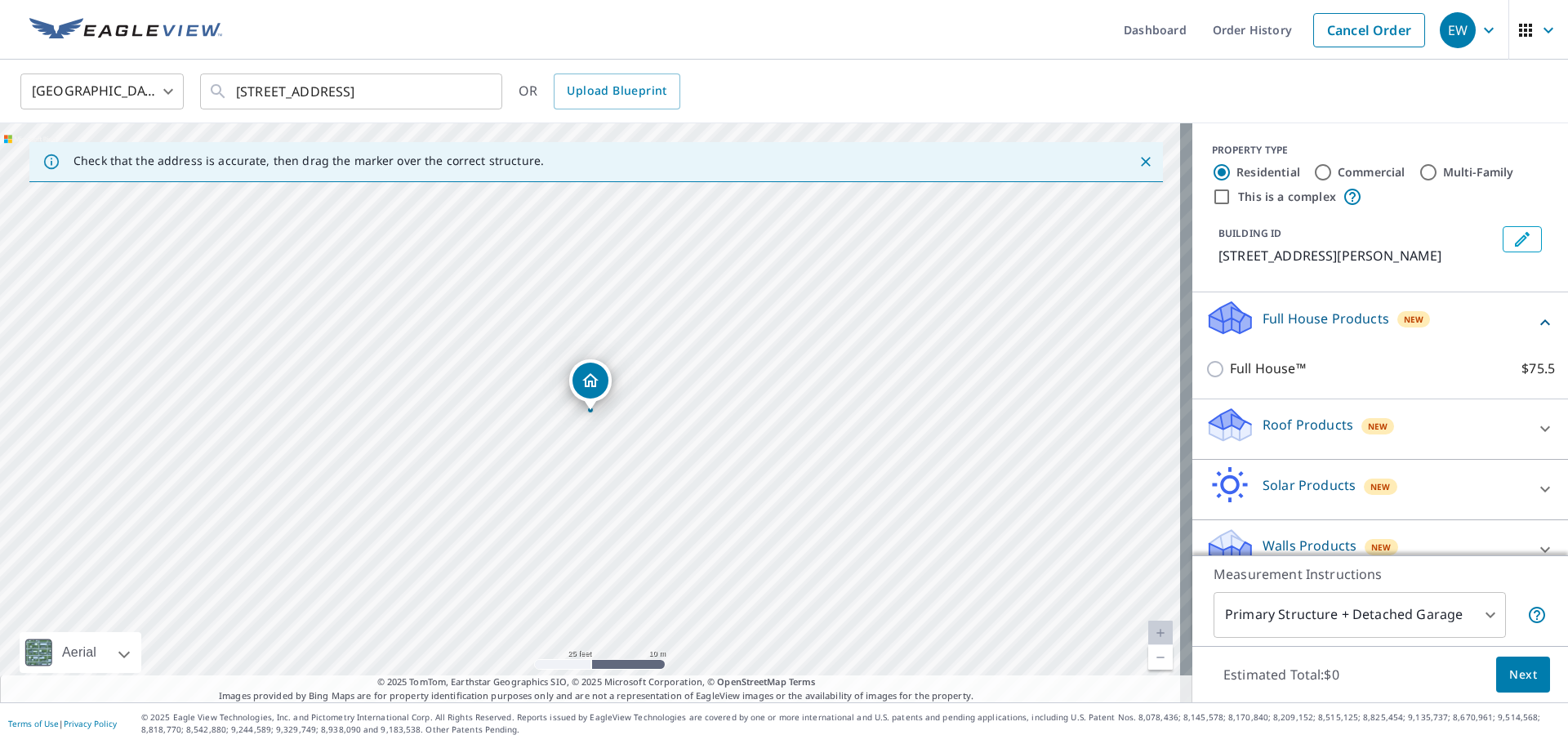
click at [1343, 419] on div "Roof Products New" at bounding box center [1365, 429] width 320 height 47
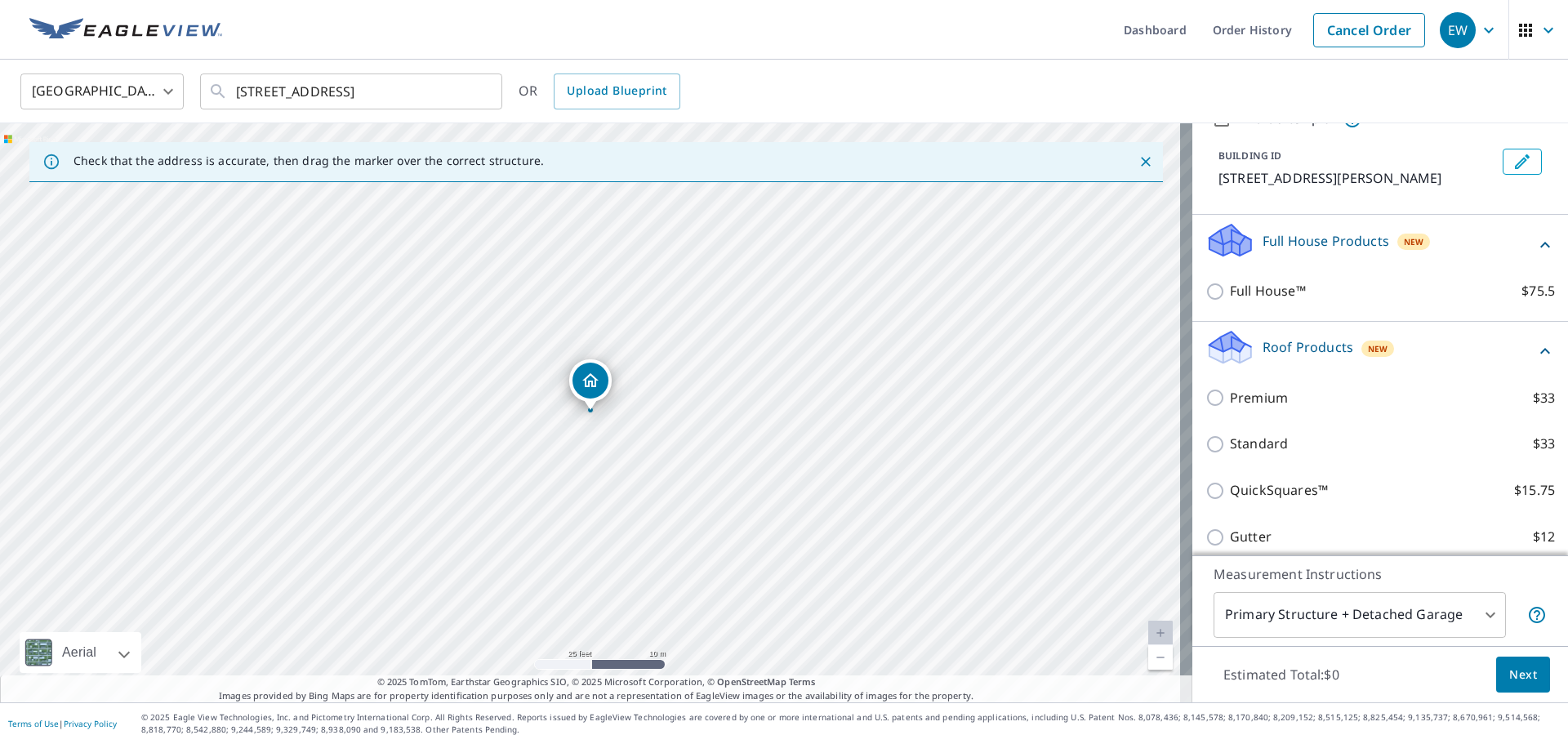
scroll to position [164, 0]
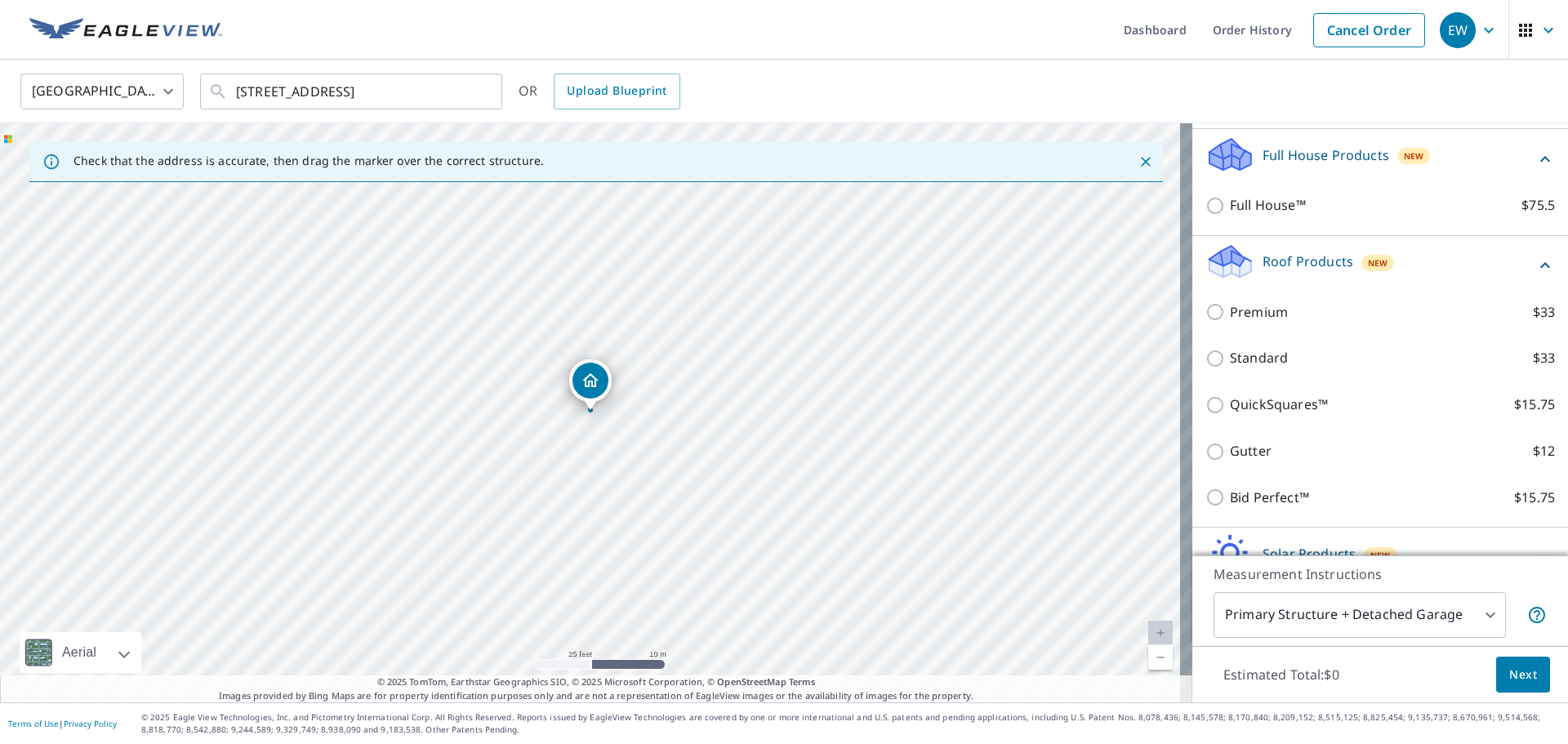
click at [1260, 323] on div "Premium $33" at bounding box center [1380, 312] width 350 height 47
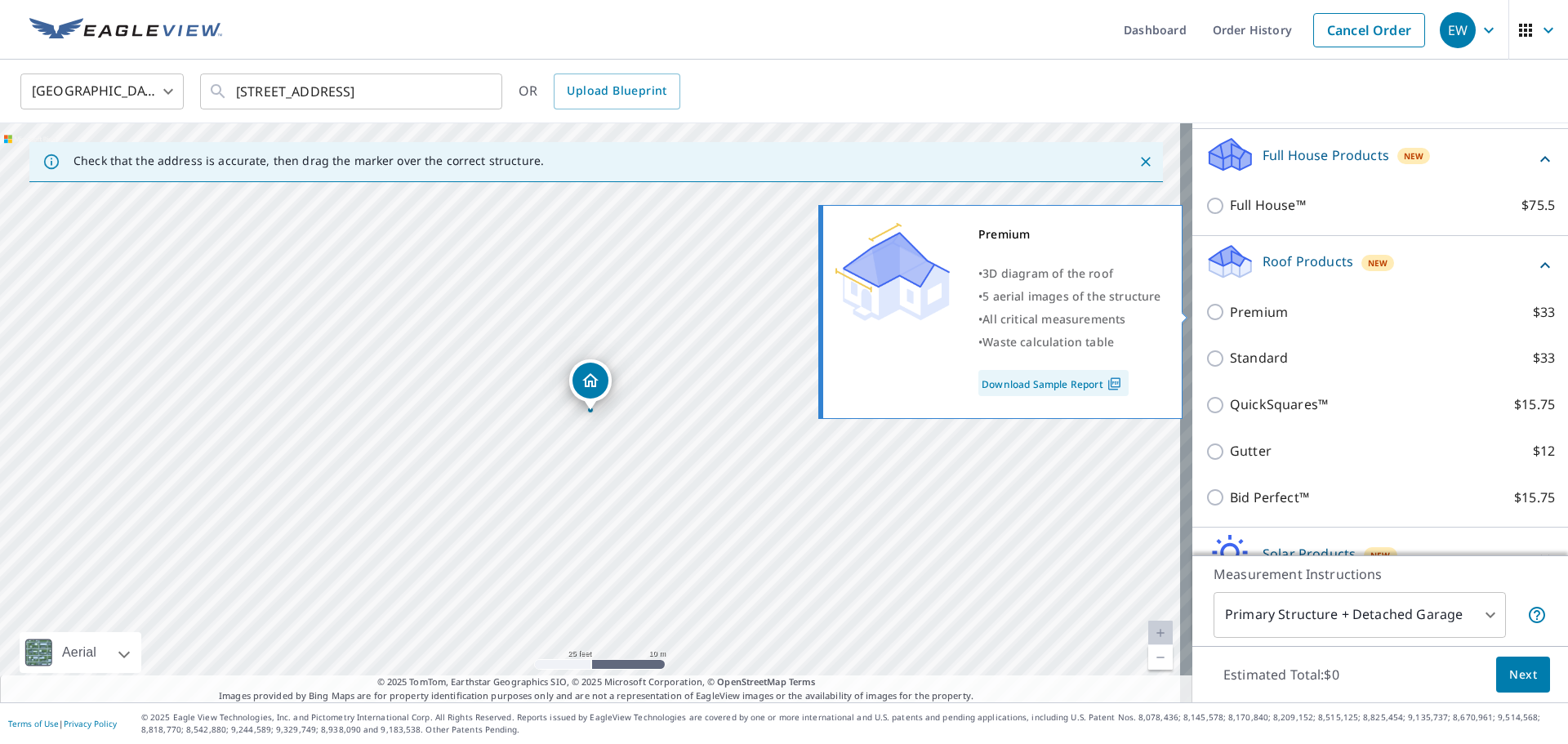
click at [1234, 314] on p "Premium" at bounding box center [1259, 312] width 58 height 20
click at [1230, 314] on input "Premium $33" at bounding box center [1217, 312] width 25 height 20
checkbox input "true"
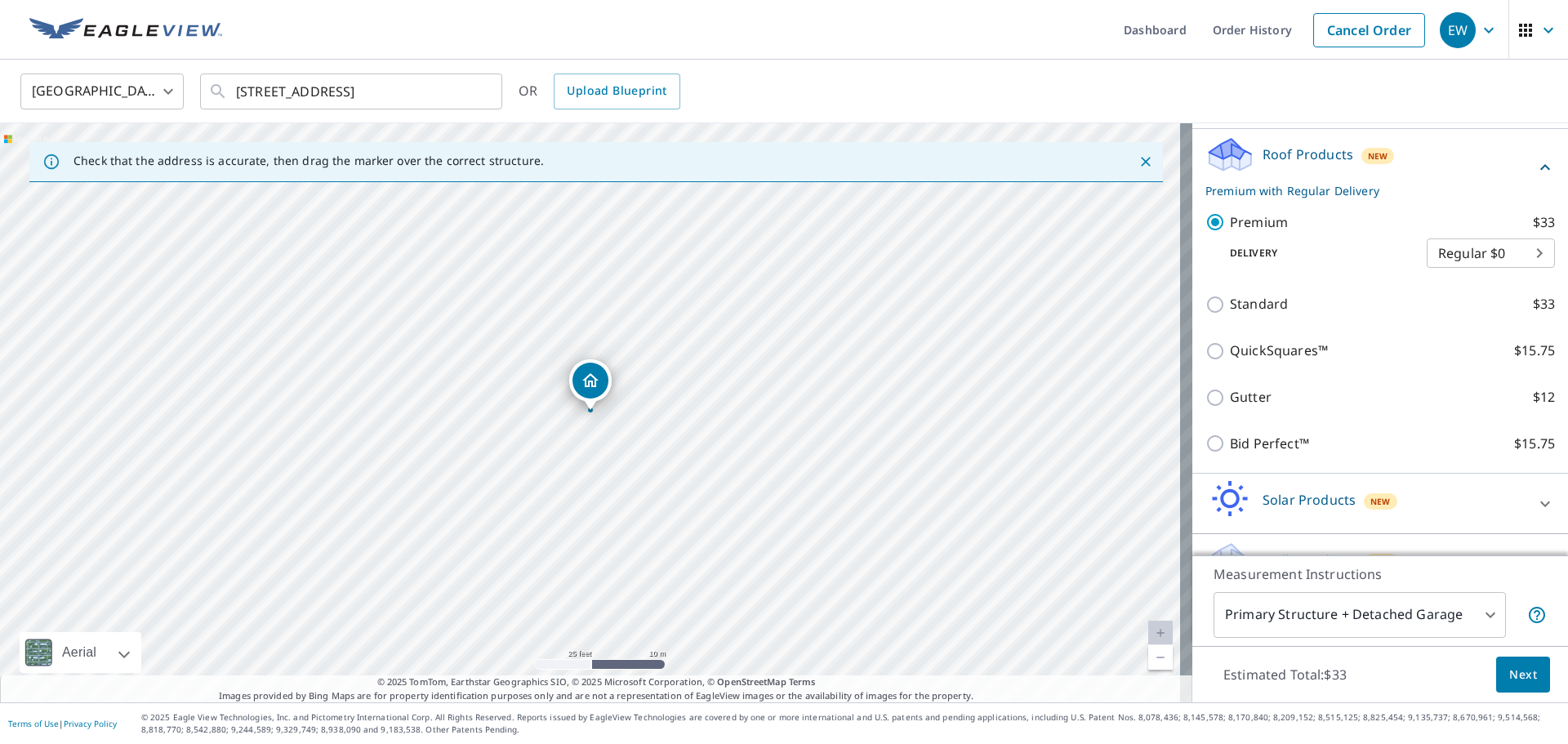
scroll to position [310, 0]
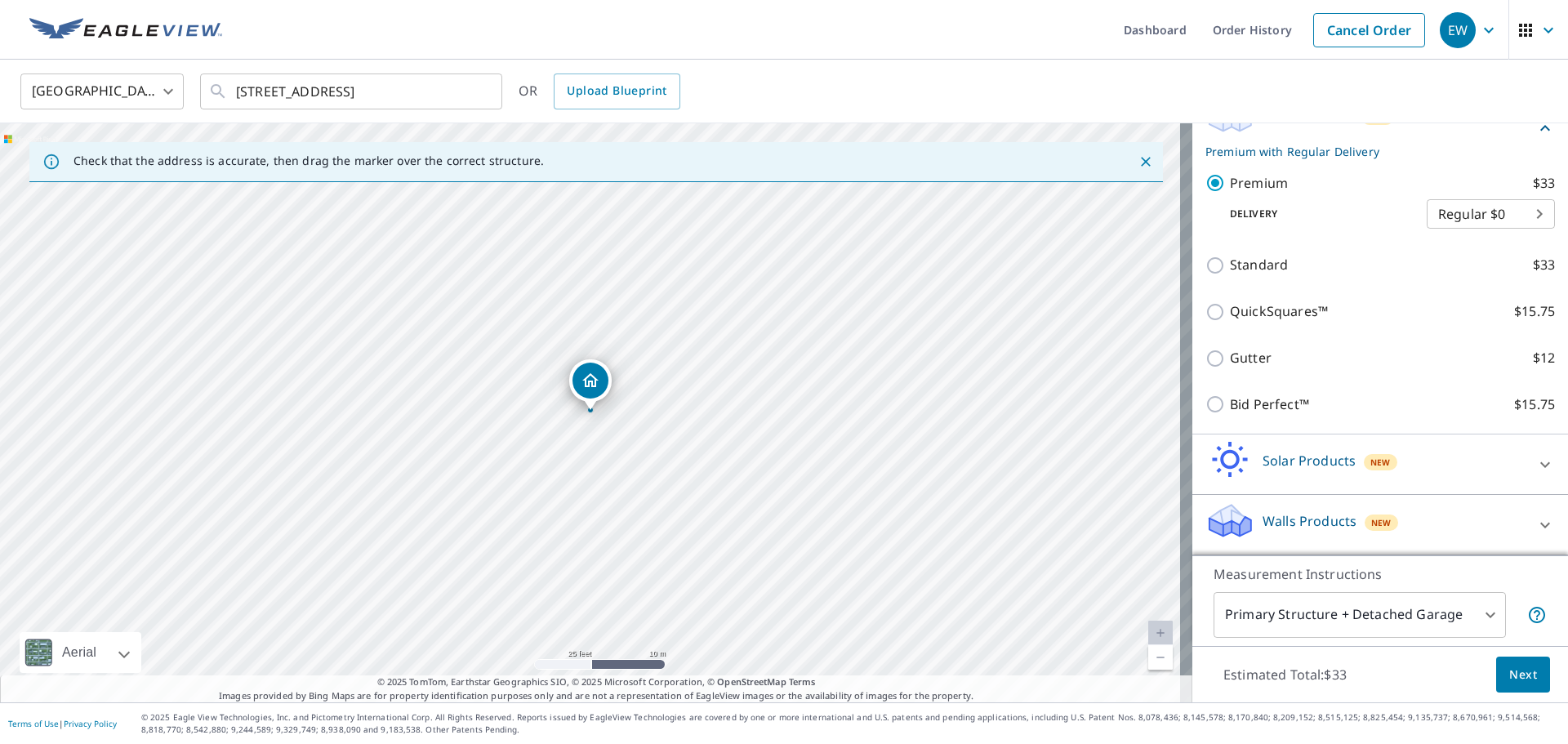
click at [1341, 622] on body "EW EW Dashboard Order History Cancel Order EW United States US ​ 28284 340th Tr…" at bounding box center [784, 372] width 1568 height 744
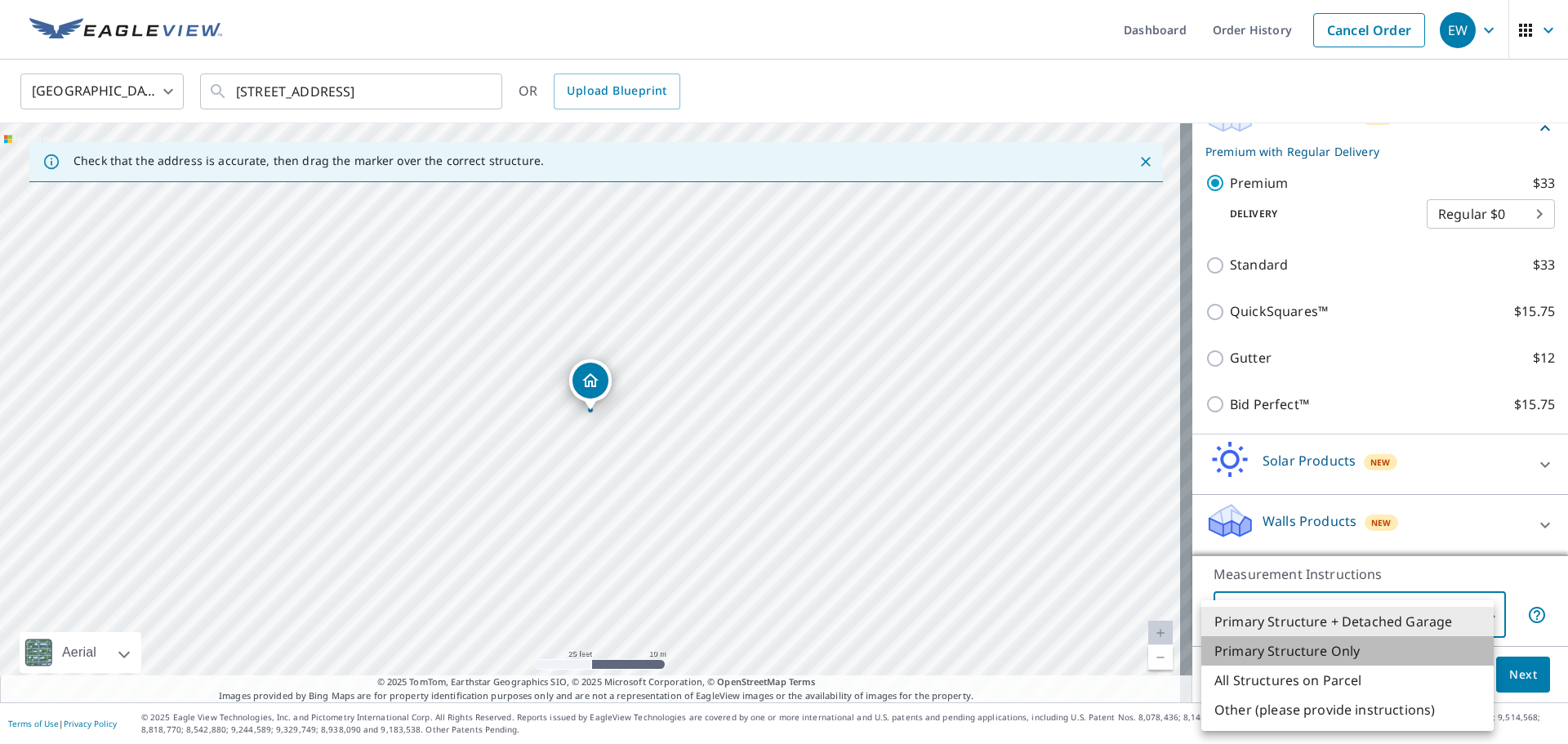
drag, startPoint x: 1299, startPoint y: 656, endPoint x: 1327, endPoint y: 658, distance: 28.1
click at [1300, 658] on li "Primary Structure Only" at bounding box center [1347, 650] width 292 height 29
type input "2"
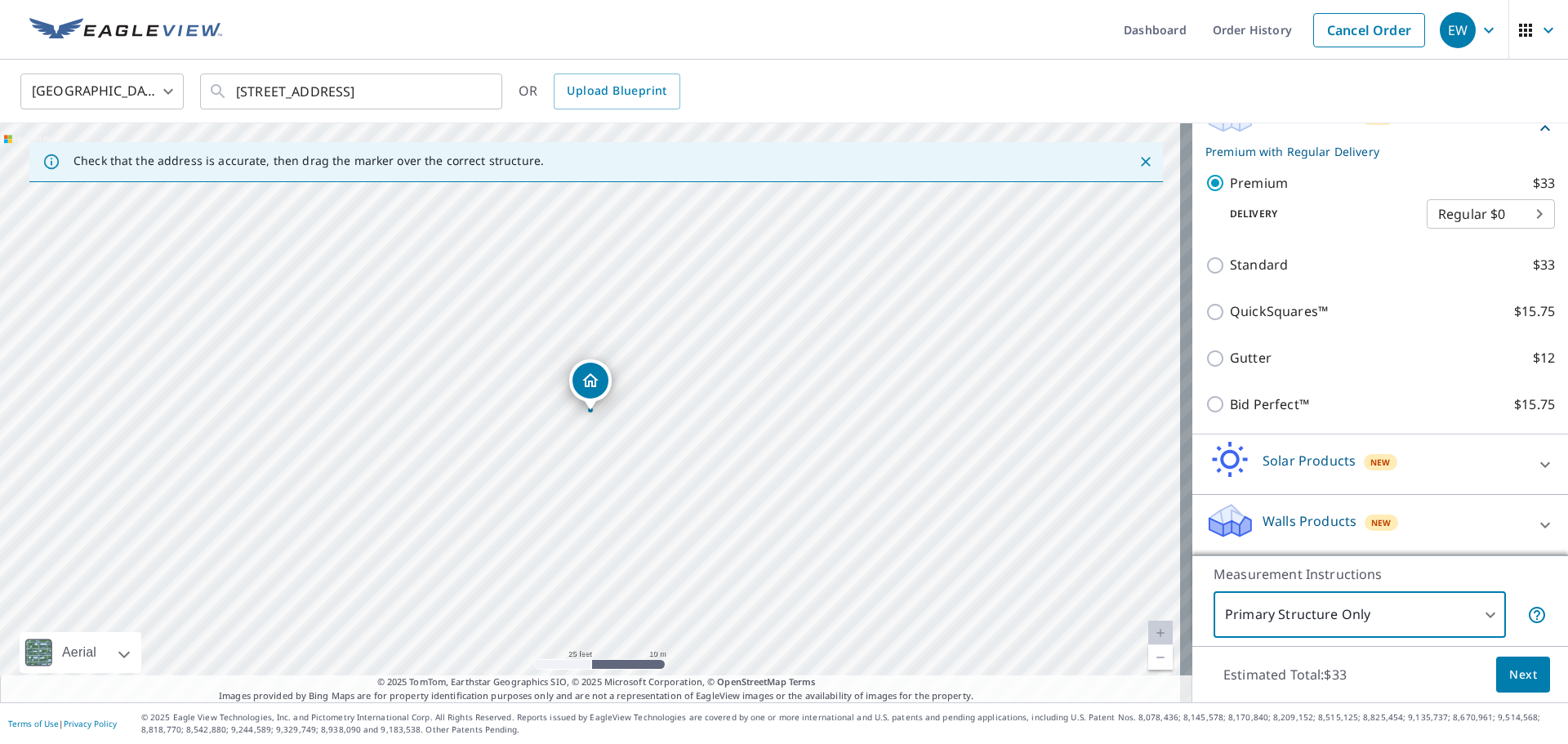
click at [1524, 681] on span "Next" at bounding box center [1523, 675] width 28 height 20
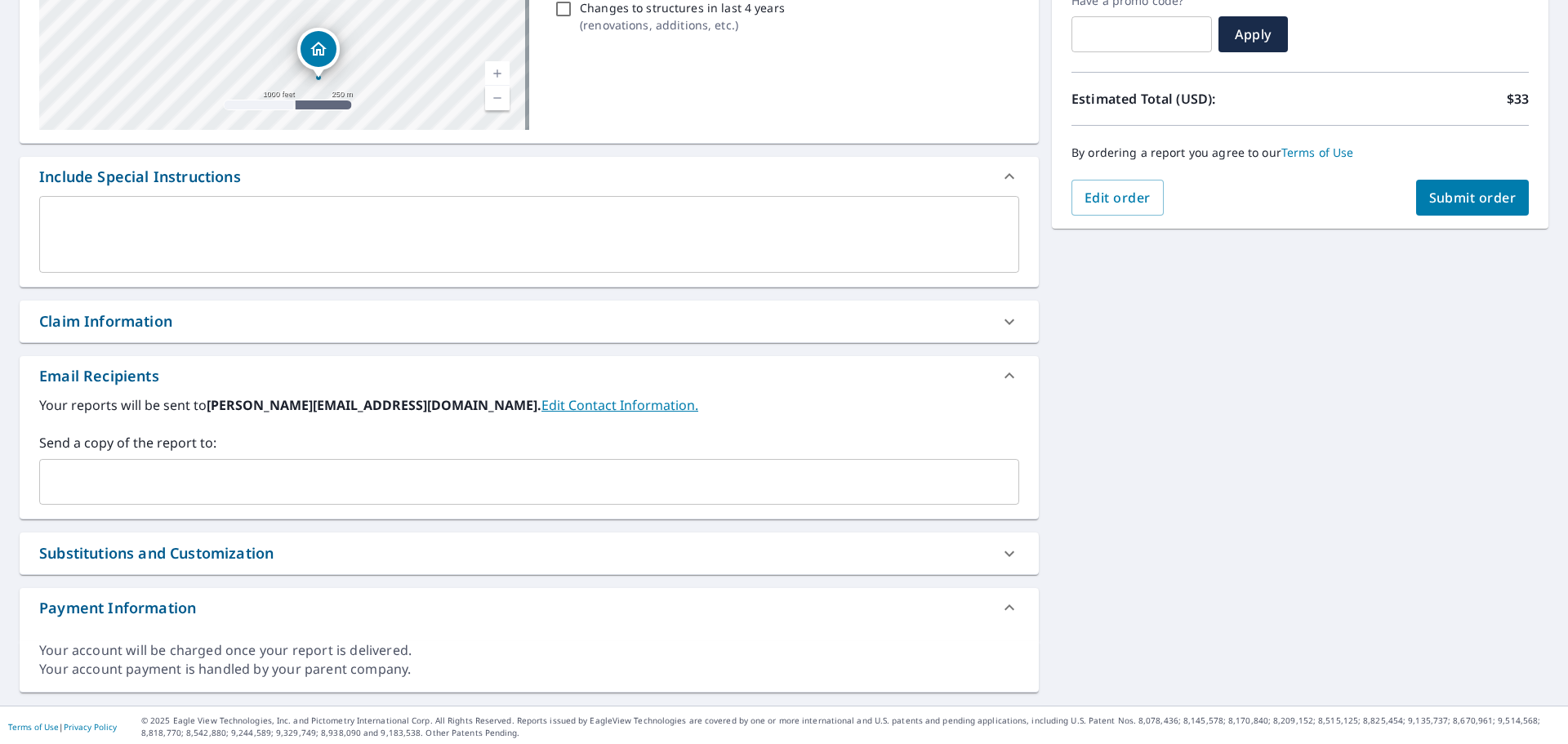
scroll to position [296, 0]
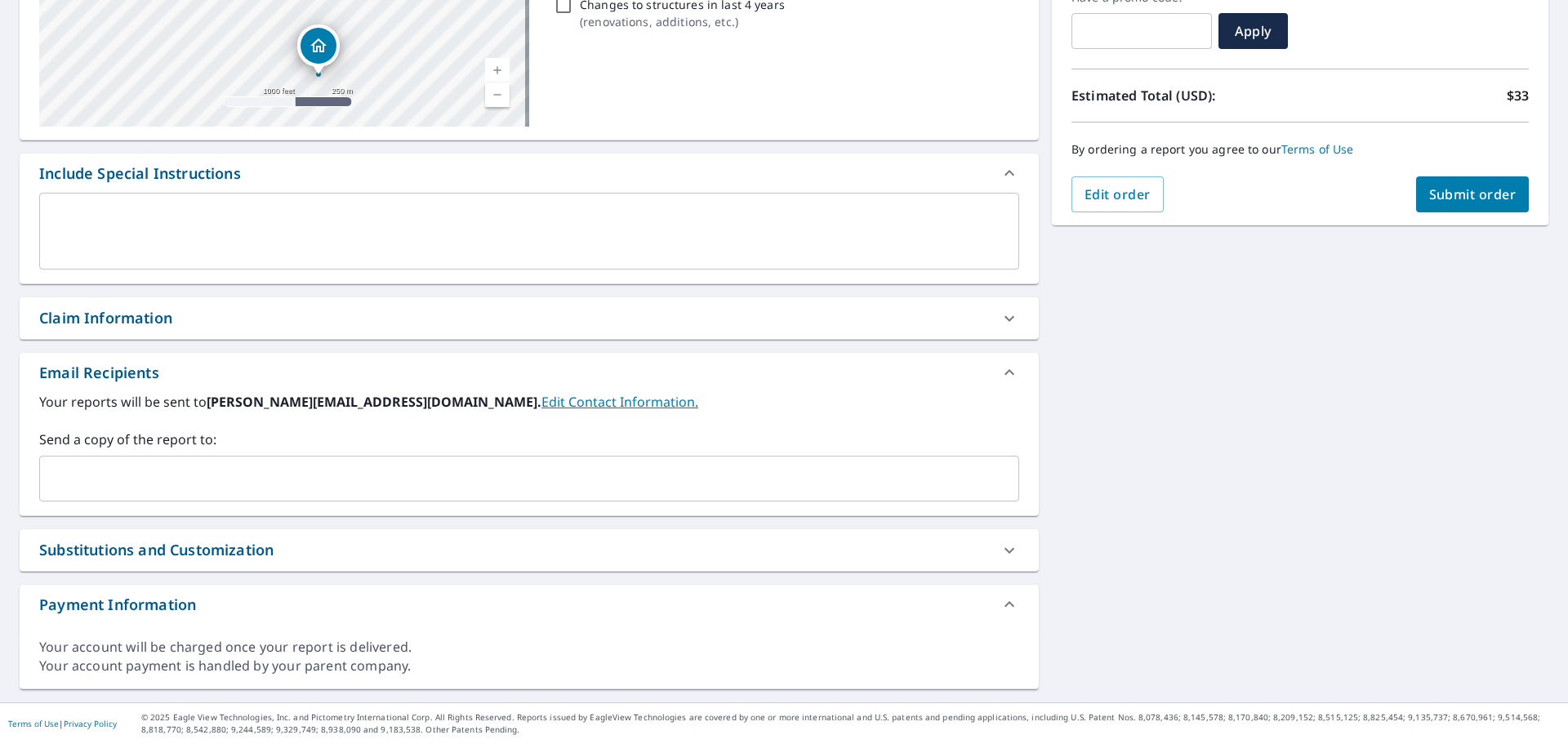
click at [442, 487] on input "text" at bounding box center [517, 479] width 941 height 31
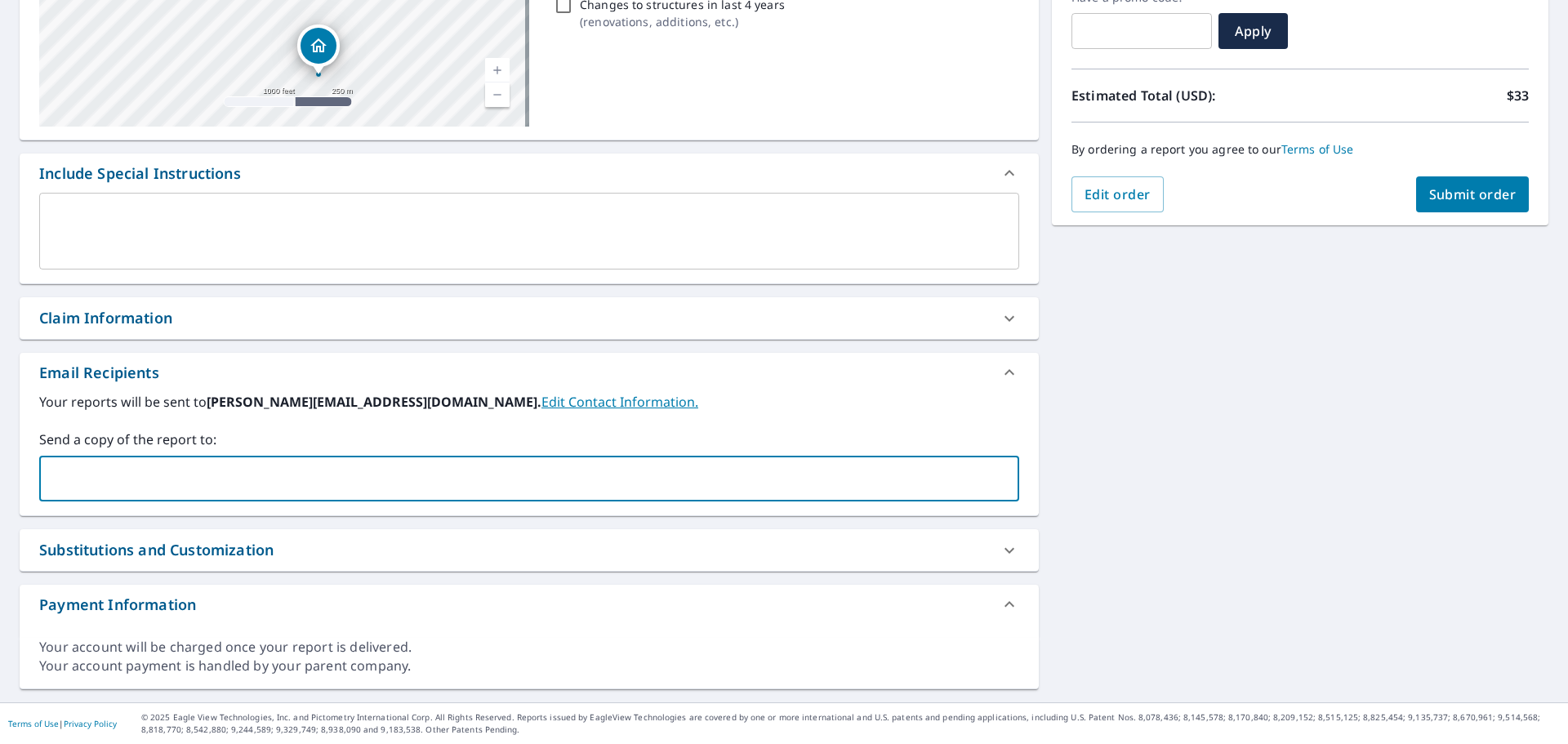
type input "quin@Waddleexteriors.com"
click at [396, 511] on div "Your reports will be sent to eric@waddleexteriors.com. Edit Contact Information…" at bounding box center [529, 454] width 1020 height 124
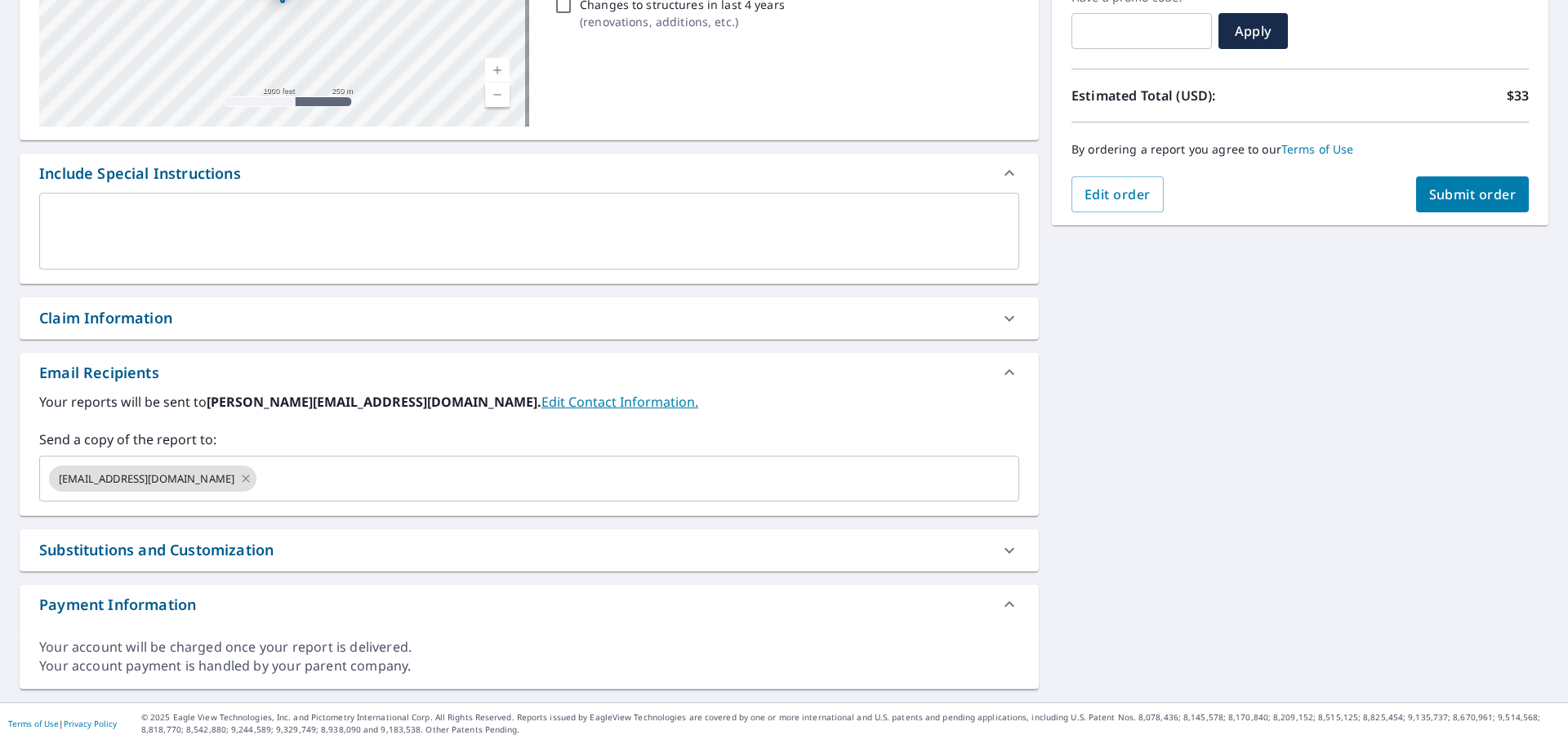
click at [1462, 189] on span "Submit order" at bounding box center [1473, 194] width 88 height 18
checkbox input "true"
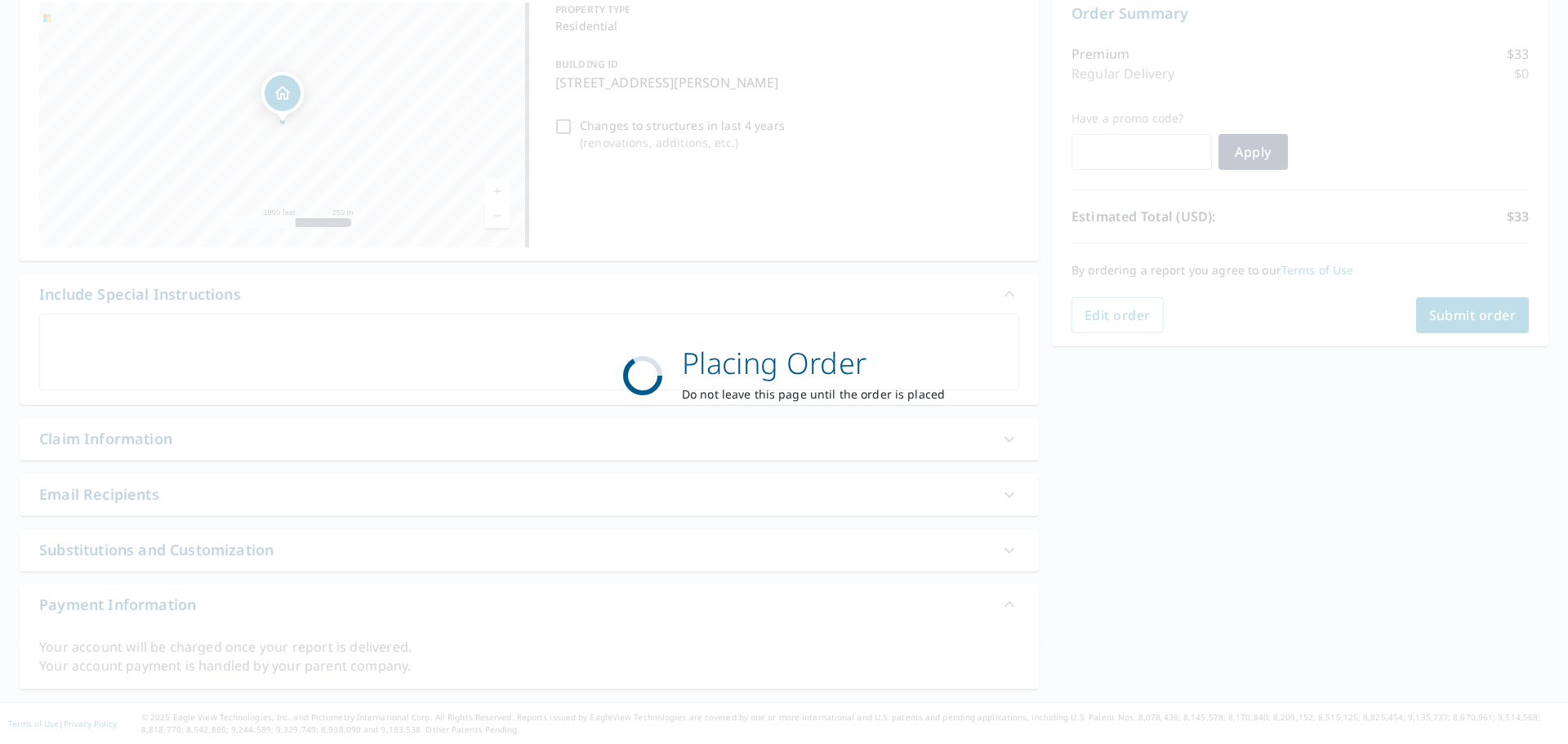
scroll to position [175, 0]
